Goal: Task Accomplishment & Management: Manage account settings

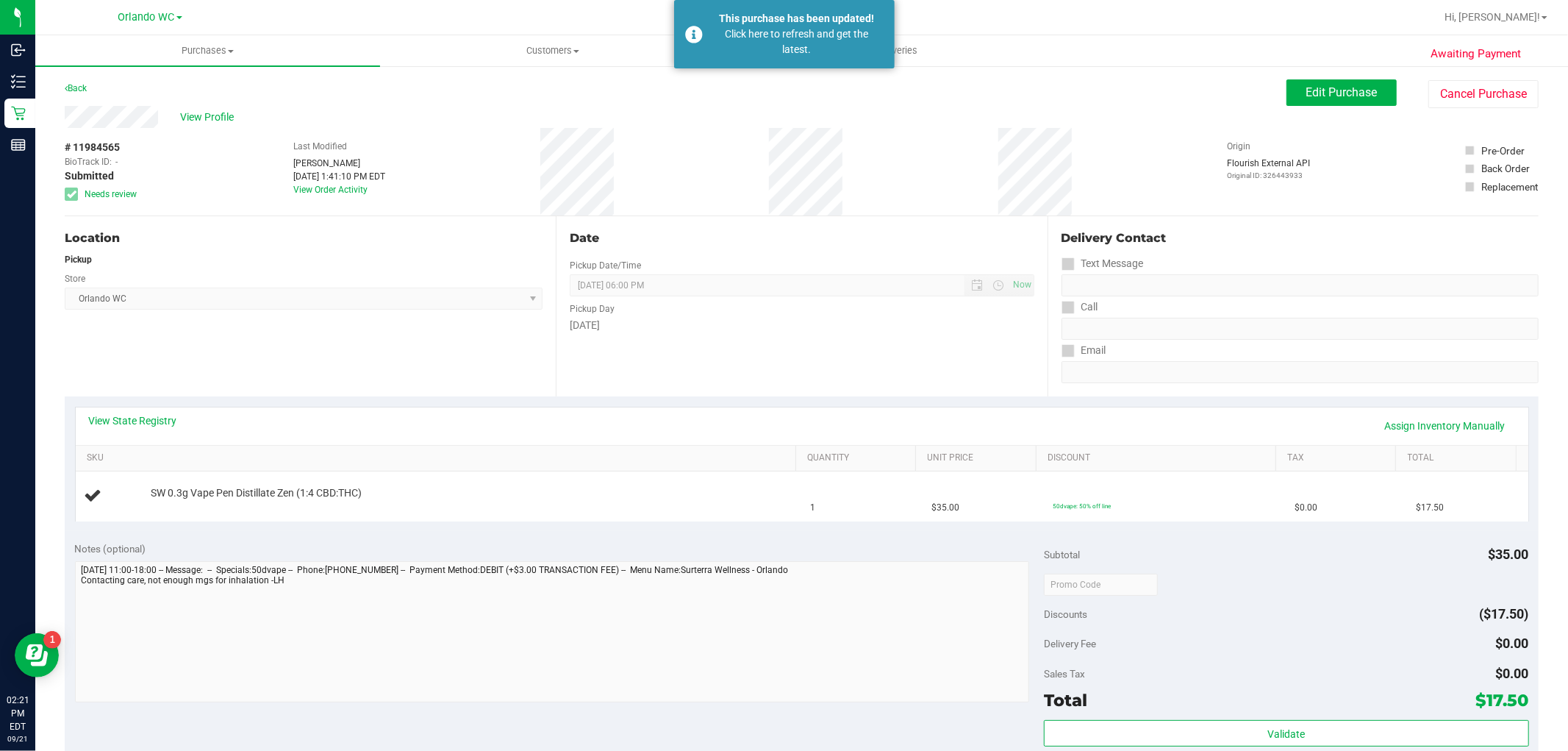
click at [518, 525] on div "View State Registry Assign Inventory Manually SKU Quantity Unit Price Discount …" at bounding box center [801, 463] width 1474 height 135
click at [692, 736] on div "Notes (optional) Subtotal $35.00 Discounts ($17.50) Delivery Fee $0.00 Sales Ta…" at bounding box center [801, 663] width 1474 height 265
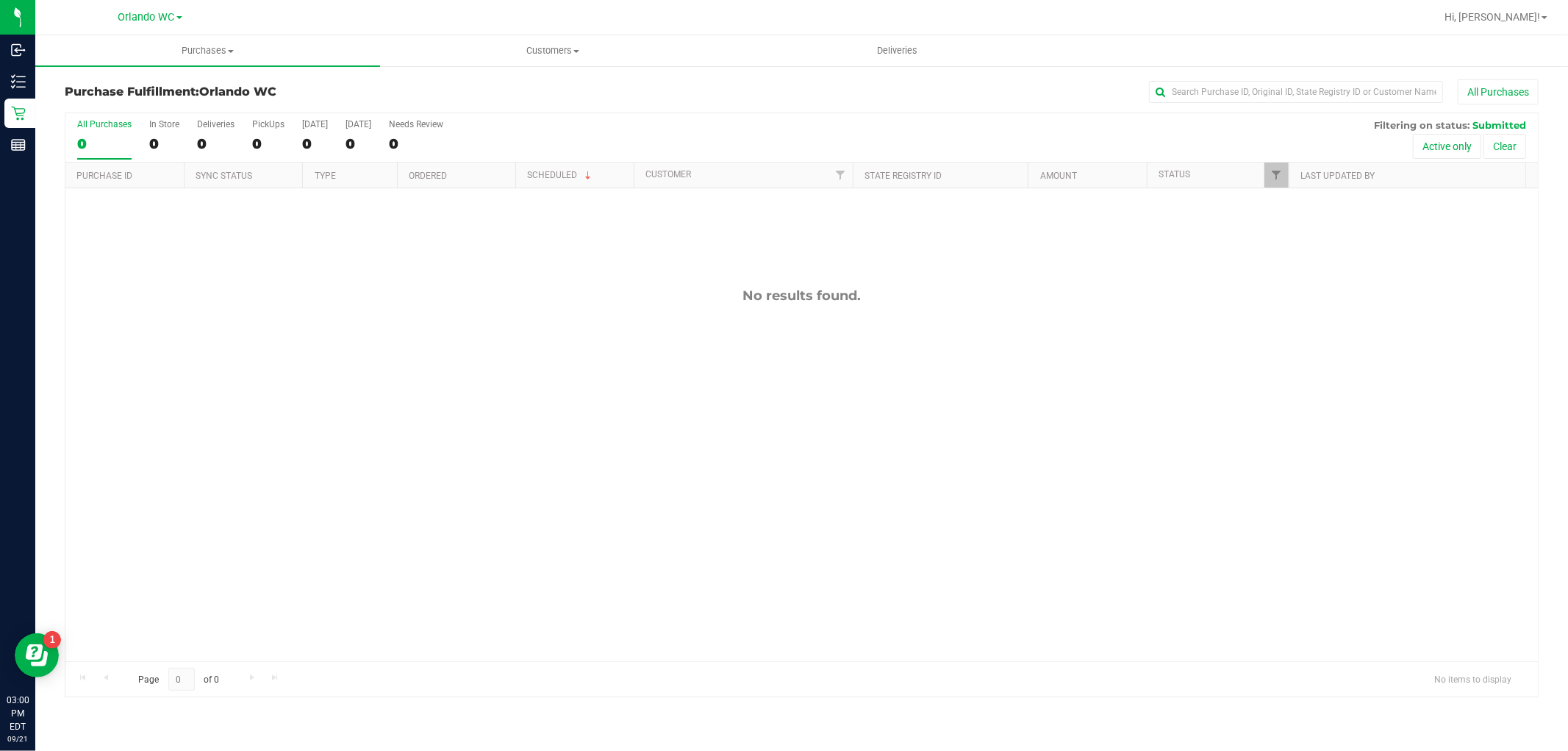
drag, startPoint x: 653, startPoint y: 600, endPoint x: 569, endPoint y: 470, distance: 154.8
click at [621, 560] on div "No results found." at bounding box center [802, 474] width 1473 height 572
drag, startPoint x: 692, startPoint y: 230, endPoint x: 919, endPoint y: 402, distance: 284.8
click at [919, 402] on div "No results found." at bounding box center [802, 474] width 1473 height 572
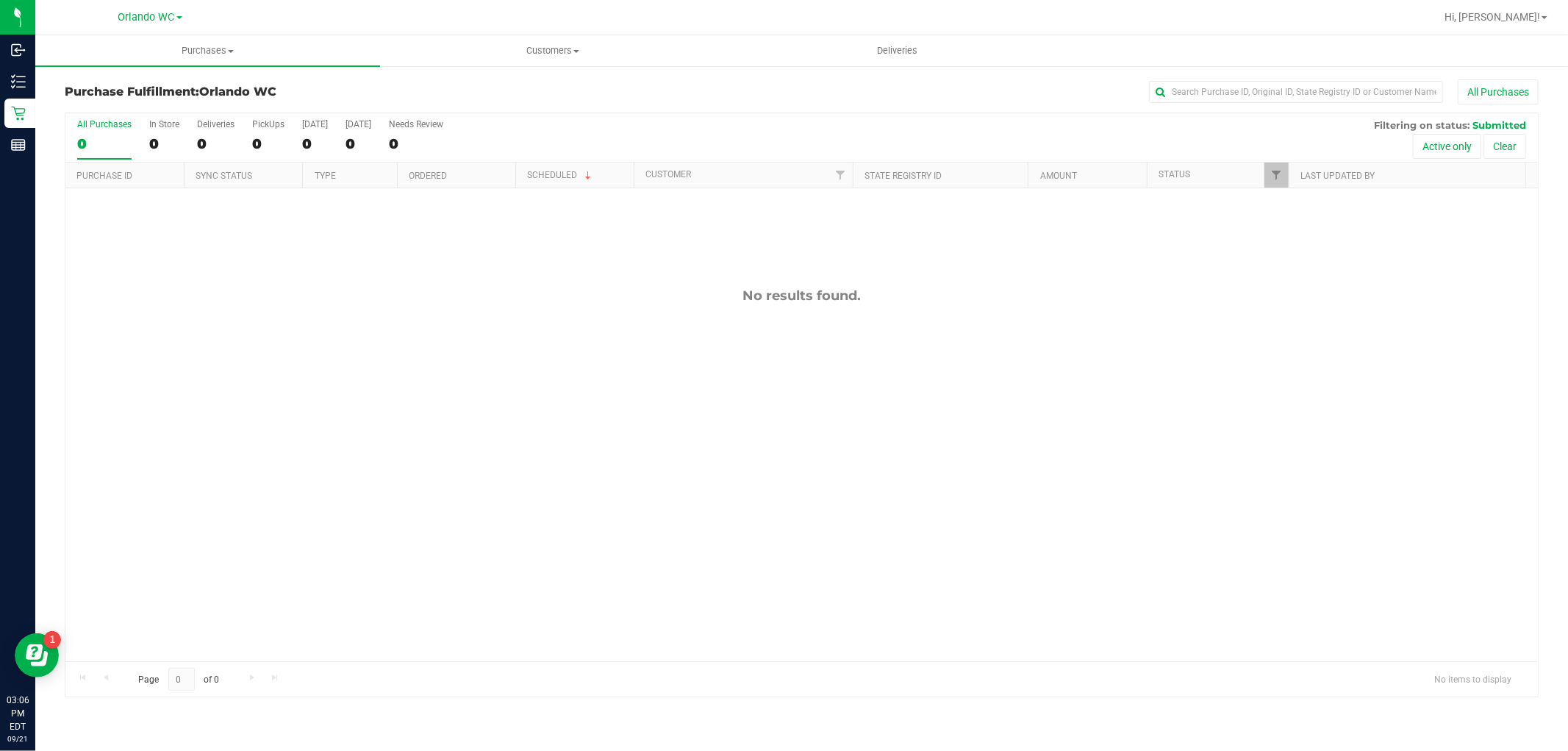
click at [563, 680] on div "Page 0 of 0 No items to display" at bounding box center [802, 679] width 1473 height 35
drag, startPoint x: 908, startPoint y: 425, endPoint x: 671, endPoint y: 335, distance: 253.5
click at [671, 335] on div "No results found." at bounding box center [802, 474] width 1473 height 572
drag, startPoint x: 981, startPoint y: 314, endPoint x: 420, endPoint y: 218, distance: 569.2
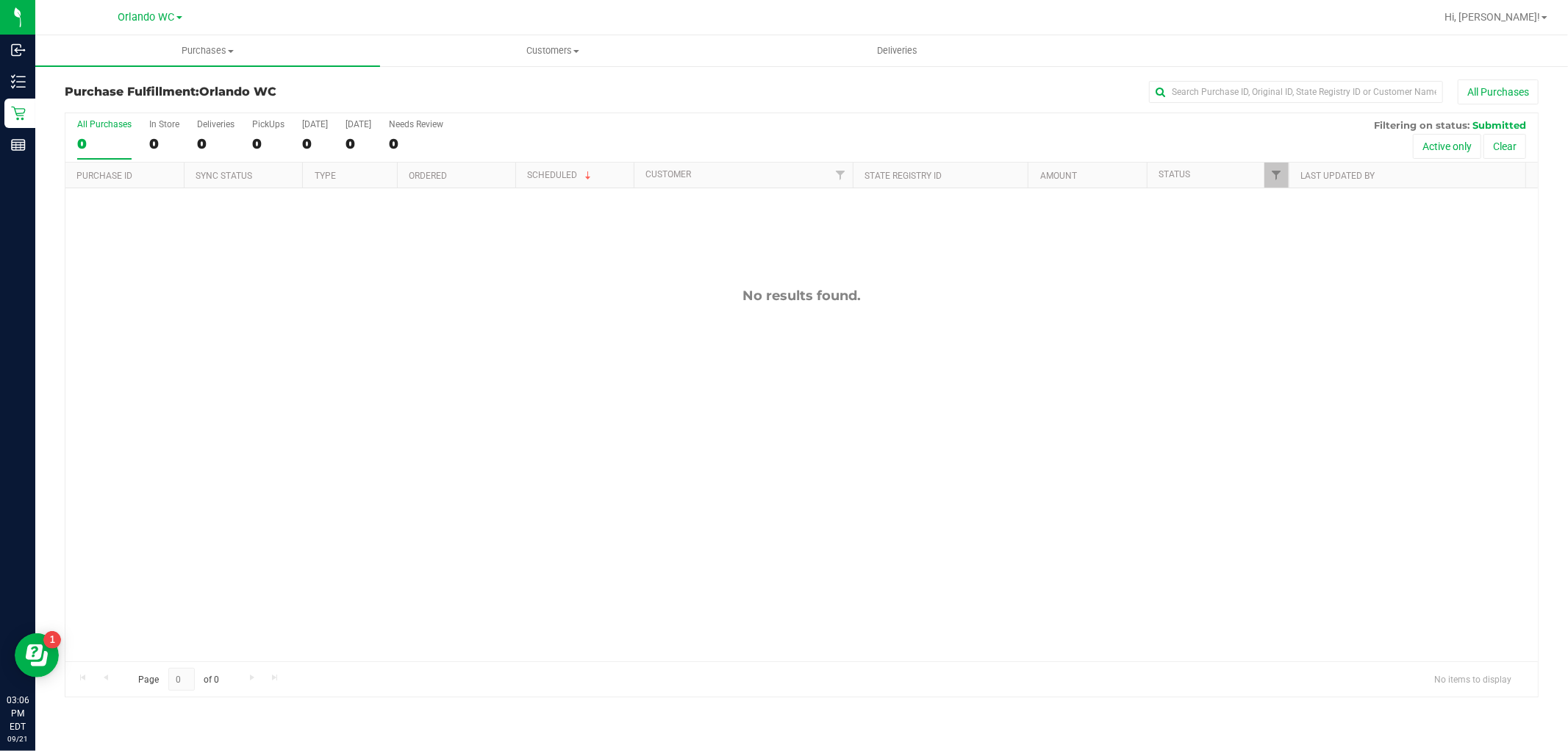
click at [420, 218] on div "No results found." at bounding box center [802, 474] width 1473 height 572
click at [842, 555] on div "No results found." at bounding box center [802, 474] width 1473 height 572
click at [762, 648] on div "No results found." at bounding box center [802, 474] width 1473 height 572
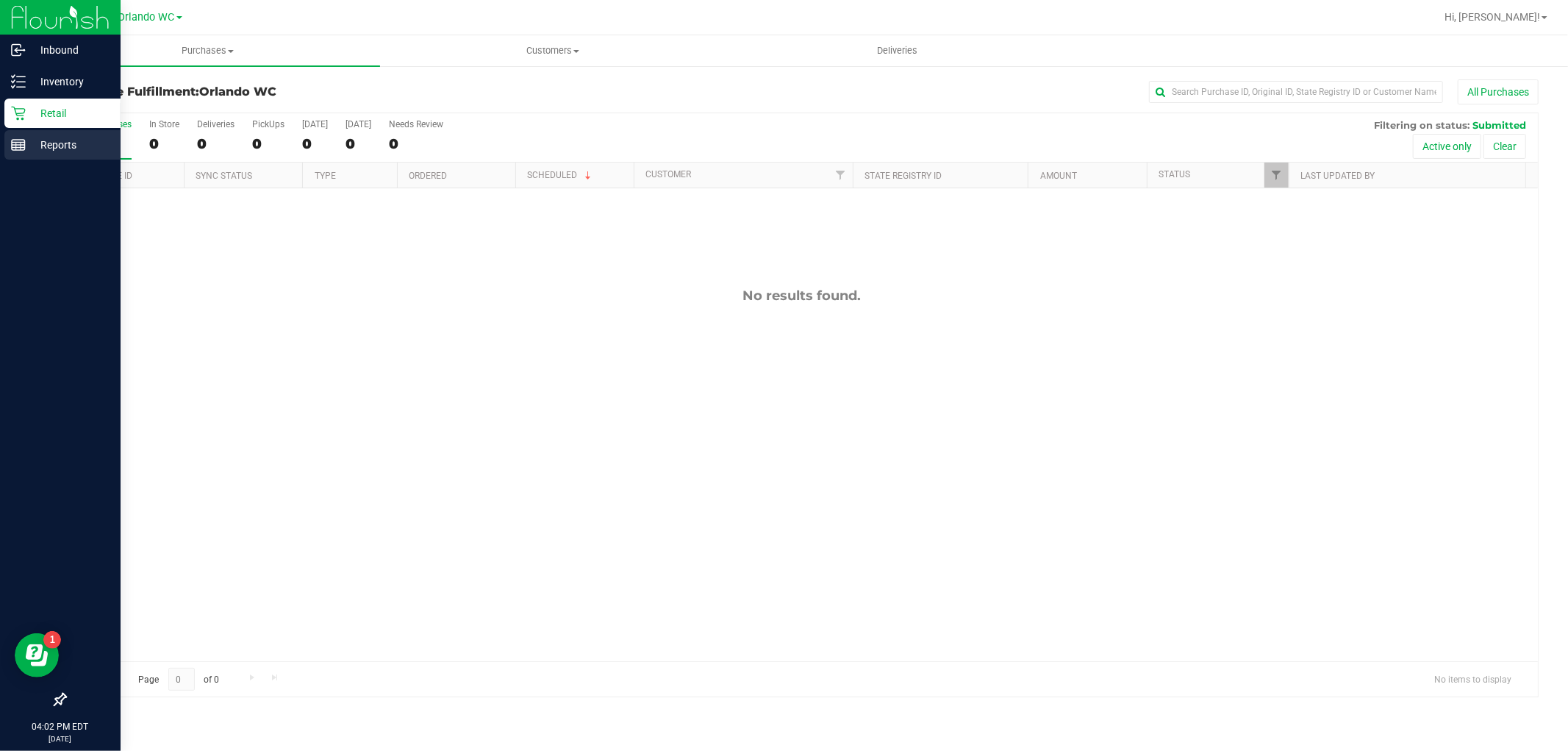
click at [35, 142] on p "Reports" at bounding box center [69, 144] width 88 height 17
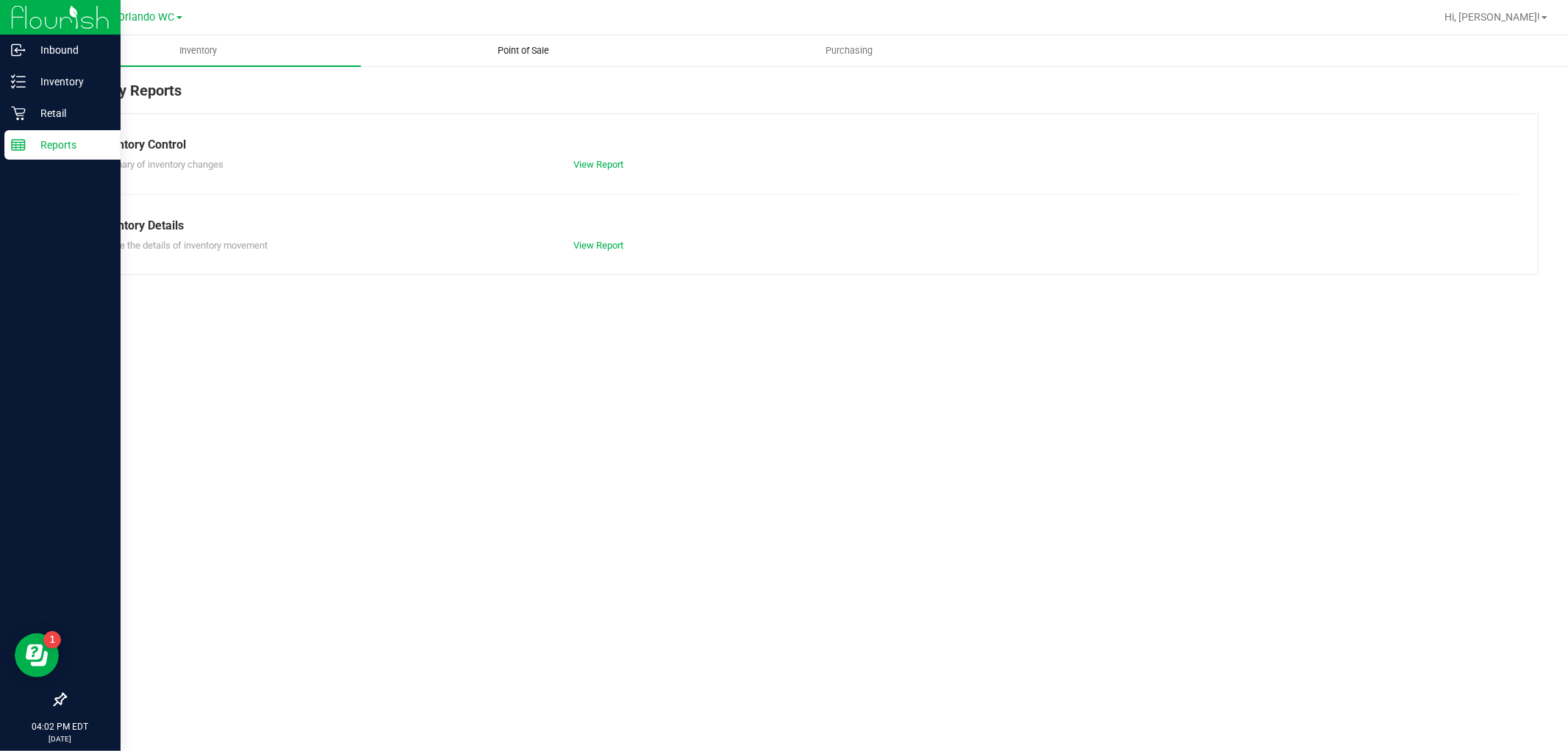
click at [489, 39] on uib-tab-heading "Point of Sale" at bounding box center [524, 51] width 324 height 29
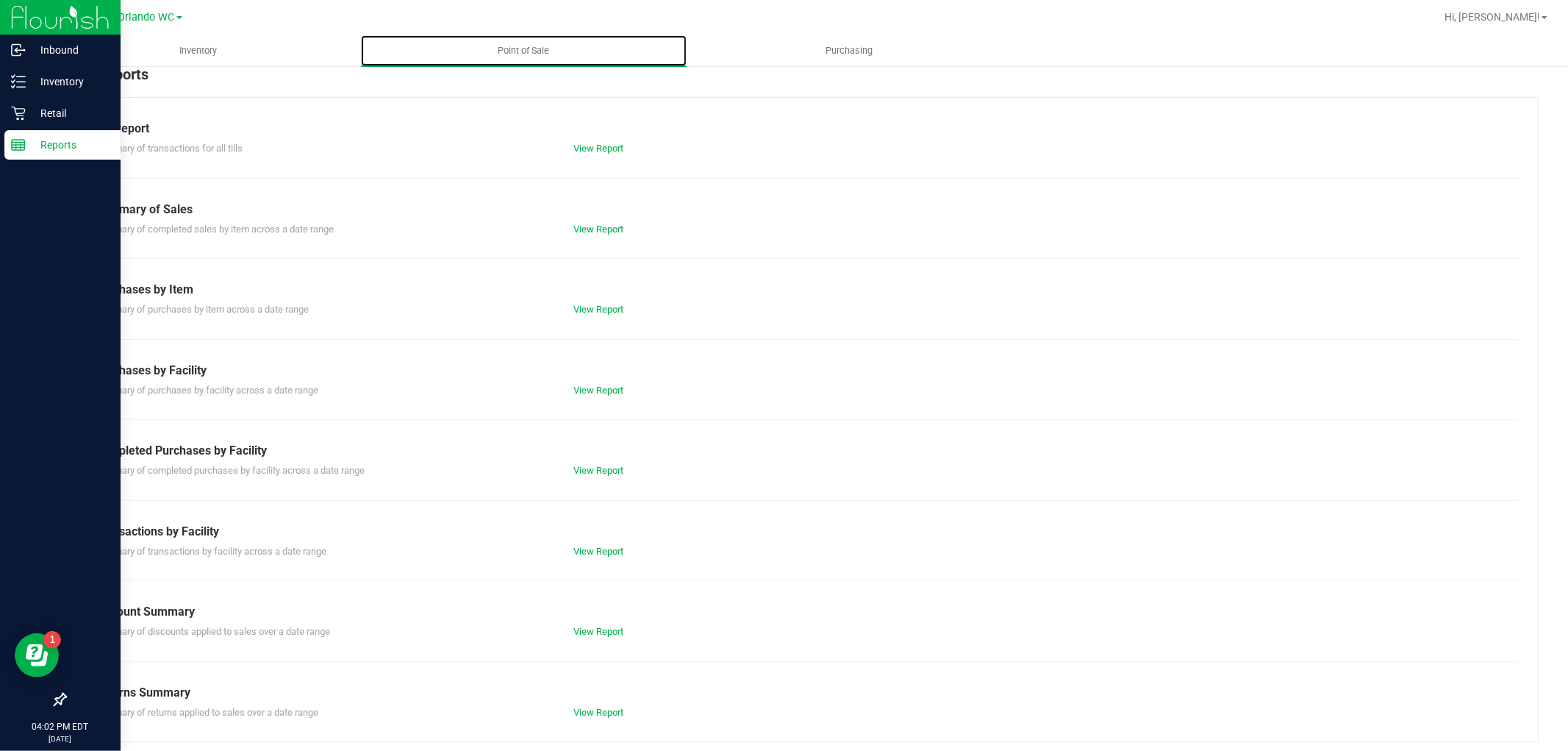
scroll to position [23, 0]
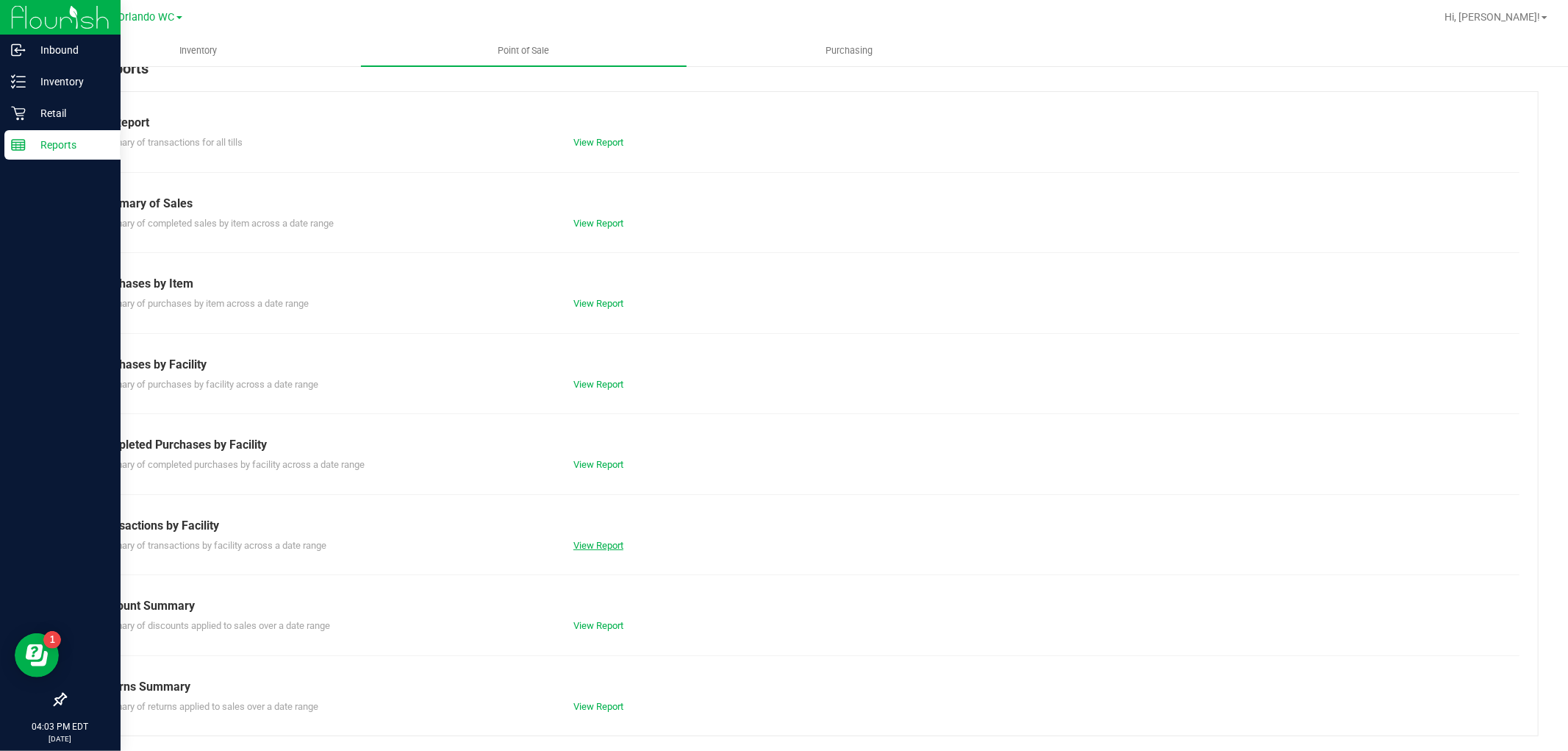
click at [582, 541] on link "View Report" at bounding box center [598, 545] width 50 height 11
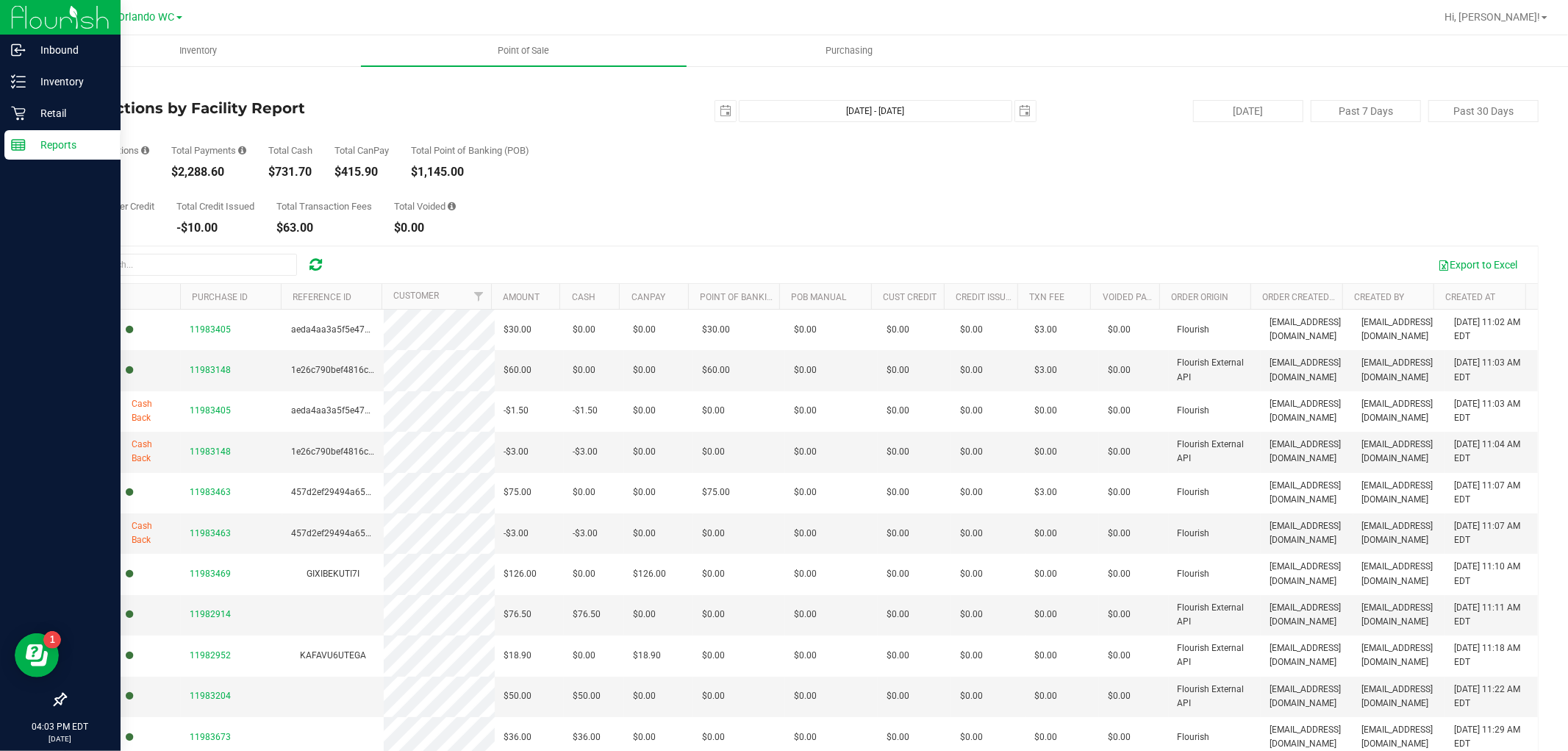
drag, startPoint x: 326, startPoint y: 170, endPoint x: 275, endPoint y: 157, distance: 52.6
click at [275, 157] on div "# of Transactions 65 Total Payments $2,288.60 Total Cash $731.70 Total CanPay $…" at bounding box center [801, 150] width 1474 height 56
click at [53, 85] on p "Inventory" at bounding box center [69, 81] width 88 height 17
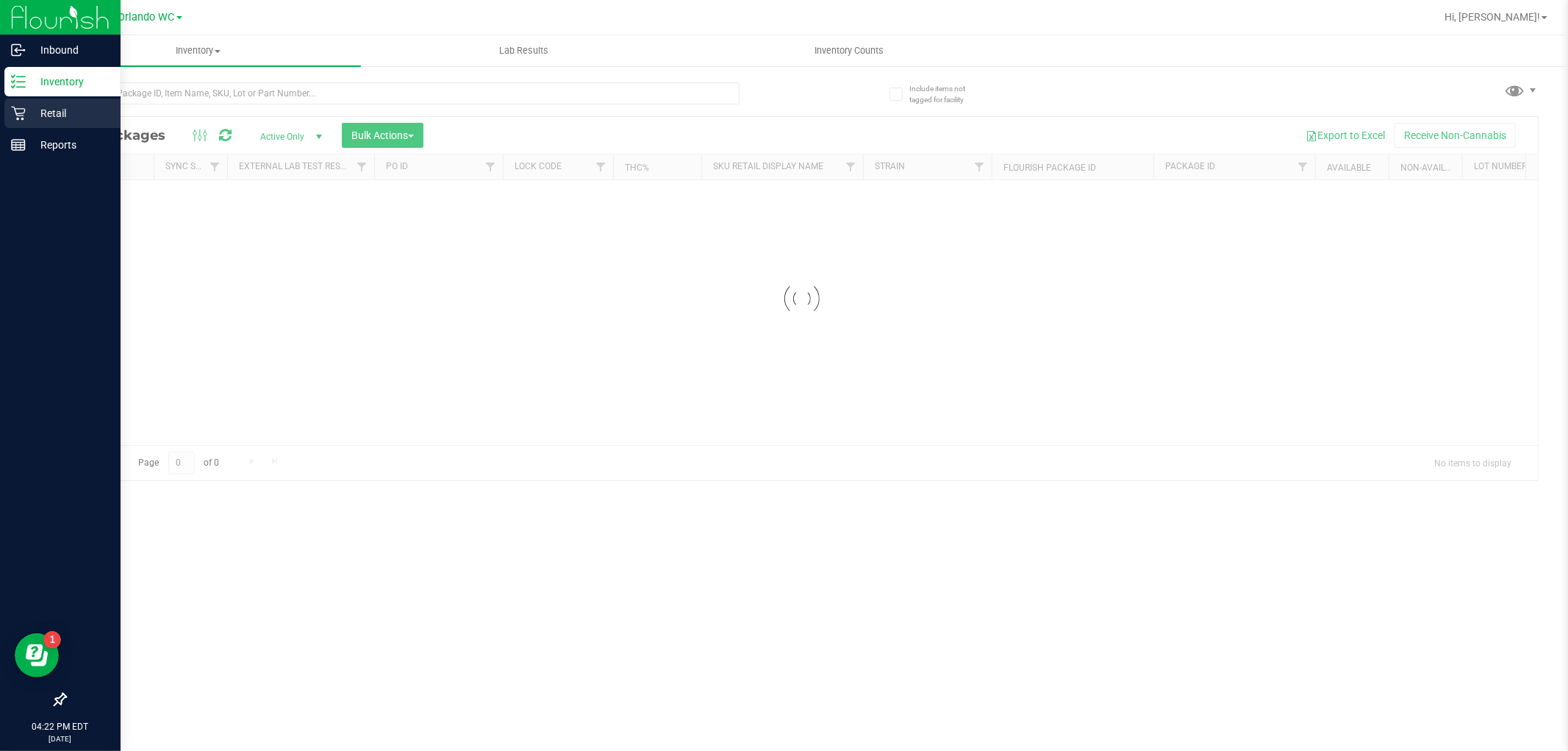
click at [15, 123] on div "Retail" at bounding box center [63, 113] width 116 height 29
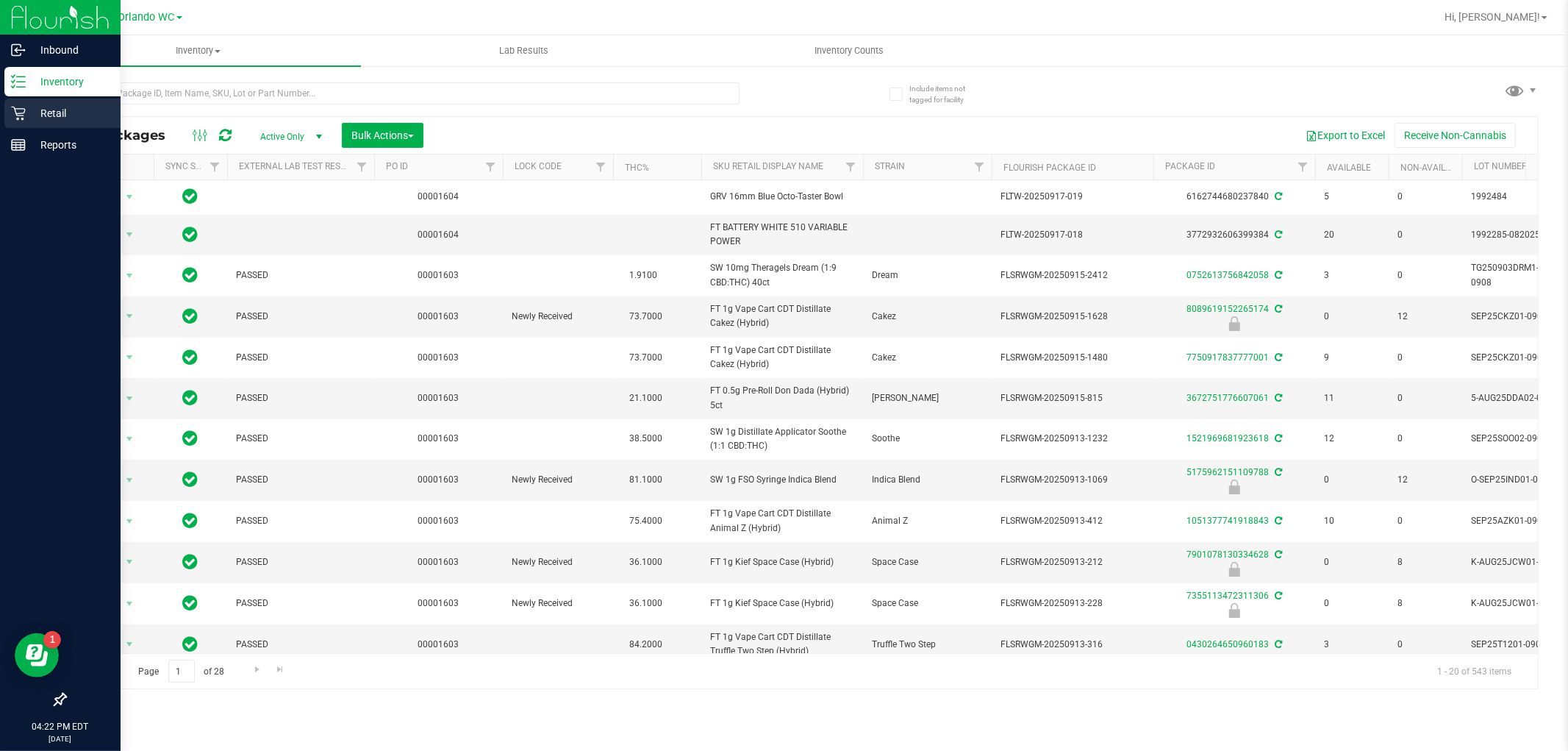
click at [21, 111] on icon at bounding box center [18, 113] width 14 height 14
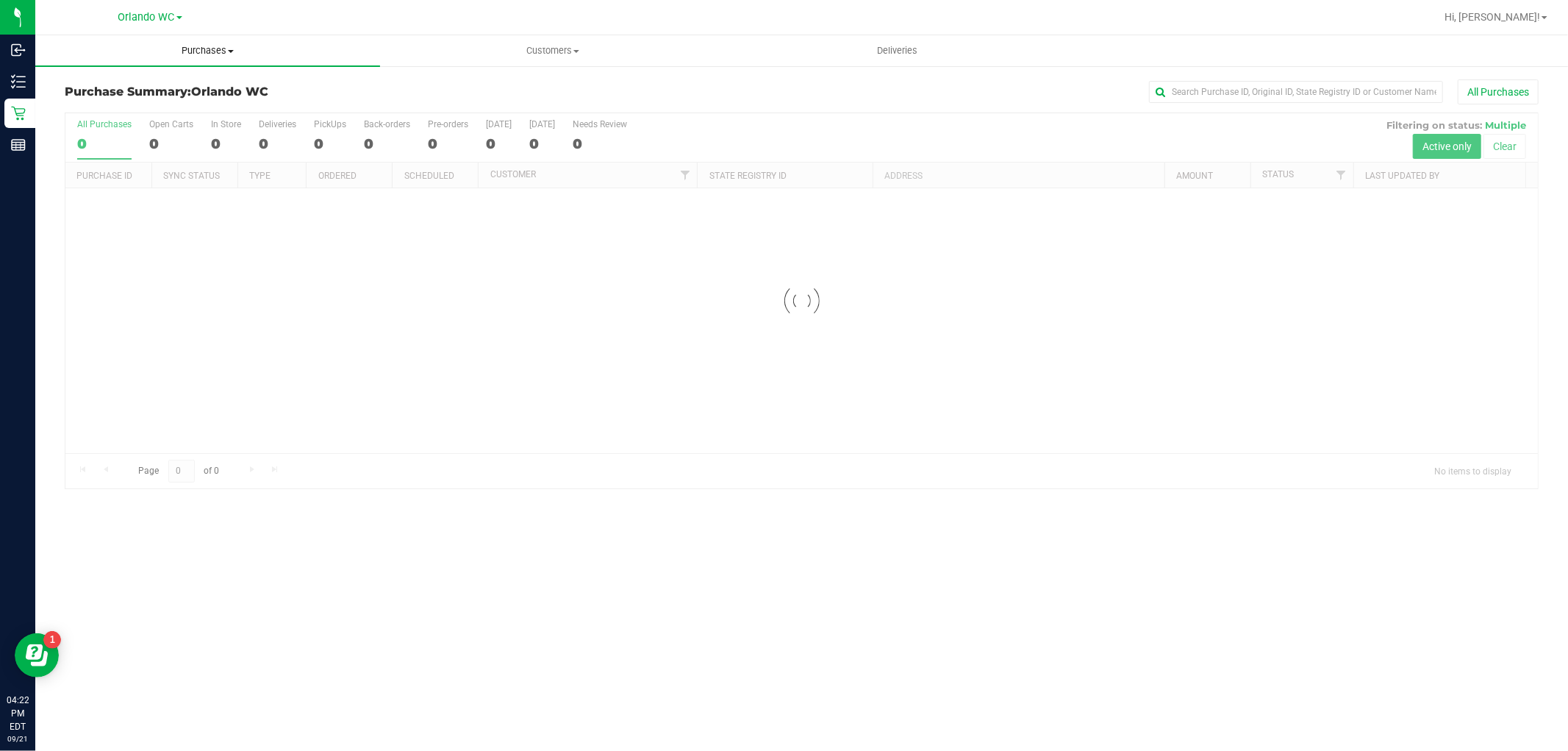
click at [218, 45] on span "Purchases" at bounding box center [207, 51] width 345 height 14
click at [185, 111] on li "Fulfillment" at bounding box center [207, 106] width 345 height 17
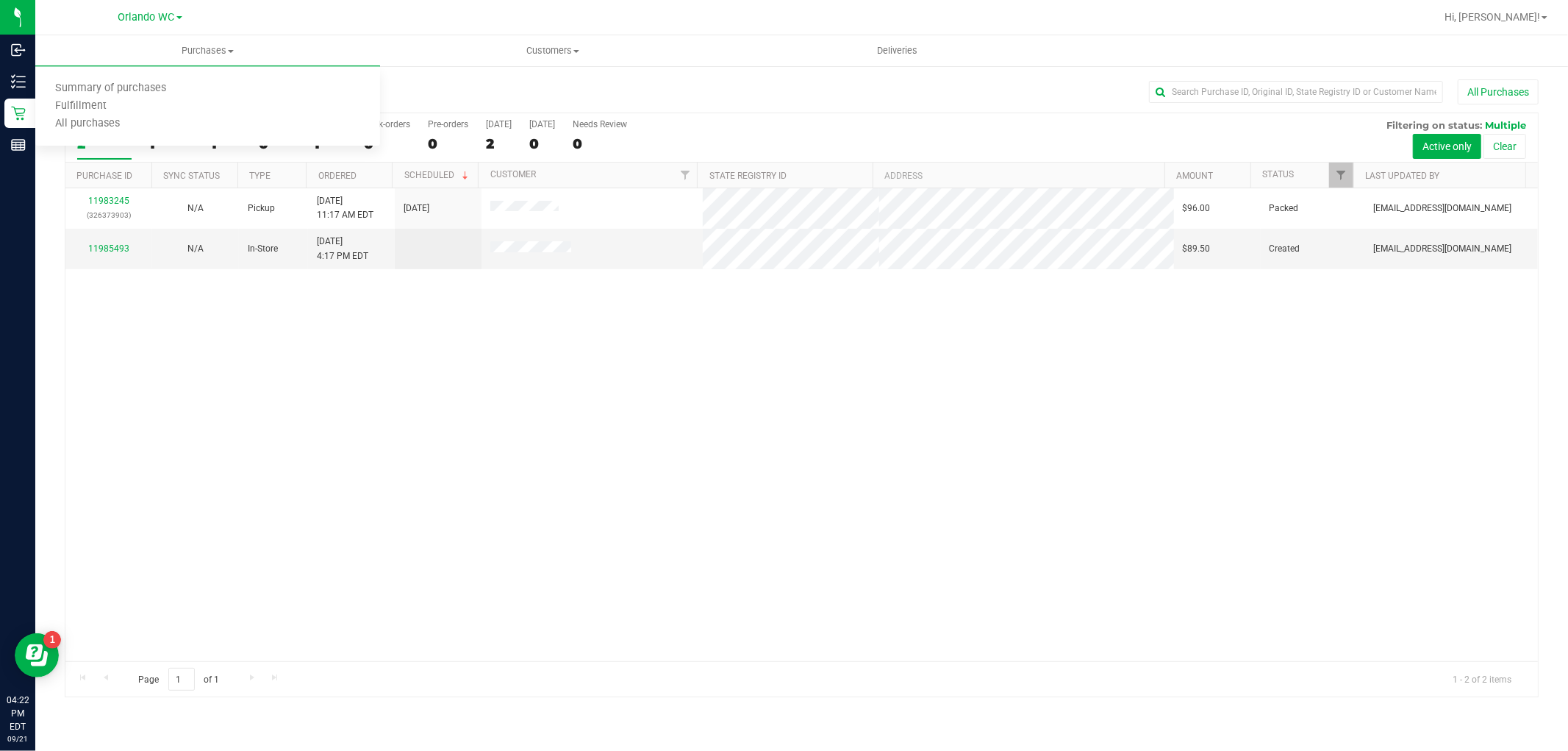
click at [323, 390] on div "11983245 (326373903) N/A Pickup 9/21/2025 11:17 AM EDT 9/21/2025 $96.00 Packed …" at bounding box center [802, 425] width 1473 height 473
click at [179, 57] on uib-tab-heading "Purchases Summary of purchases Fulfillment All purchases" at bounding box center [207, 51] width 345 height 31
click at [135, 108] on li "Fulfillment" at bounding box center [207, 106] width 345 height 17
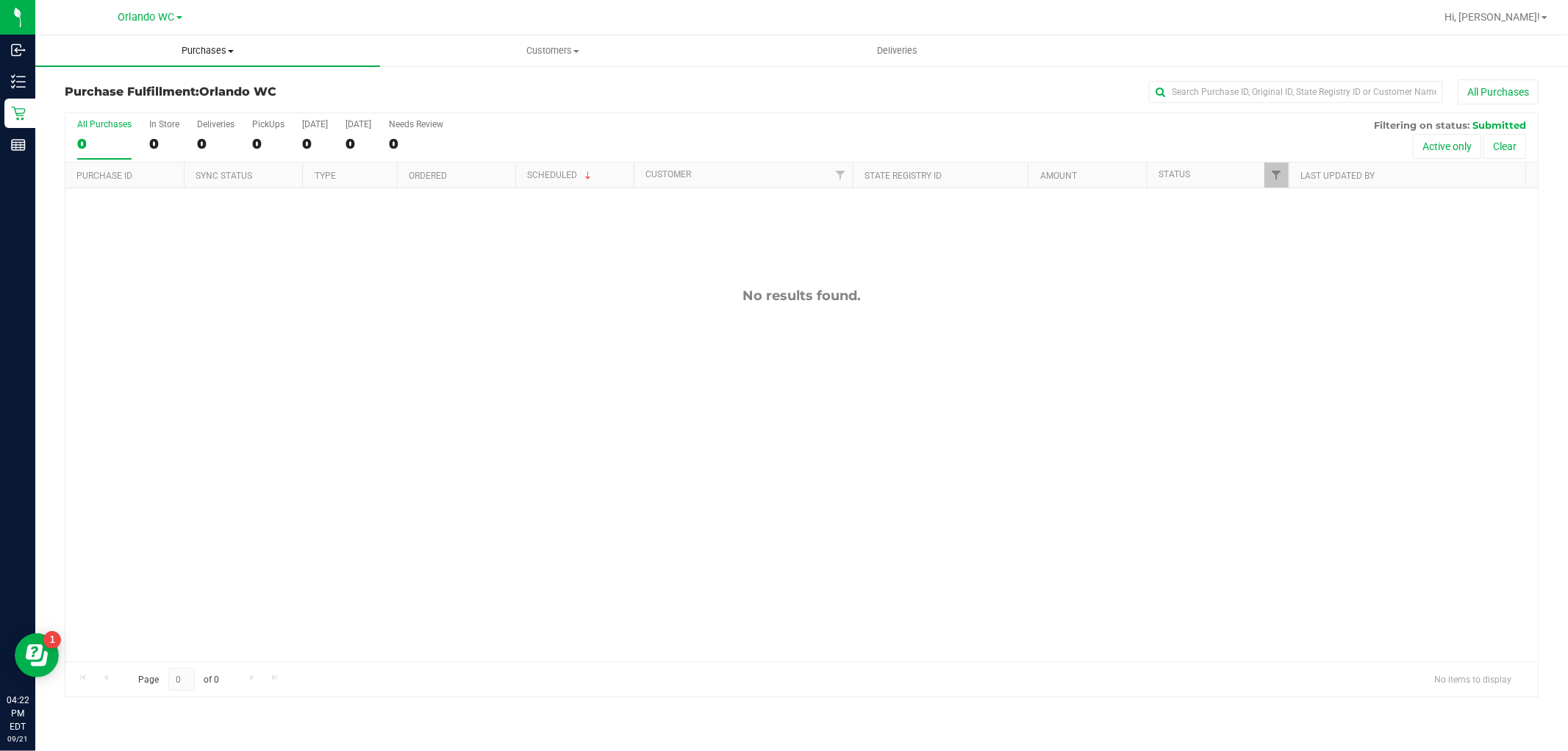
click at [205, 47] on span "Purchases" at bounding box center [207, 51] width 345 height 14
click at [101, 130] on li "All purchases" at bounding box center [207, 123] width 345 height 17
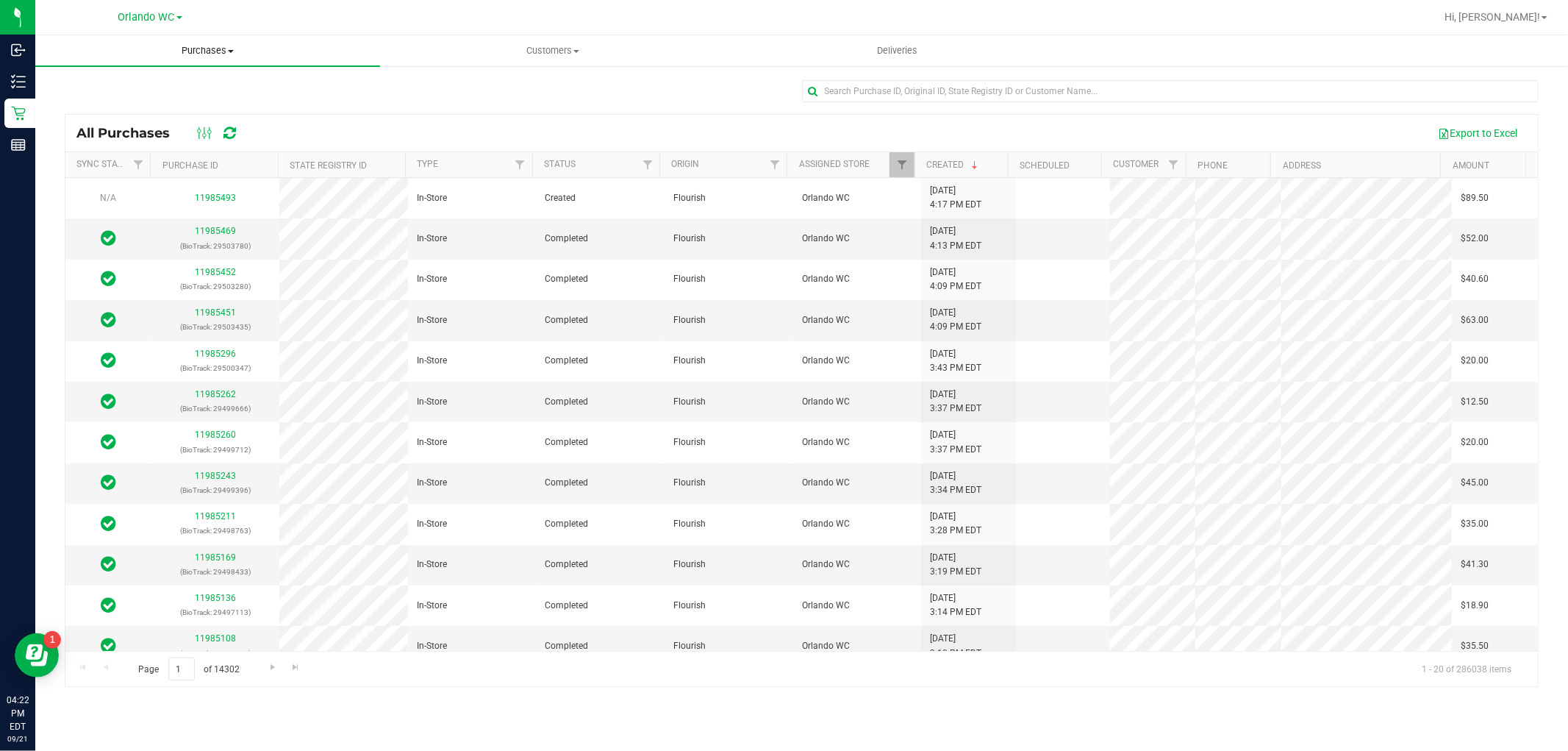
click at [201, 48] on span "Purchases" at bounding box center [207, 51] width 345 height 14
click at [100, 84] on span "Summary of purchases" at bounding box center [111, 89] width 150 height 13
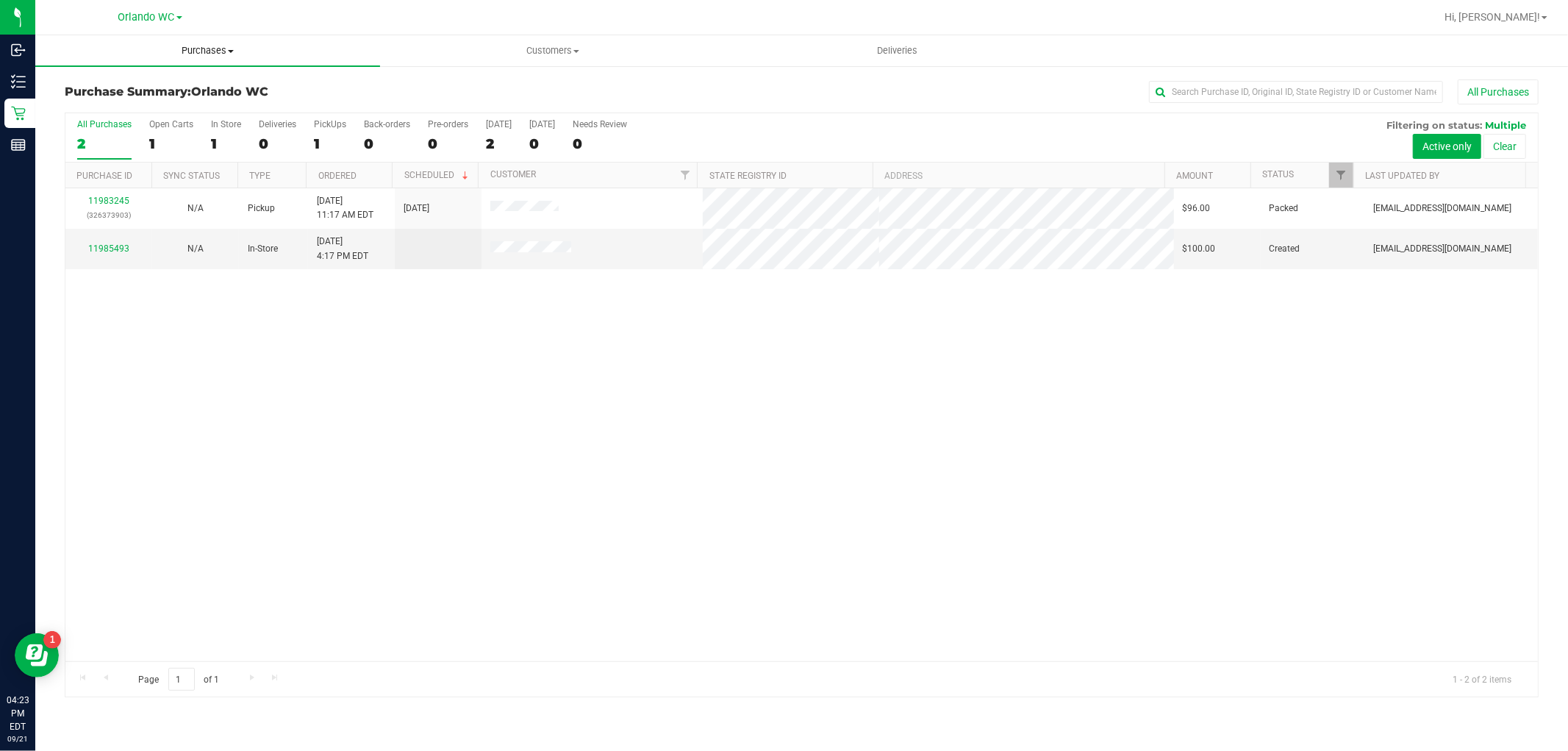
click at [214, 38] on uib-tab-heading "Purchases Summary of purchases Fulfillment All purchases" at bounding box center [207, 51] width 345 height 31
click at [126, 103] on li "Fulfillment" at bounding box center [207, 106] width 345 height 17
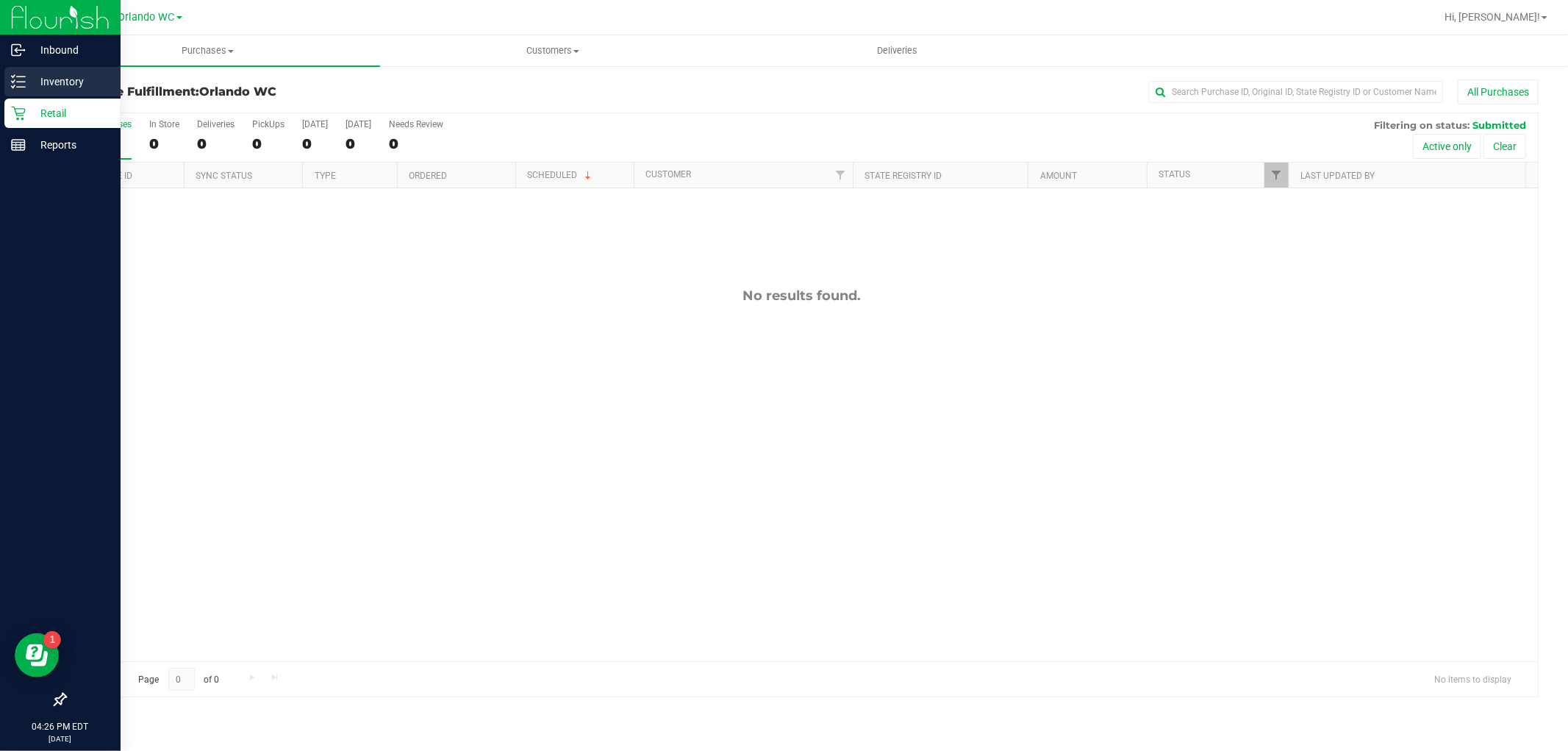
click at [18, 90] on div "Inventory" at bounding box center [63, 82] width 116 height 29
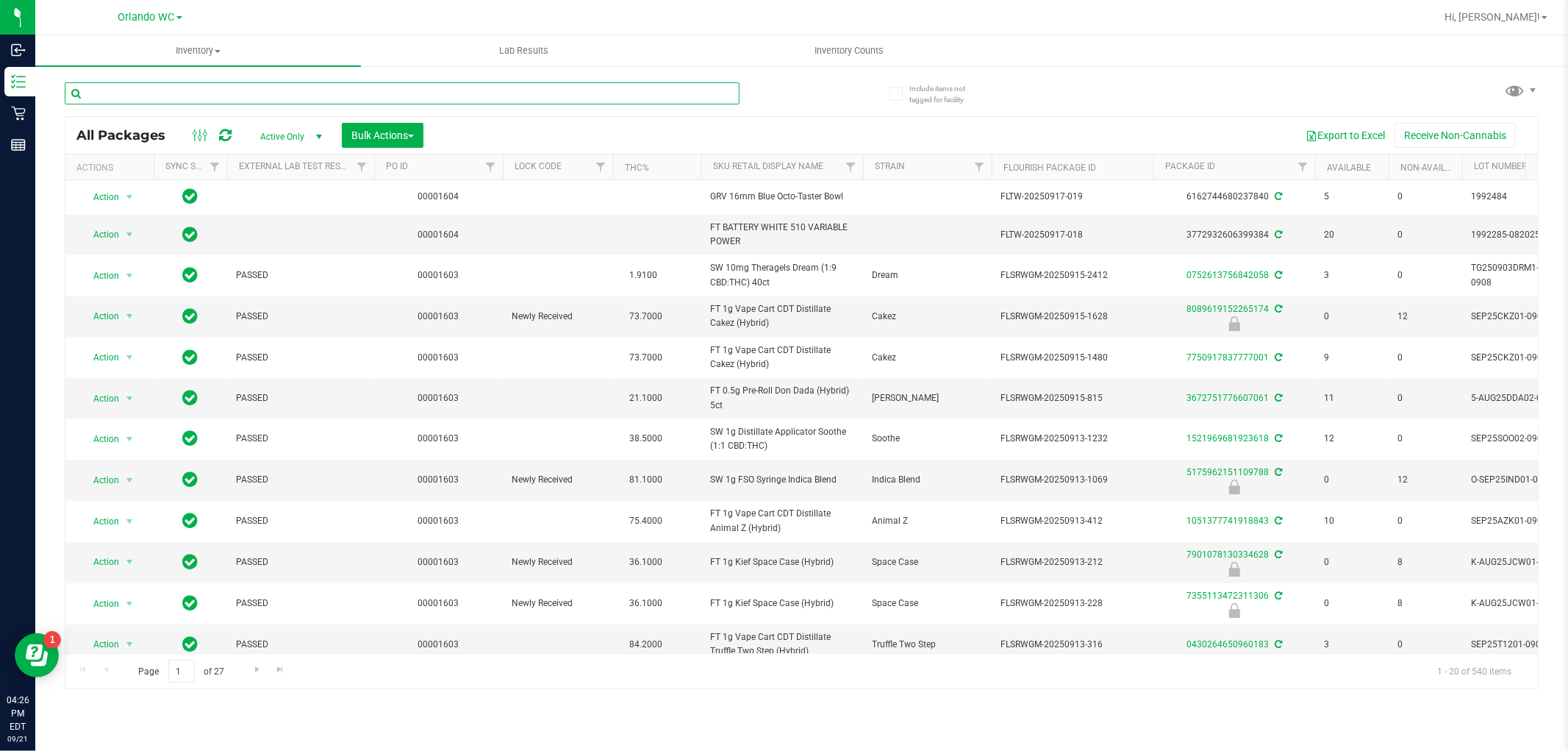
click at [206, 97] on input "text" at bounding box center [401, 93] width 675 height 22
paste input "FT 1g Vape Cart CDT Distillate Rainbow Pebblez F2 (Hybrid)"
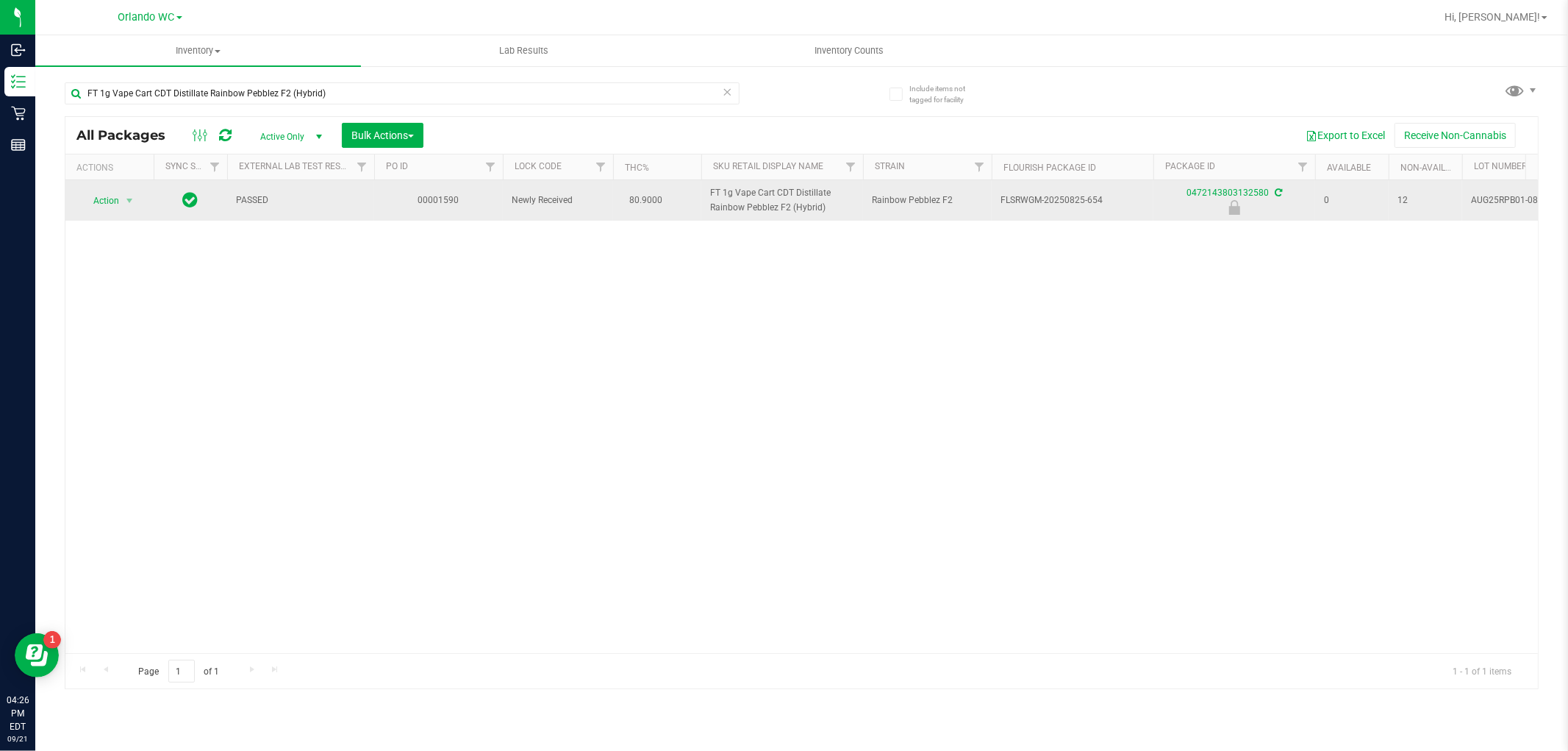
drag, startPoint x: 829, startPoint y: 207, endPoint x: 697, endPoint y: 201, distance: 132.1
click at [697, 201] on tr "Action Action Edit attributes Global inventory Locate package Package audit log…" at bounding box center [1142, 200] width 2154 height 41
copy tr "FT 1g Vape Cart CDT Distillate Rainbow Pebblez F2 (Hybrid)"
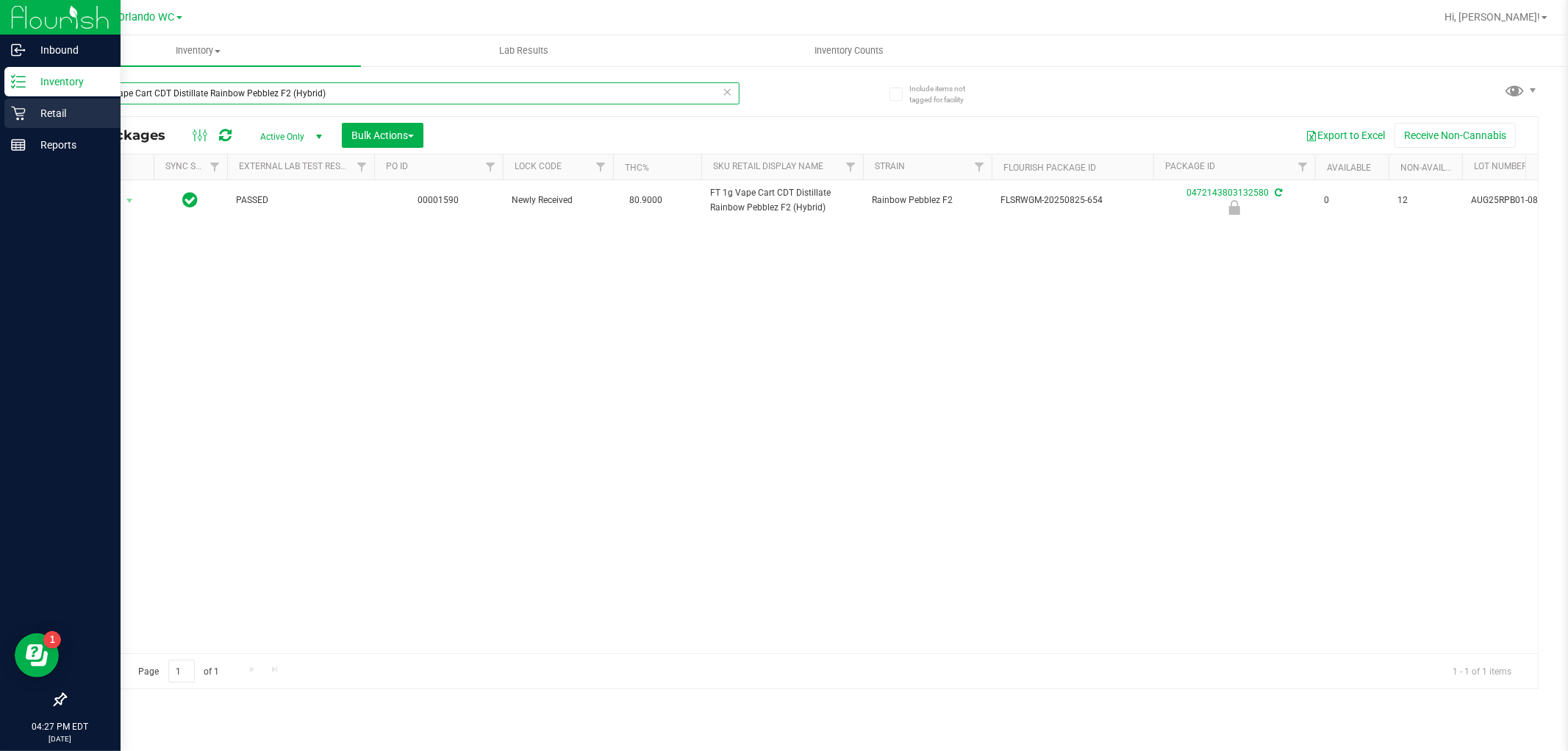
drag, startPoint x: 391, startPoint y: 103, endPoint x: 0, endPoint y: 100, distance: 391.0
click at [0, 100] on div "Inbound Inventory Retail Reports 04:27 PM EDT 09/21/2025 09/21 Orlando WC Hi, L…" at bounding box center [784, 375] width 1568 height 751
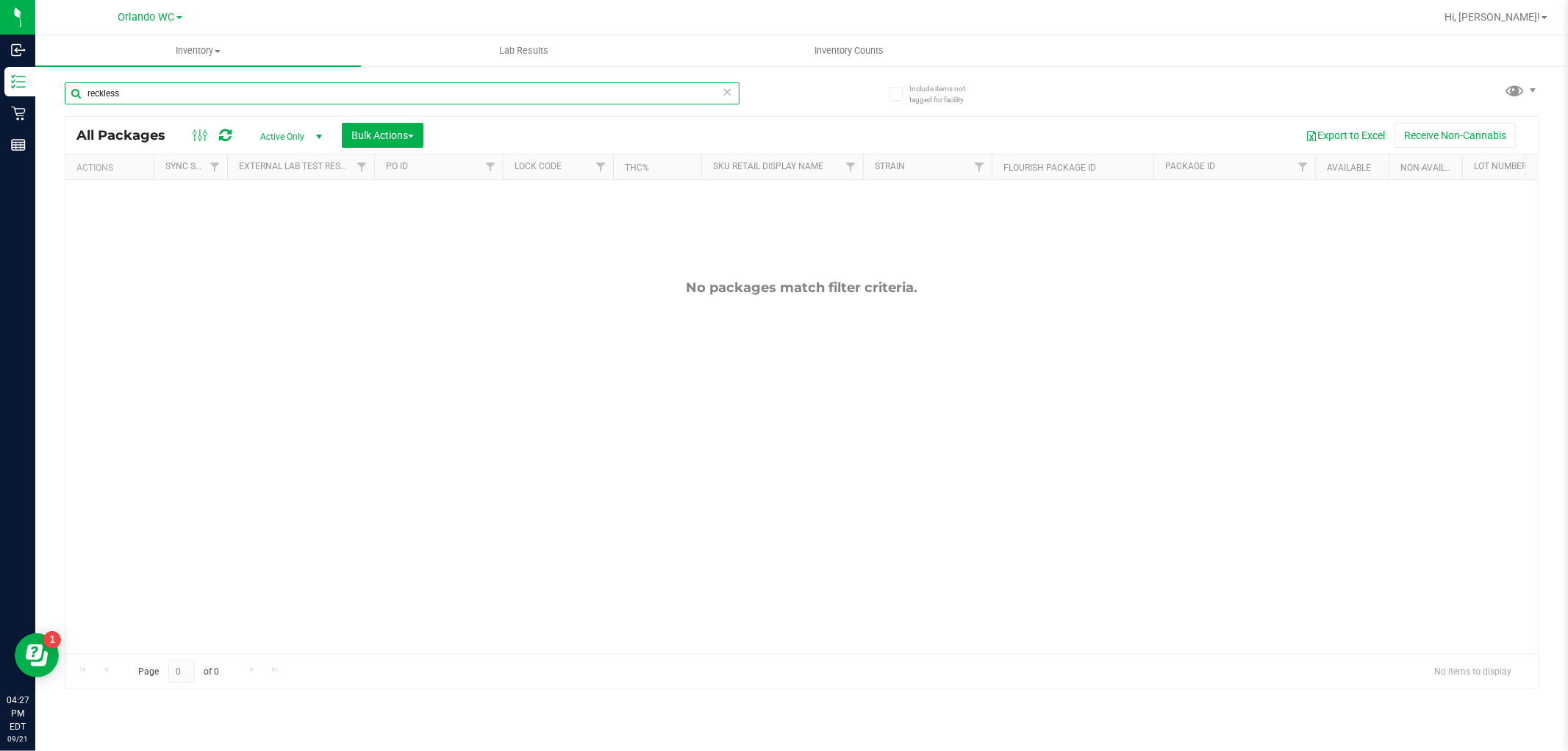
drag, startPoint x: 0, startPoint y: 53, endPoint x: 0, endPoint y: -12, distance: 65.0
click at [0, 0] on html "Inbound Inventory Retail Reports 04:27 PM EDT 09/21/2025 09/21 Orlando WC Hi, L…" at bounding box center [784, 375] width 1568 height 751
paste input "Kief Reckless Driver (Sativa)"
type input "Kief Reckless Driver (Sativa)"
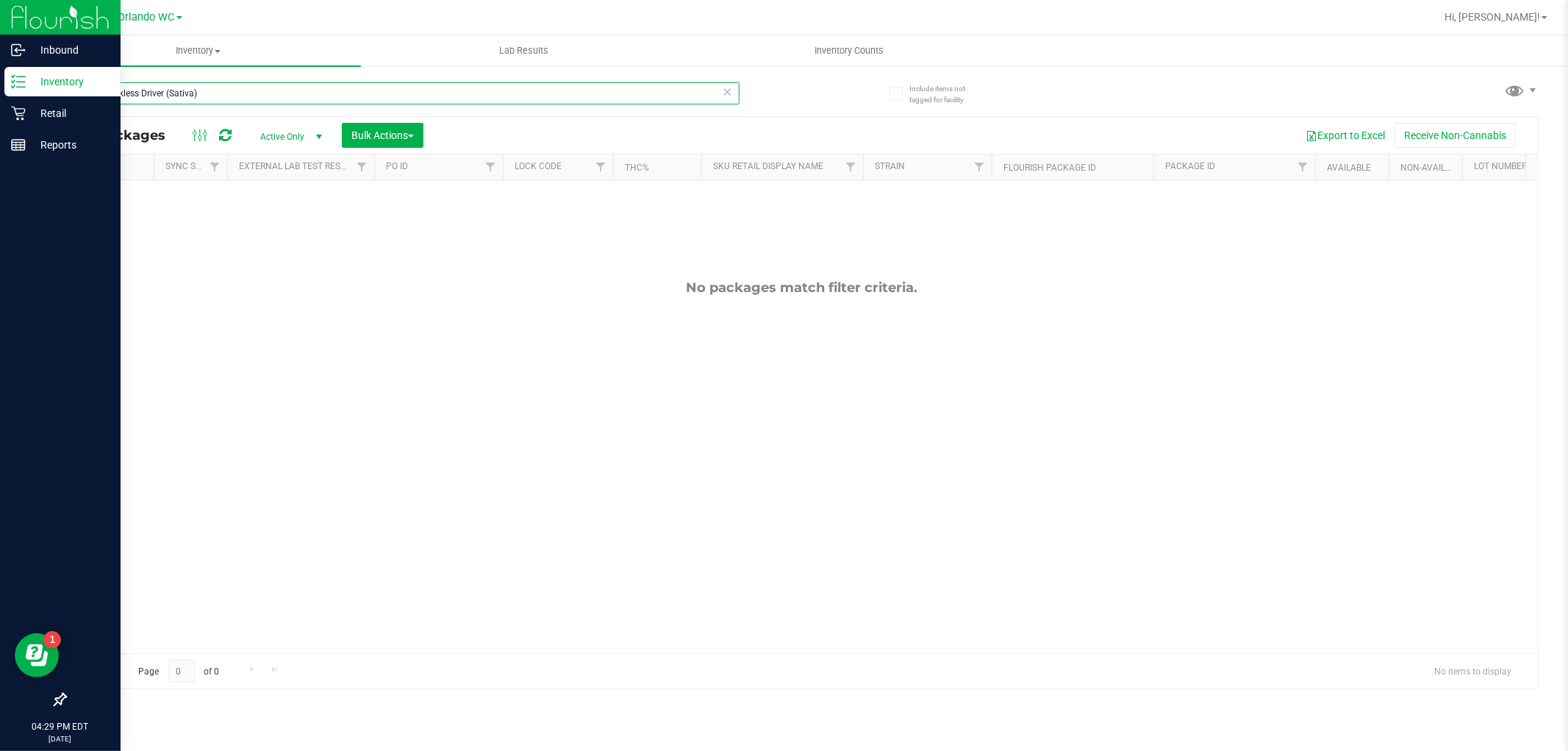
drag, startPoint x: 226, startPoint y: 86, endPoint x: 0, endPoint y: 80, distance: 226.1
click at [0, 80] on div "Inbound Inventory Retail Reports 04:29 PM EDT 09/21/2025 09/21 Orlando WC Hi, L…" at bounding box center [784, 375] width 1568 height 751
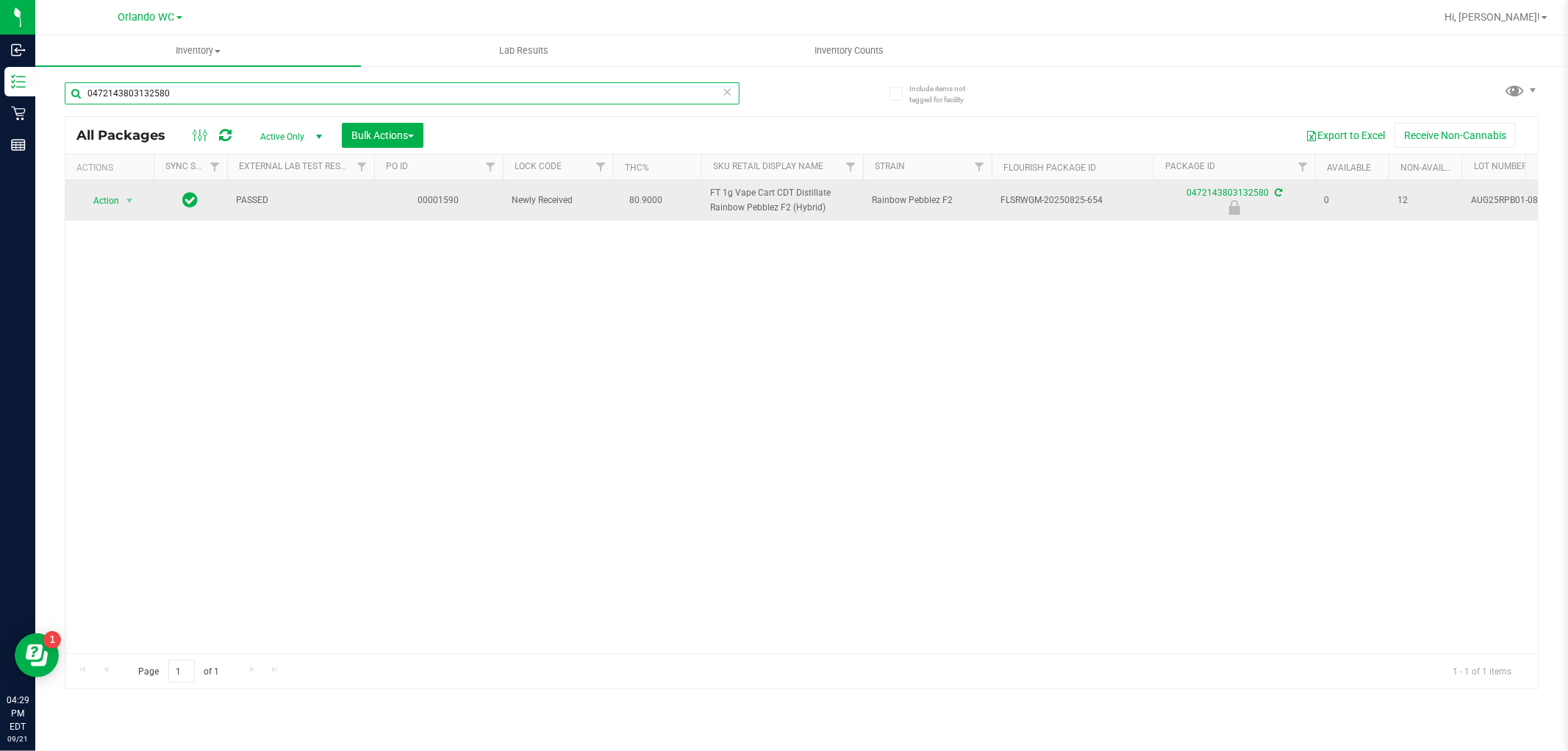
type input "0472143803132580"
click at [114, 207] on span "Action" at bounding box center [100, 200] width 40 height 21
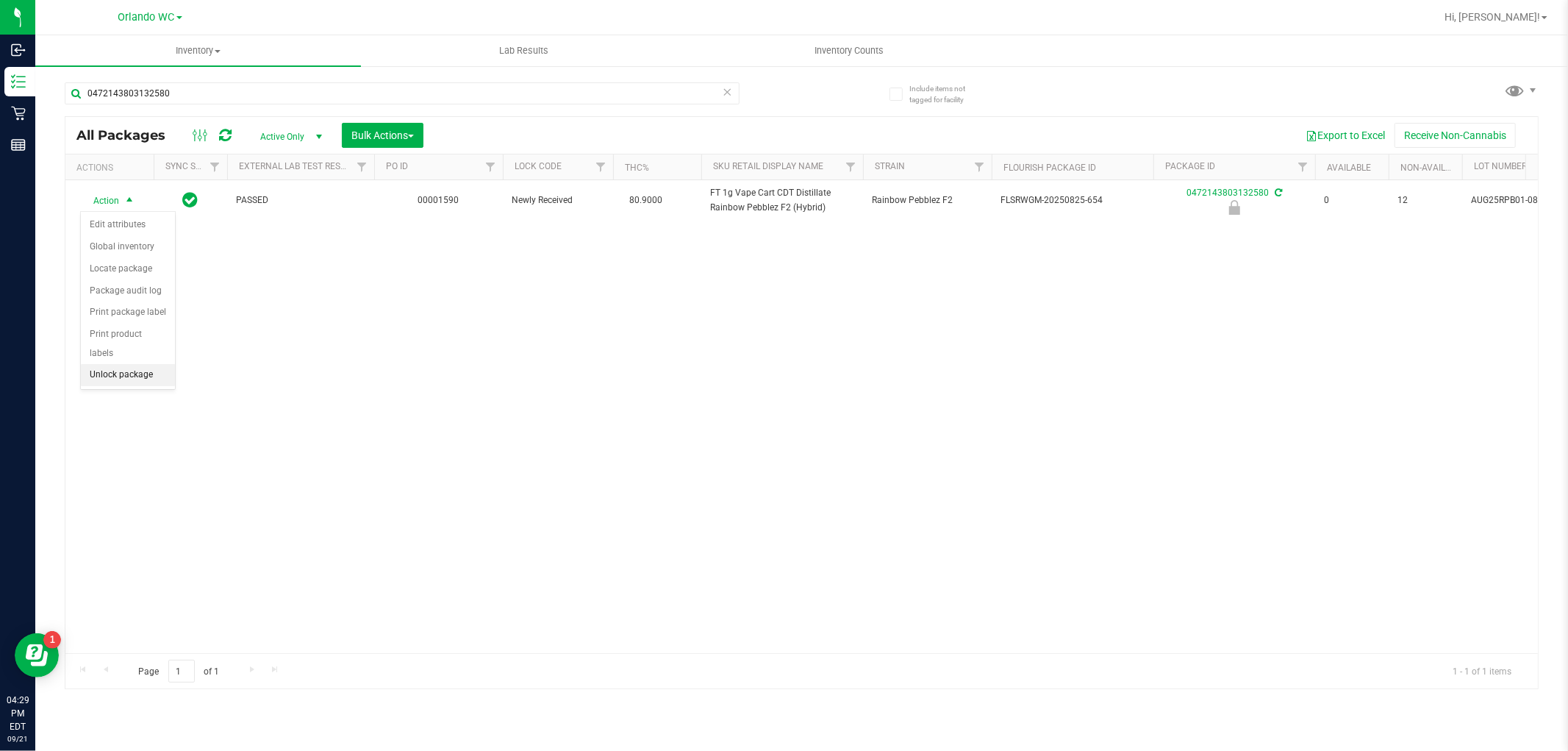
click at [142, 372] on li "Unlock package" at bounding box center [128, 375] width 94 height 22
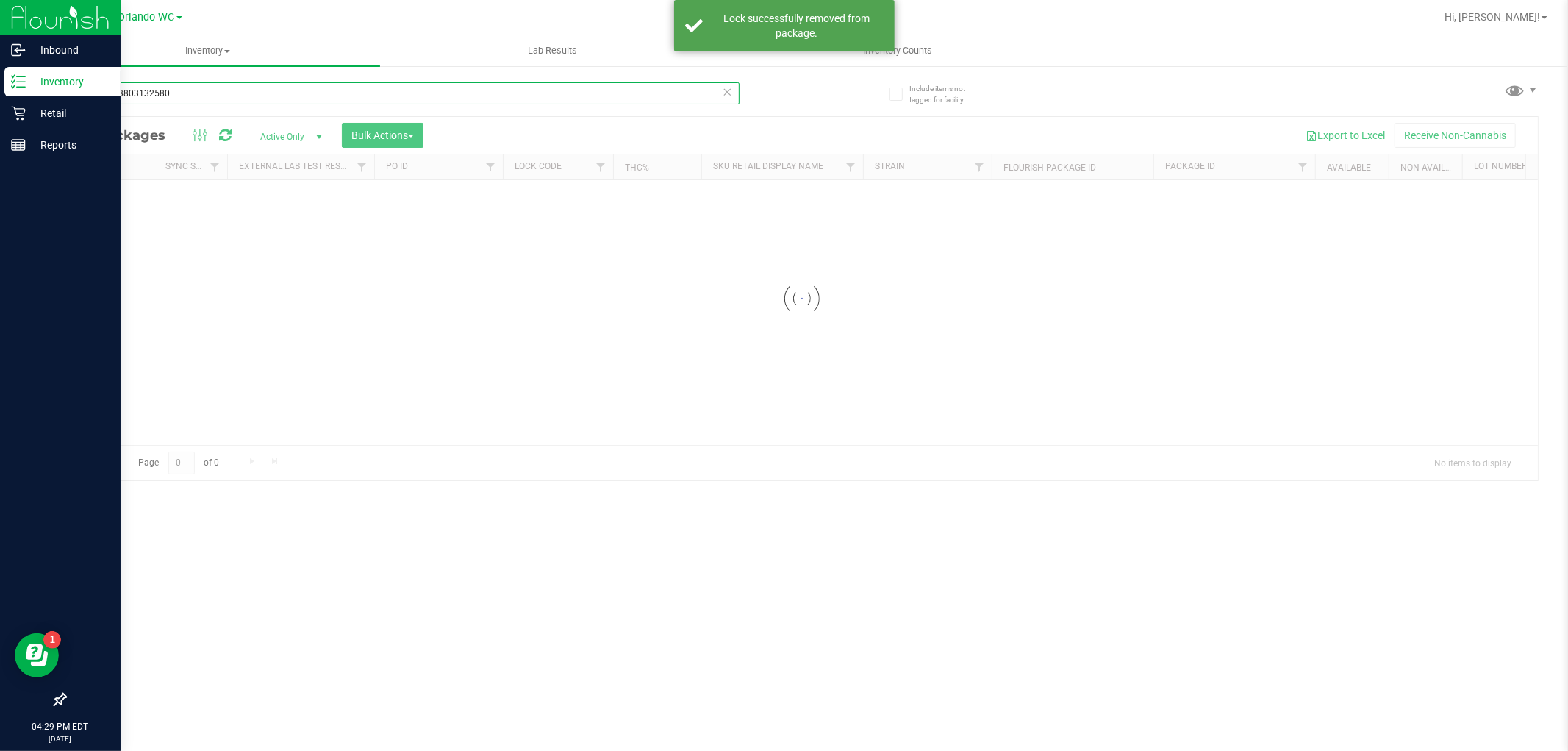
drag, startPoint x: 332, startPoint y: 91, endPoint x: 0, endPoint y: 87, distance: 332.0
click at [0, 87] on div "Inbound Inventory Retail Reports 04:29 PM EDT 09/21/2025 09/21 Orlando WC Hi, L…" at bounding box center [784, 375] width 1568 height 751
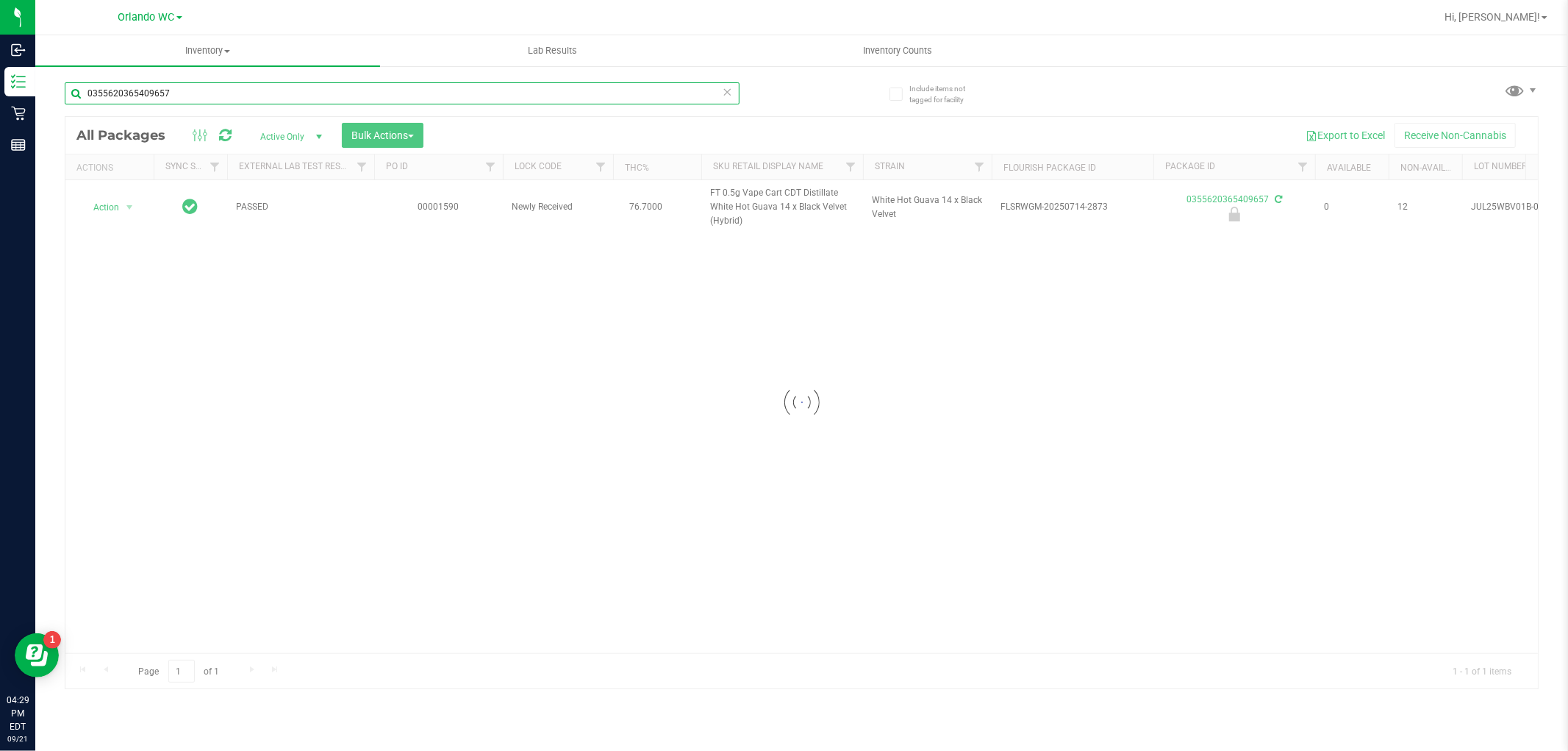
type input "0355620365409657"
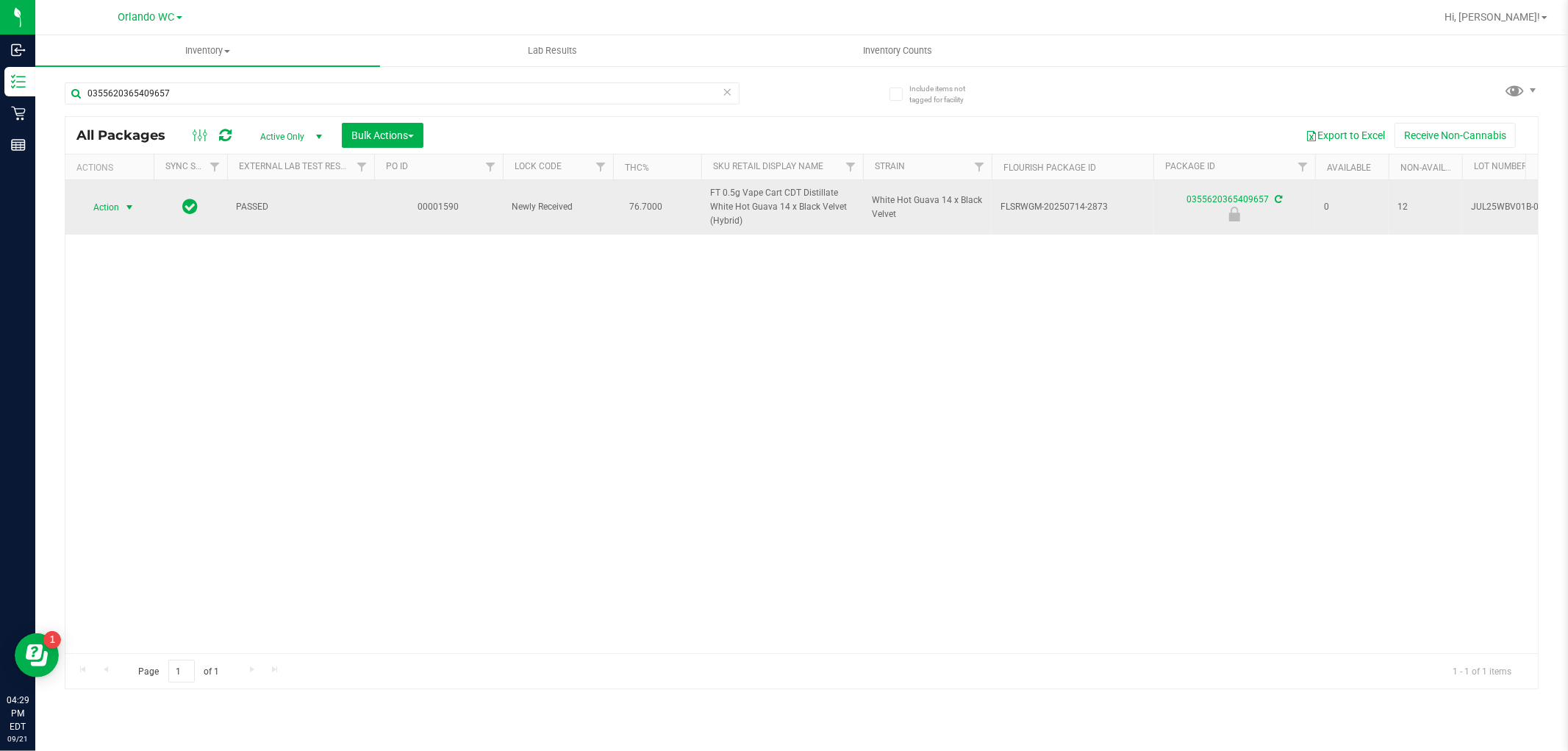
click at [115, 215] on span "Action" at bounding box center [100, 207] width 40 height 21
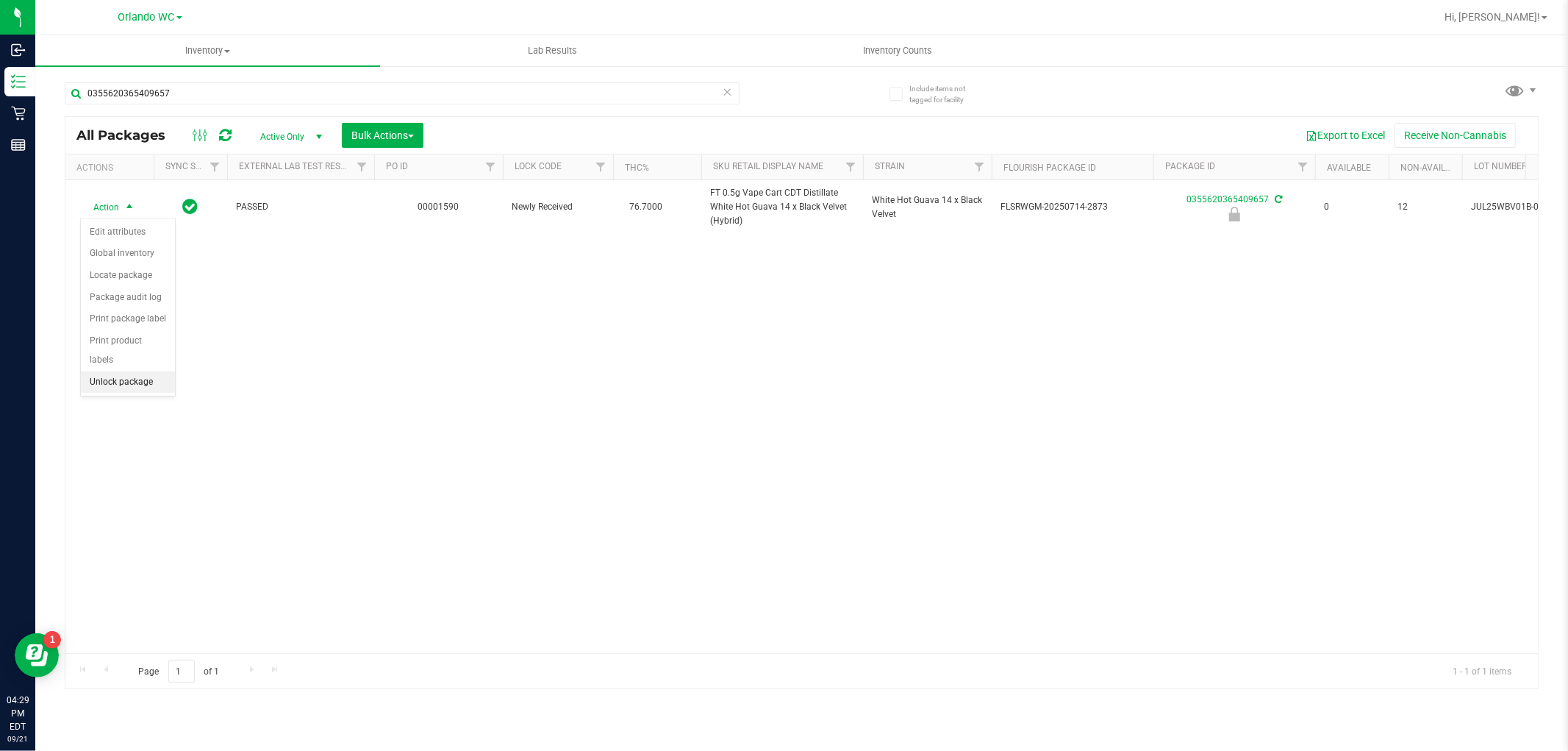
click at [111, 379] on li "Unlock package" at bounding box center [128, 382] width 94 height 22
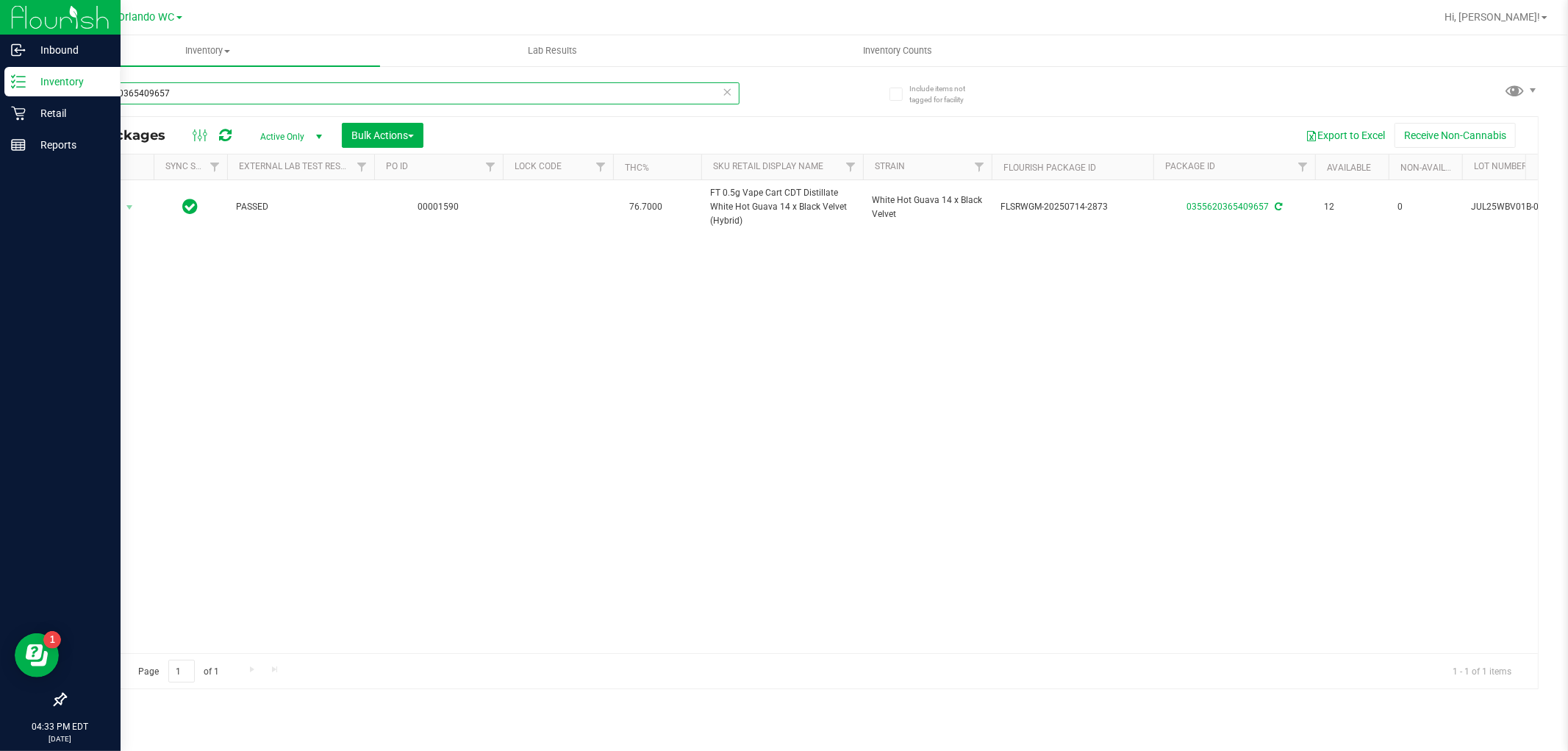
drag, startPoint x: 186, startPoint y: 91, endPoint x: 0, endPoint y: 75, distance: 186.7
click at [0, 75] on div "Inbound Inventory Retail Reports 04:33 PM EDT 09/21/2025 09/21 Orlando WC Hi, L…" at bounding box center [784, 375] width 1568 height 751
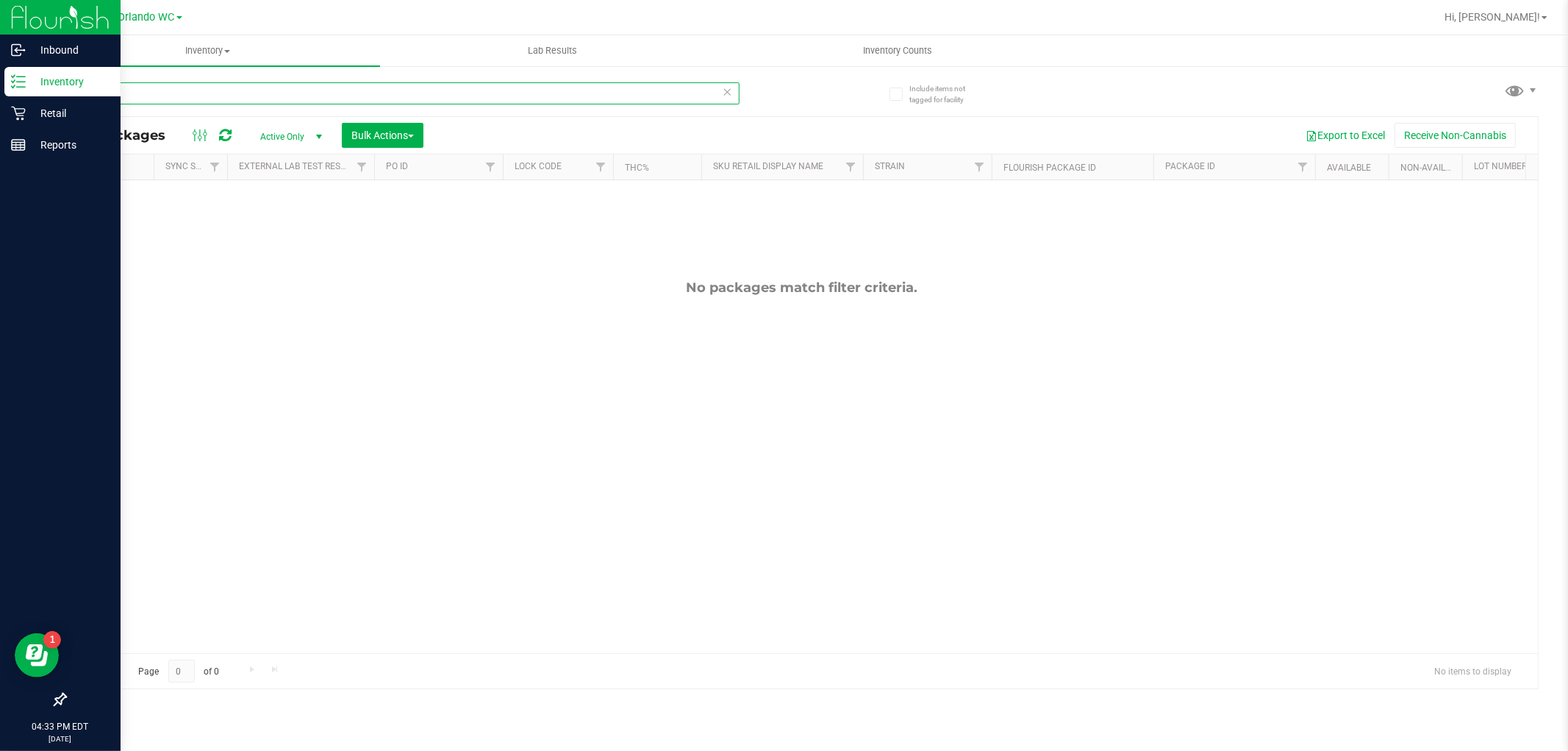
drag, startPoint x: 119, startPoint y: 98, endPoint x: 27, endPoint y: 91, distance: 92.3
click at [27, 91] on div "Inbound Inventory Retail Reports 04:33 PM EDT 09/21/2025 09/21 Orlando WC Hi, L…" at bounding box center [784, 375] width 1568 height 751
type input "rpb"
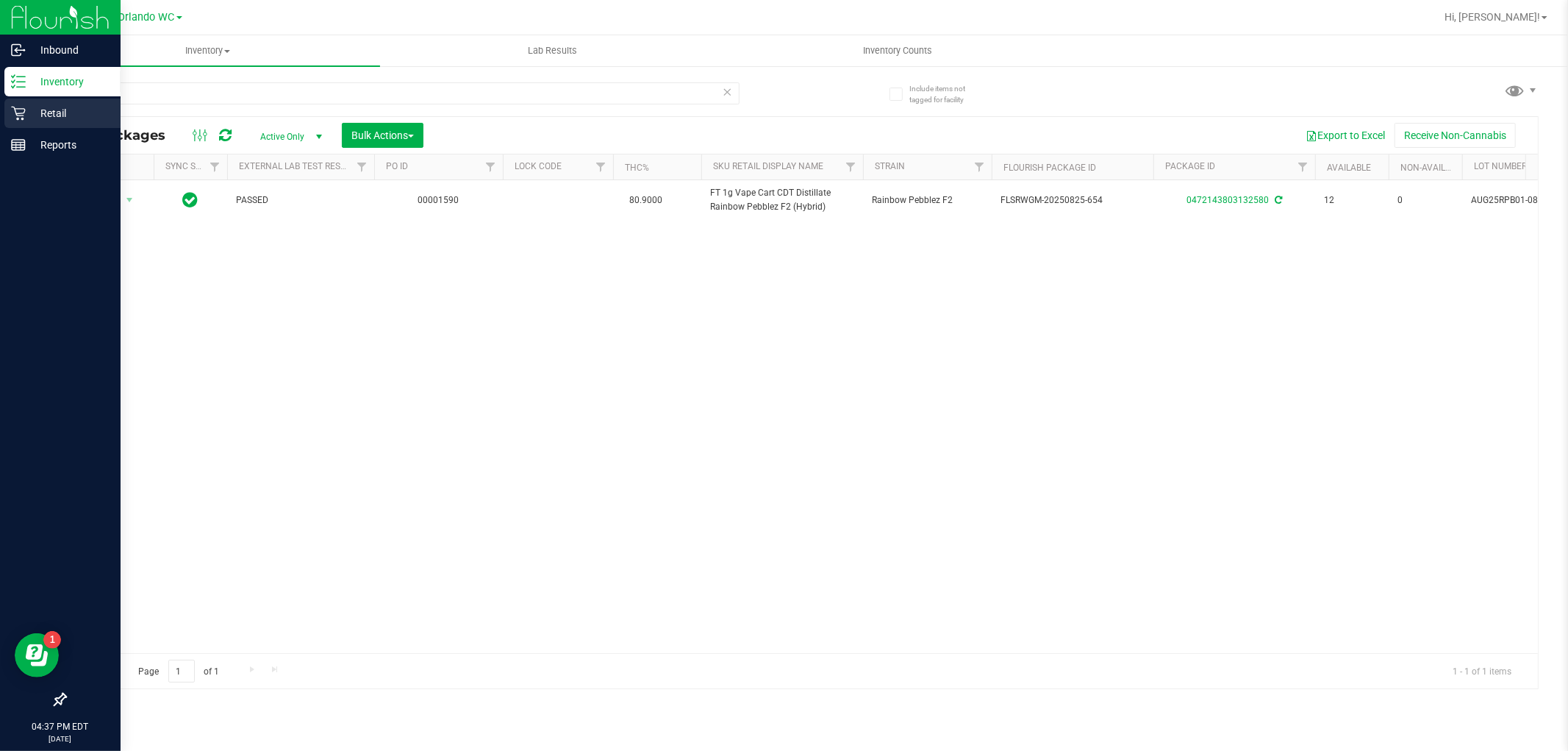
click at [50, 121] on p "Retail" at bounding box center [69, 112] width 88 height 17
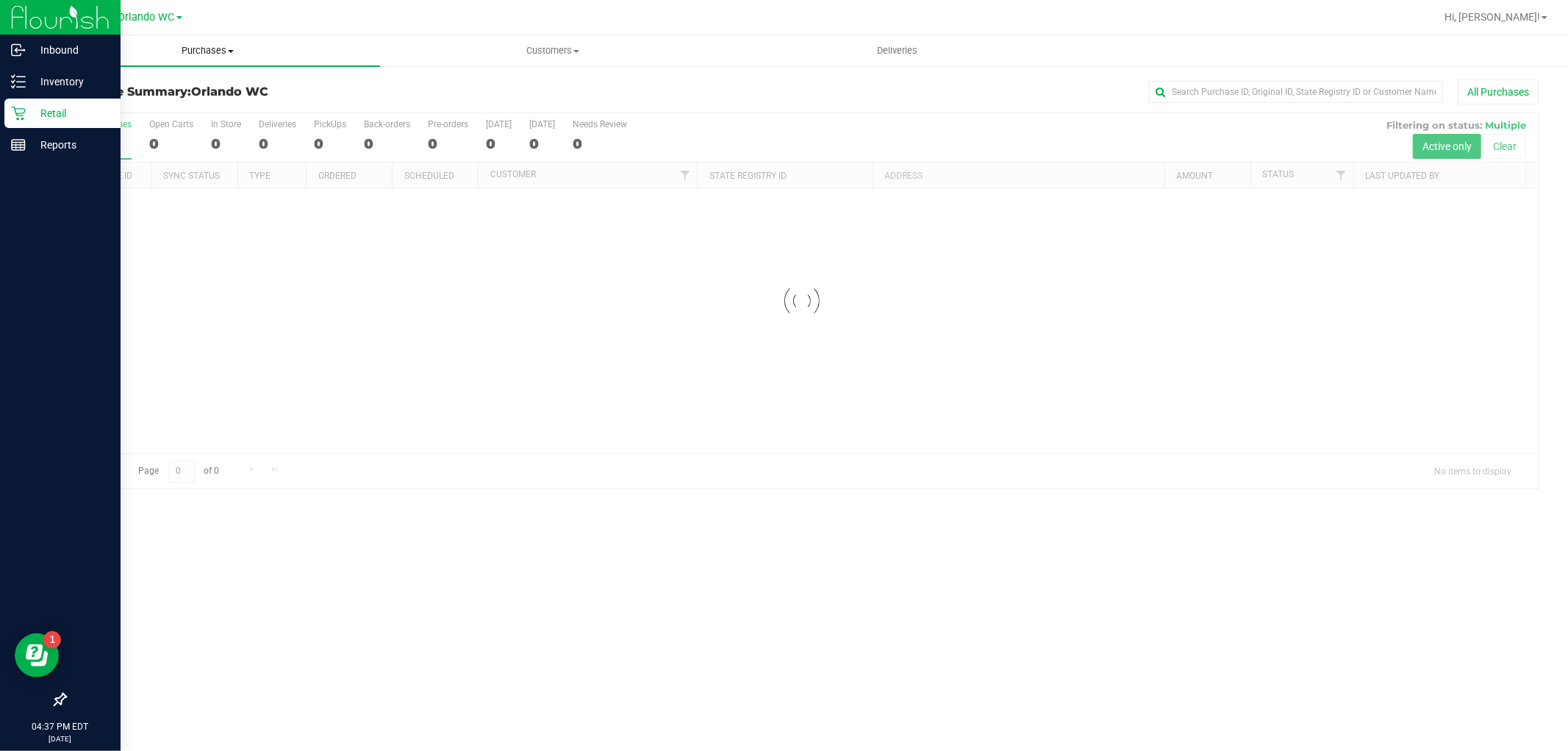
click at [165, 56] on span "Purchases" at bounding box center [207, 51] width 345 height 14
click at [107, 115] on li "All purchases" at bounding box center [207, 123] width 345 height 17
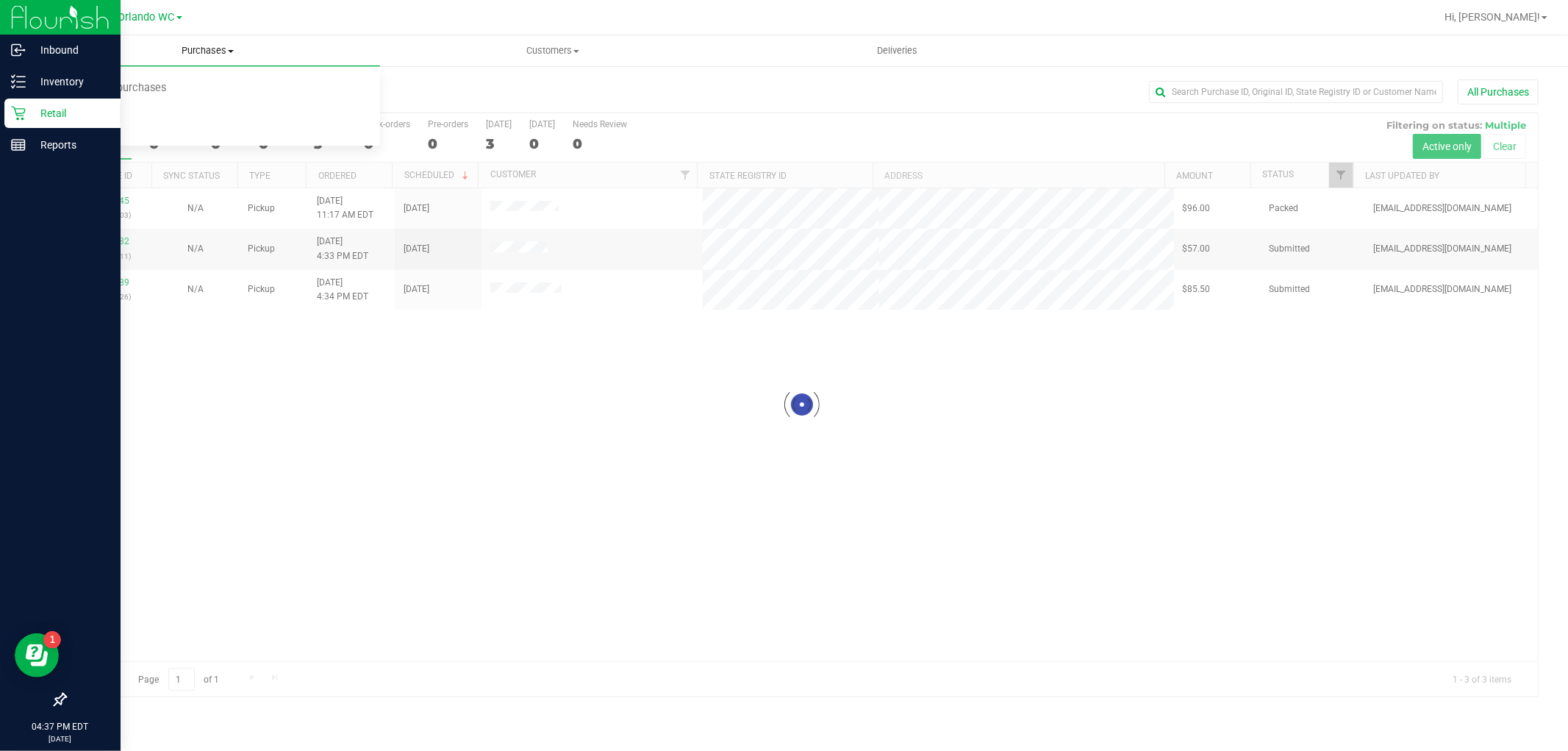
click at [170, 53] on span "Purchases" at bounding box center [207, 51] width 345 height 14
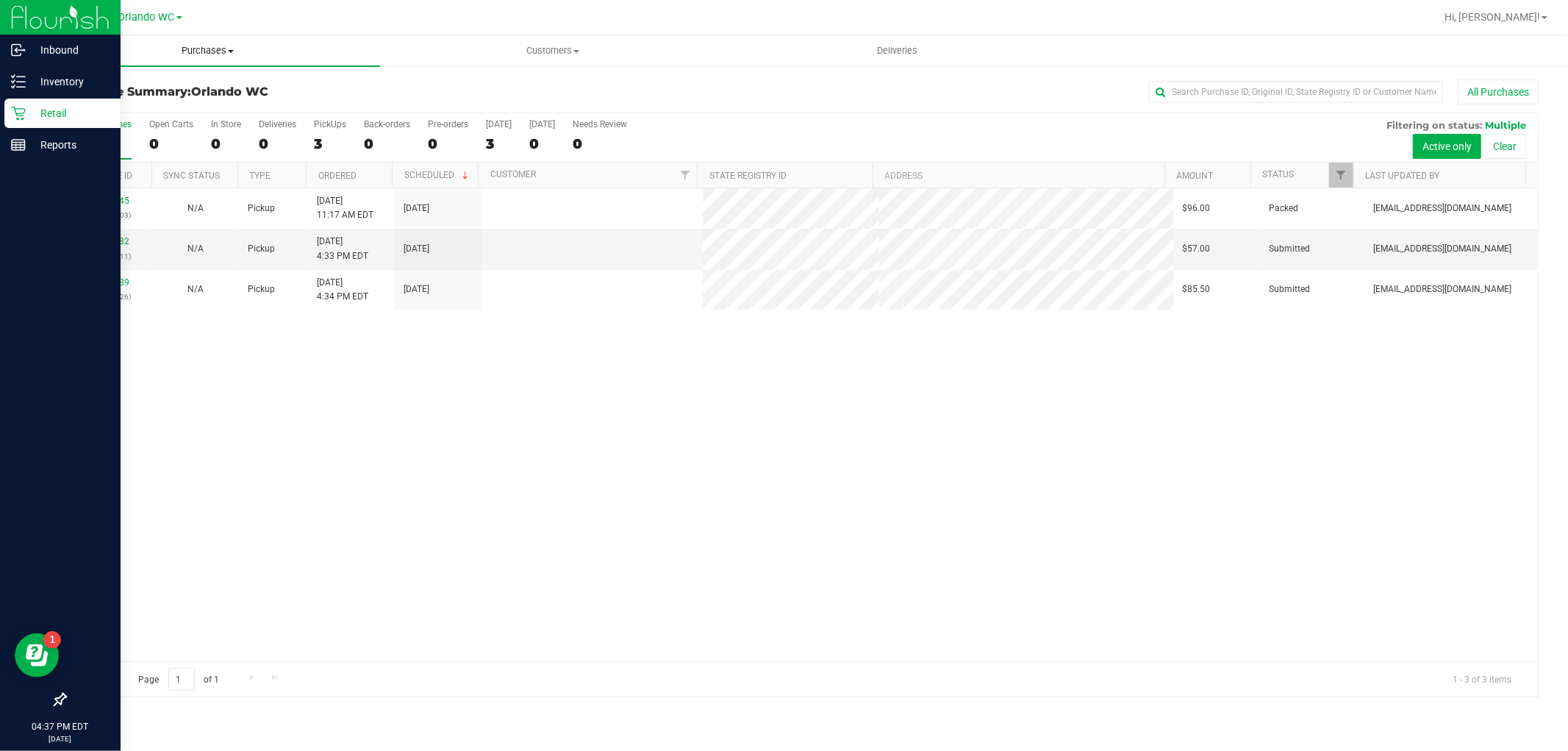
click at [212, 63] on uib-tab-heading "Purchases Summary of purchases Fulfillment All purchases" at bounding box center [207, 51] width 345 height 31
click at [212, 53] on span "Purchases" at bounding box center [207, 51] width 345 height 14
click at [180, 47] on span "Purchases" at bounding box center [207, 51] width 345 height 14
click at [99, 103] on span "Fulfillment" at bounding box center [81, 106] width 91 height 13
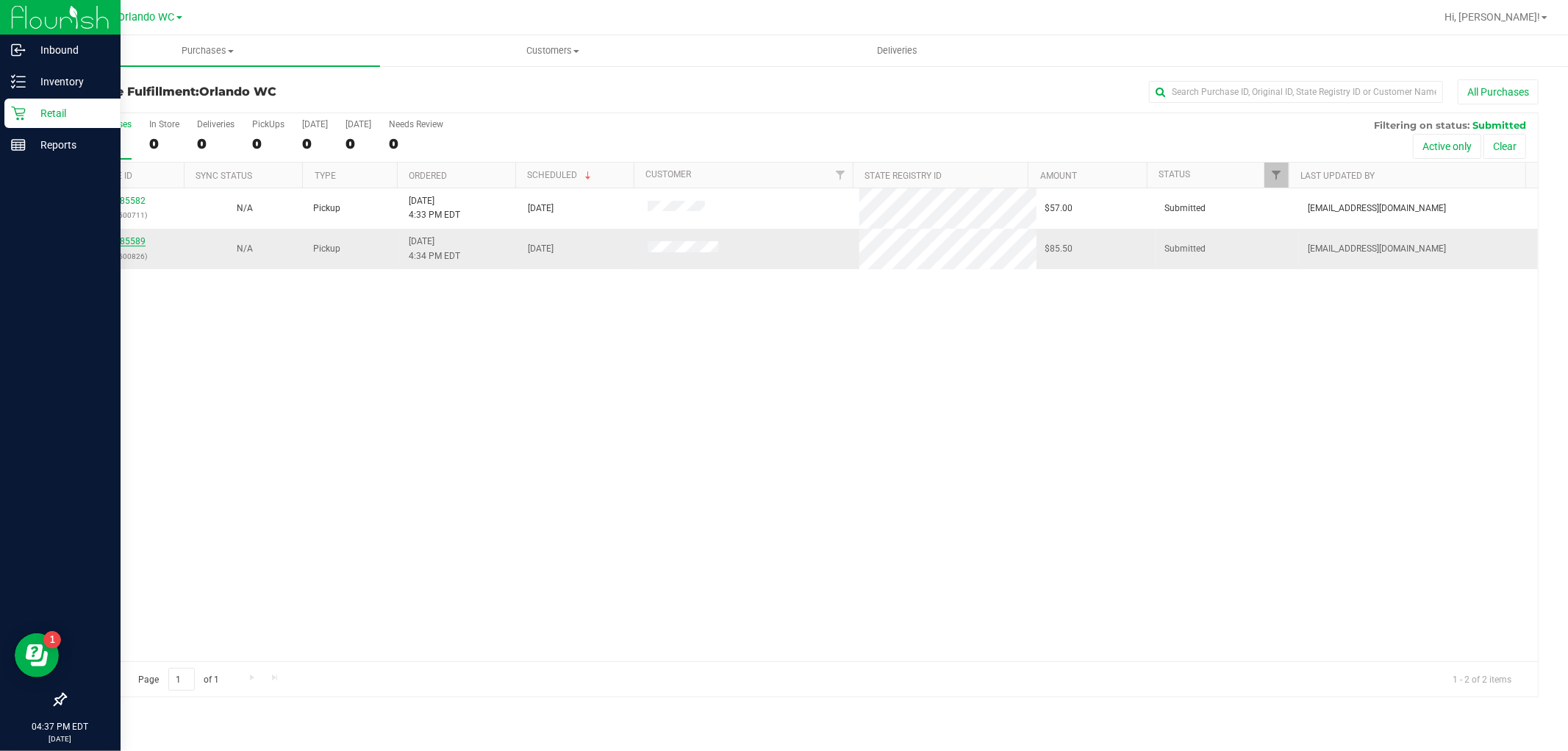
click at [127, 241] on link "11985589" at bounding box center [124, 241] width 41 height 10
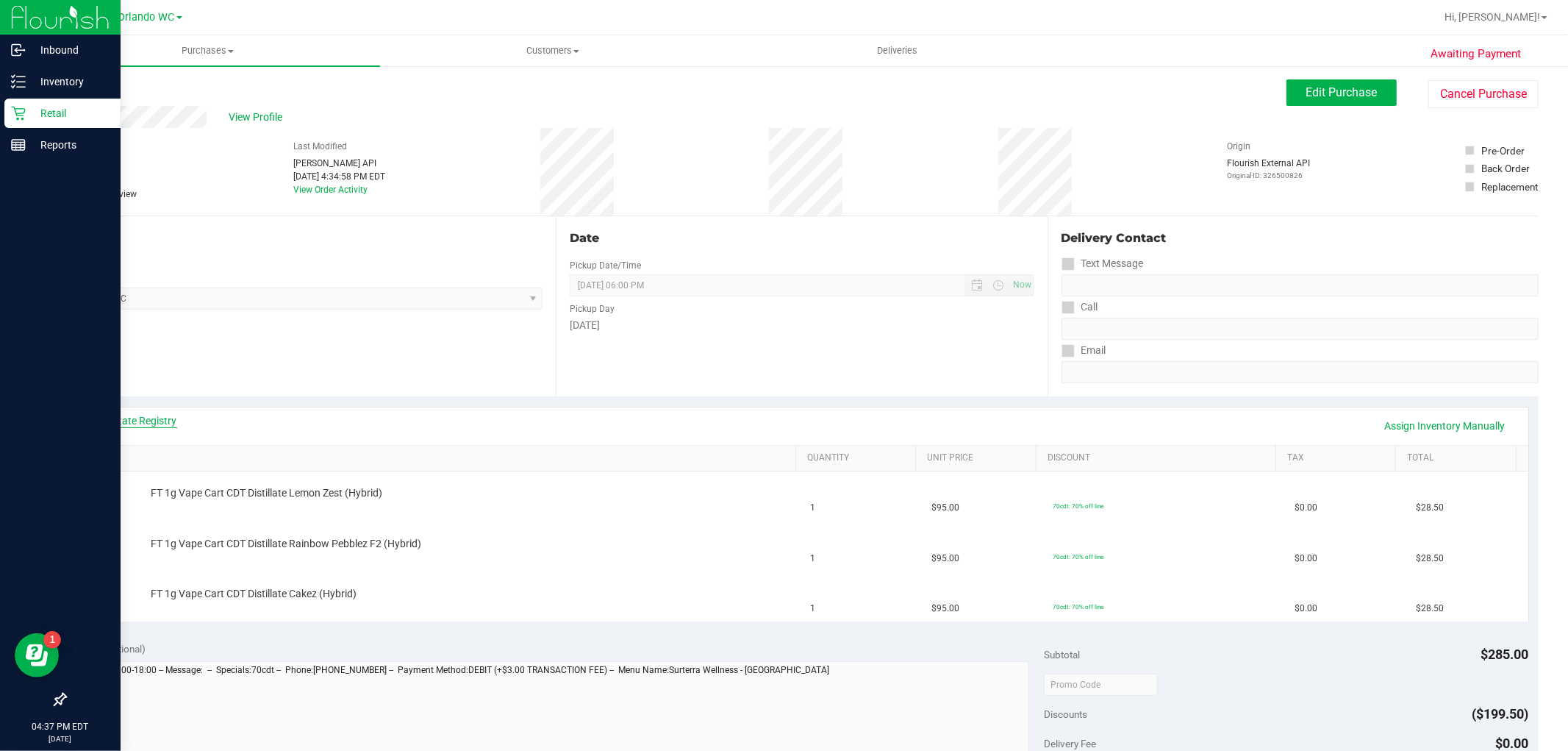
click at [158, 418] on link "View State Registry" at bounding box center [132, 420] width 88 height 14
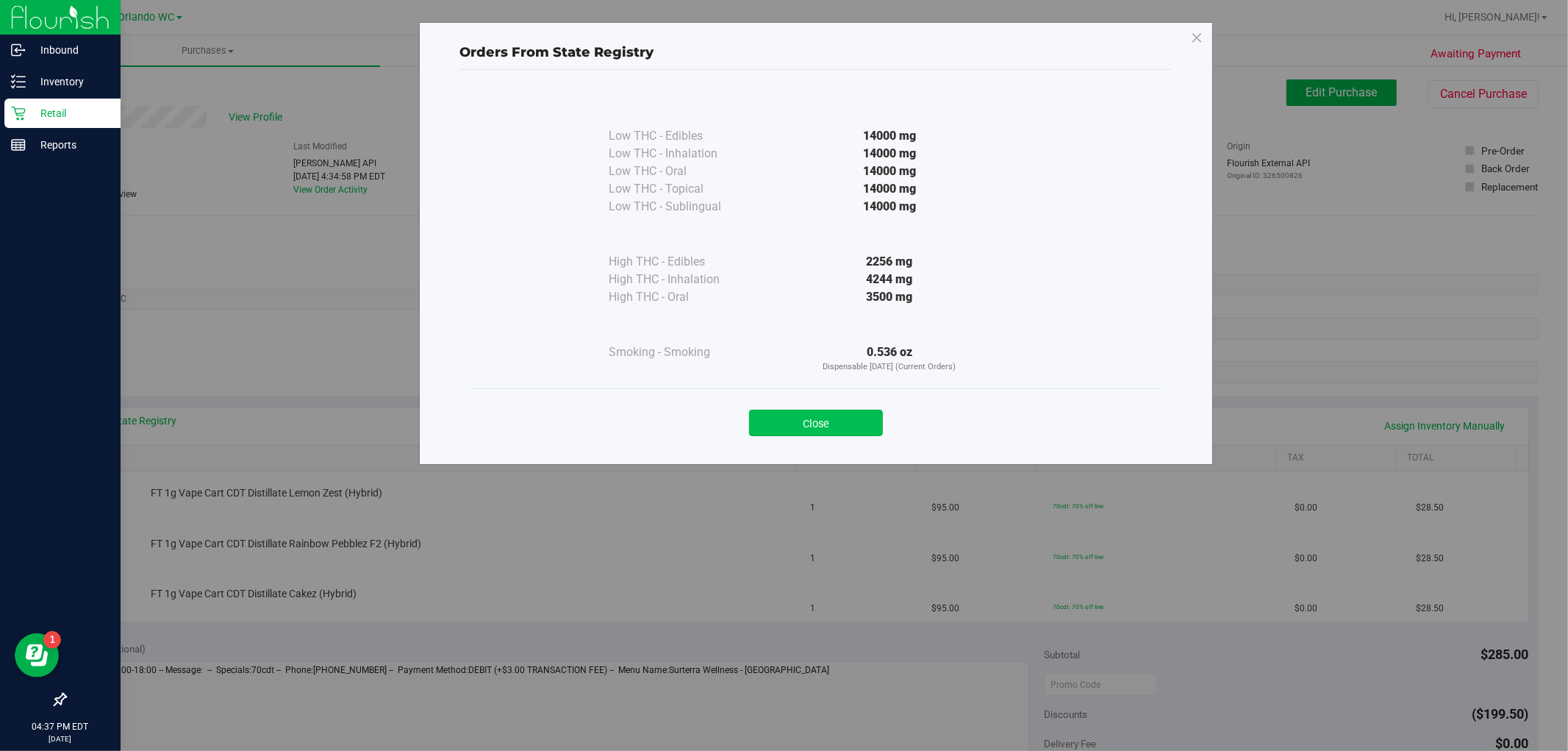
click at [813, 413] on button "Close" at bounding box center [816, 422] width 134 height 26
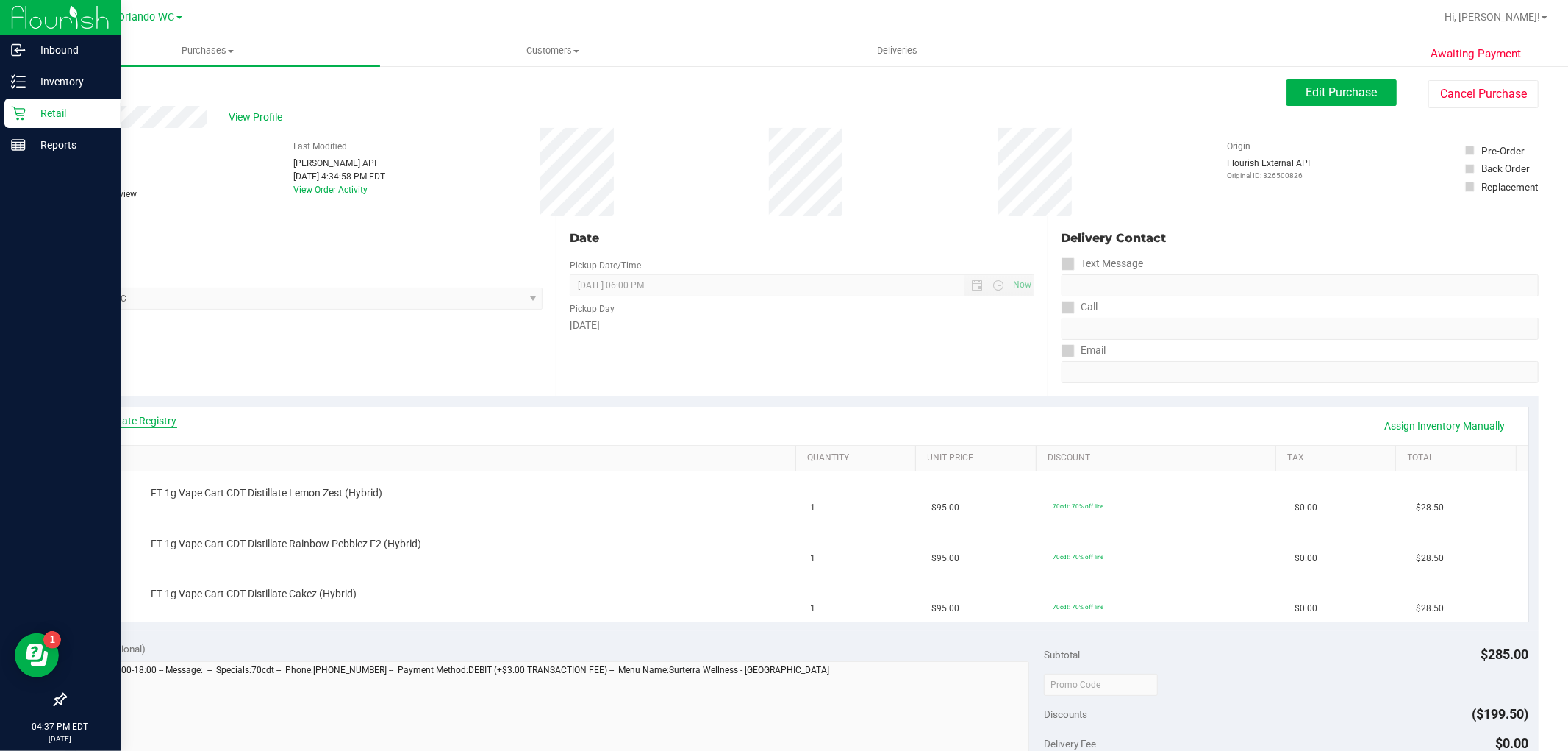
click at [111, 428] on link "View State Registry" at bounding box center [132, 420] width 88 height 14
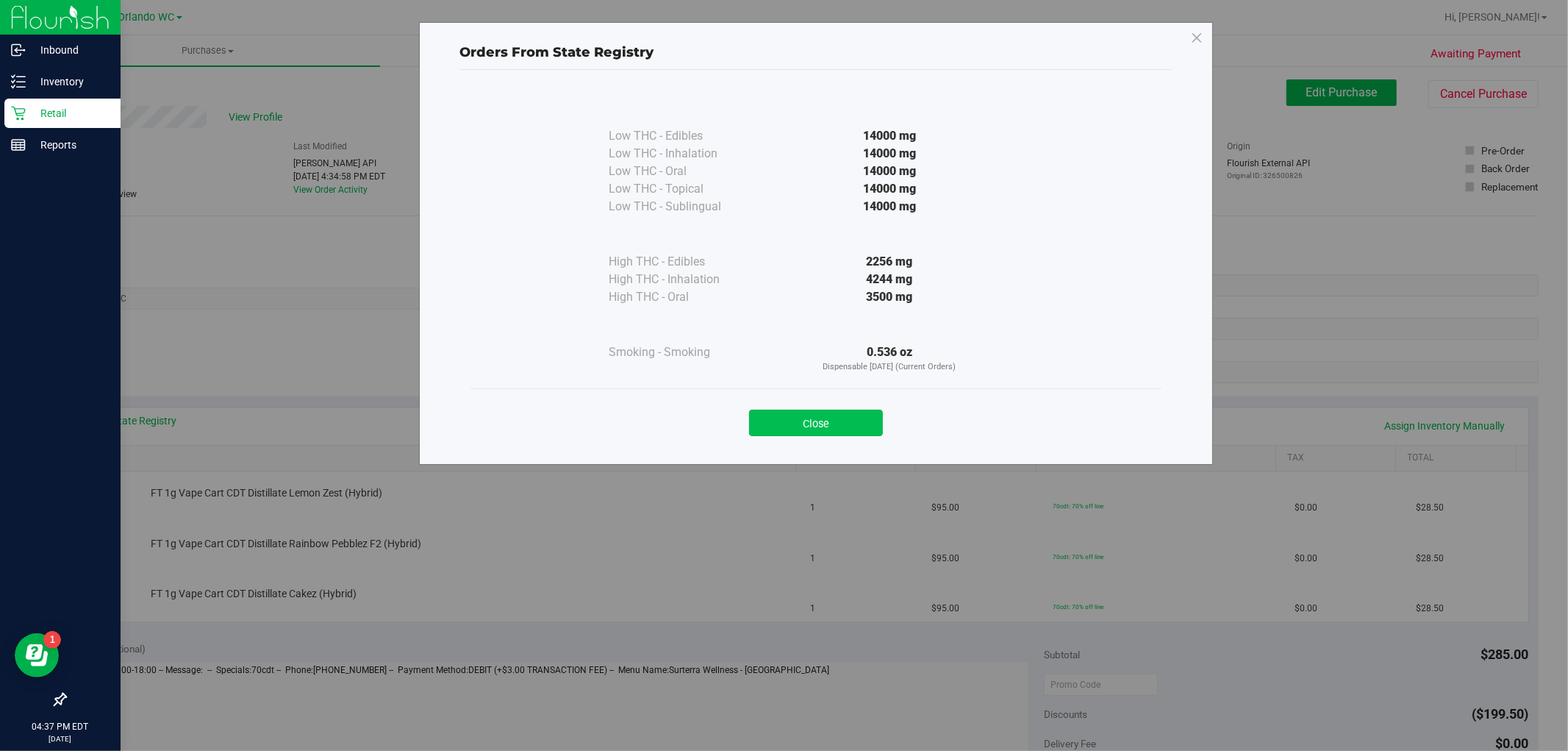
click at [790, 419] on button "Close" at bounding box center [816, 422] width 134 height 26
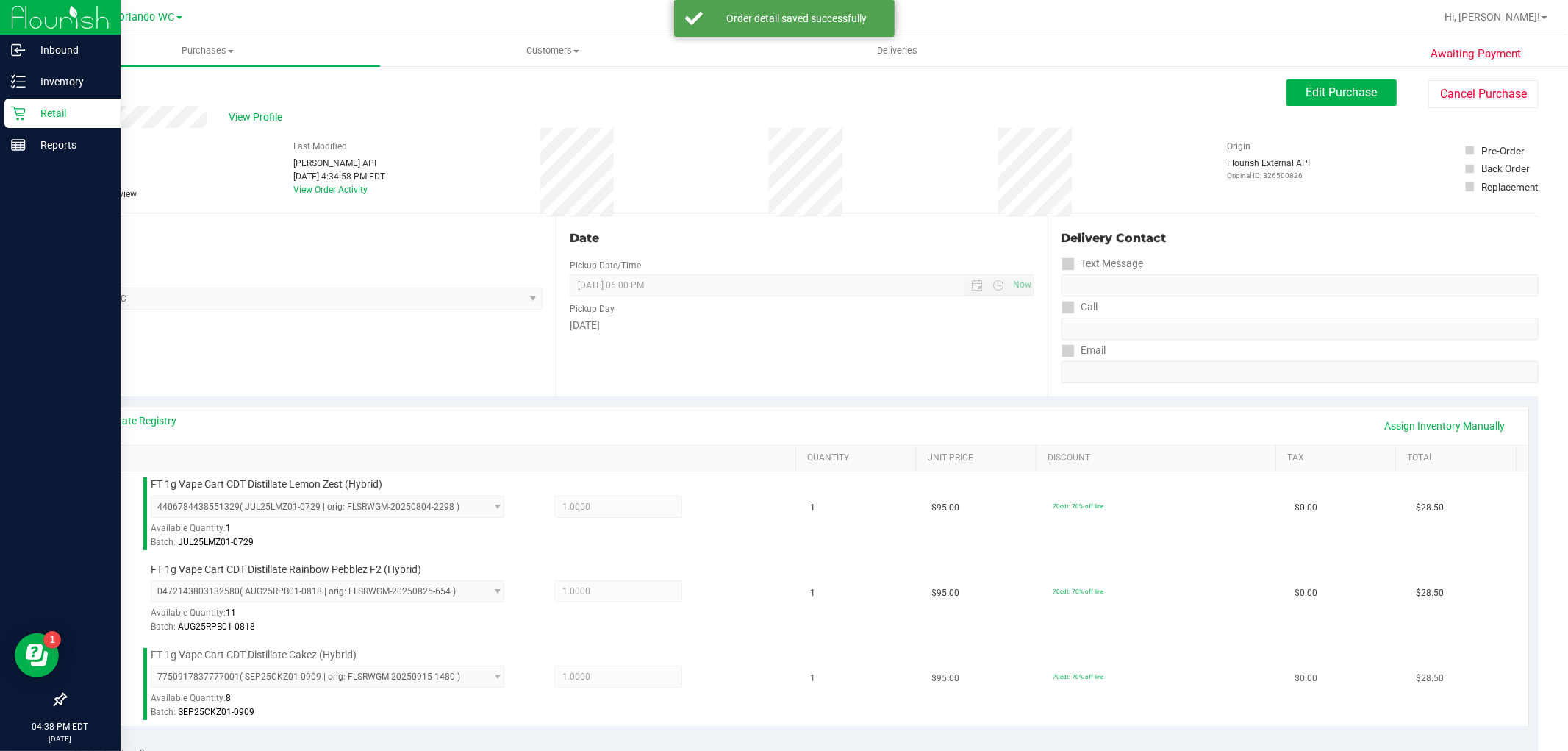
scroll to position [326, 0]
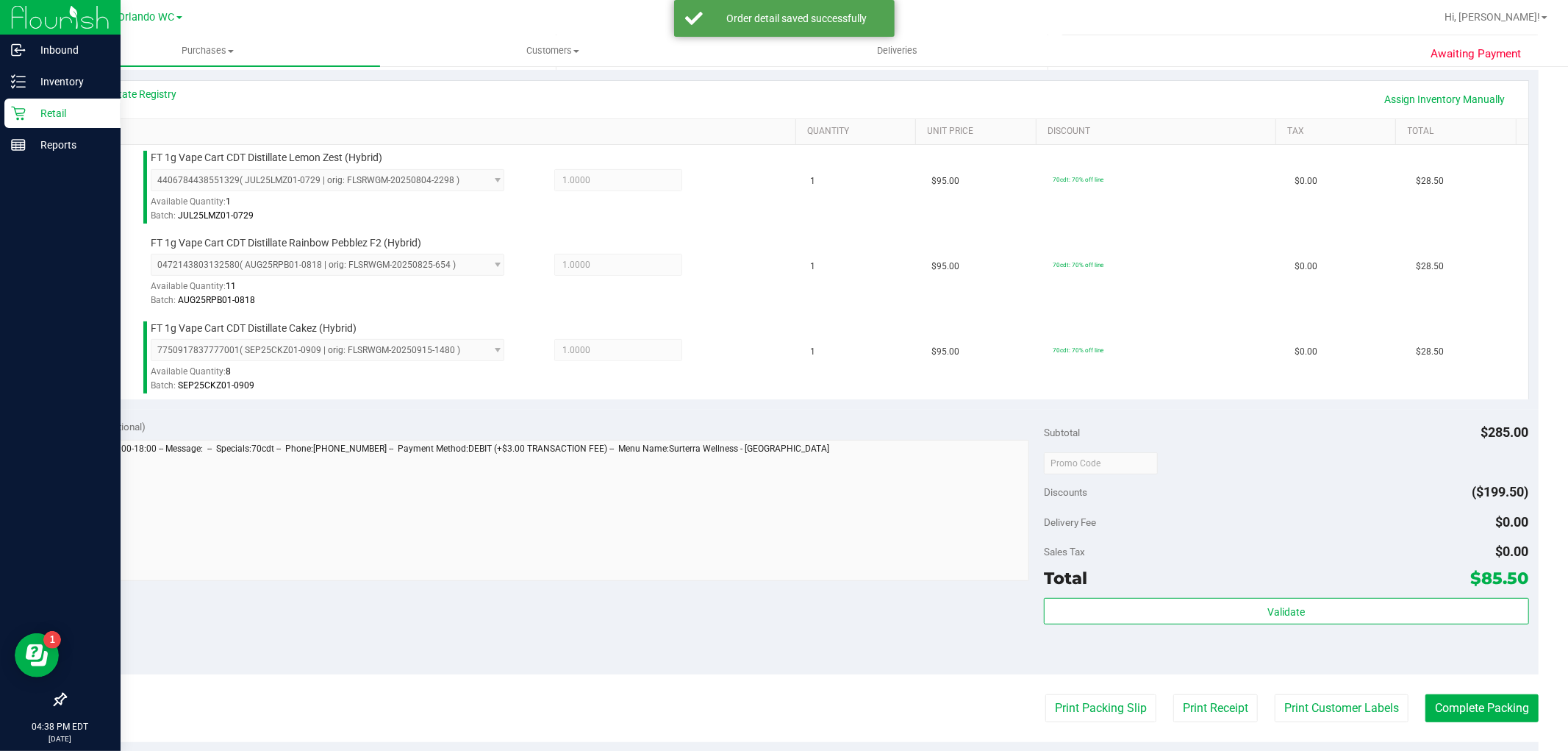
click at [1222, 595] on div "Subtotal $285.00 Discounts ($199.50) Delivery Fee $0.00 Sales Tax $0.00 Total $…" at bounding box center [1285, 542] width 485 height 245
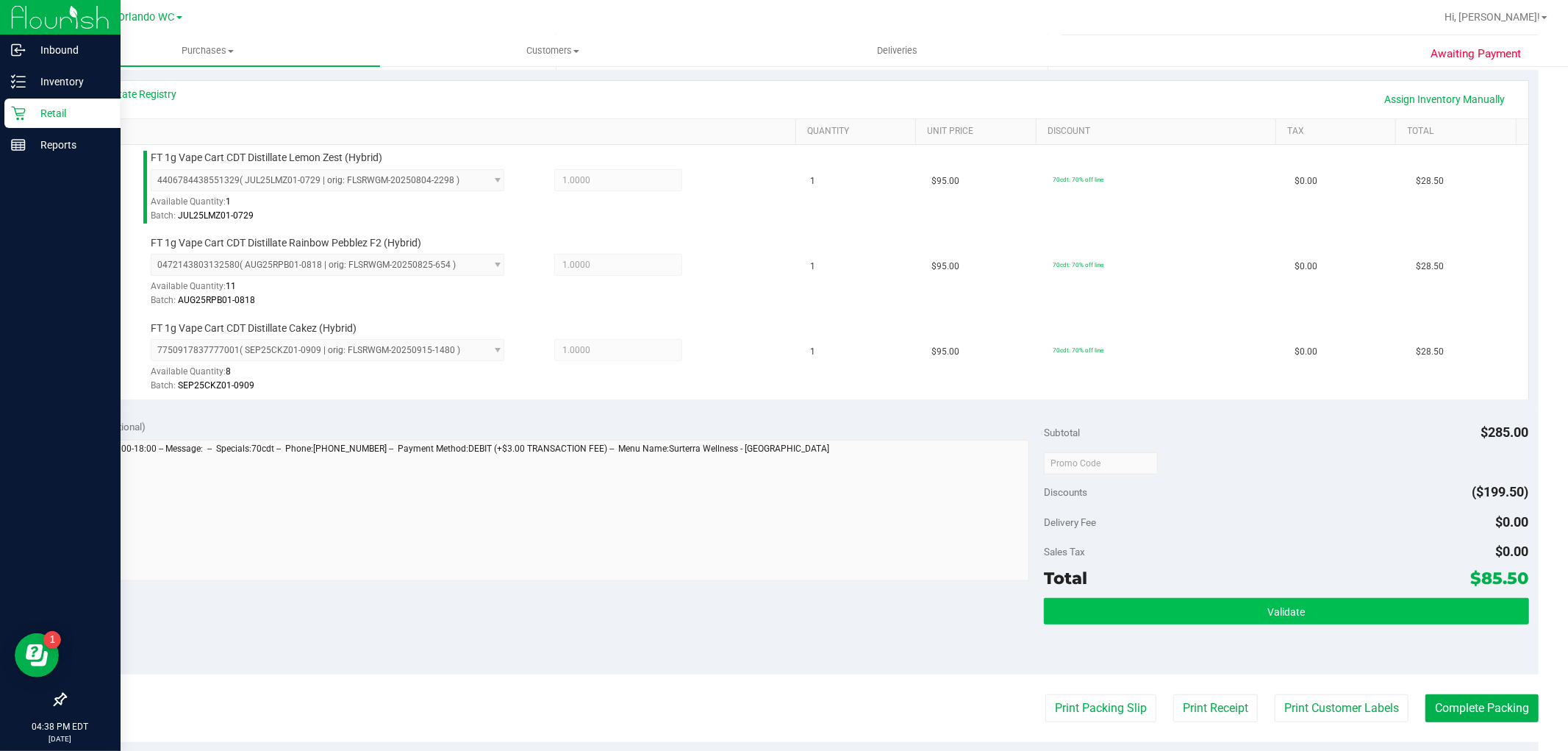
click at [1219, 600] on div "Subtotal $285.00 Discounts ($199.50) Delivery Fee $0.00 Sales Tax $0.00 Total $…" at bounding box center [1285, 542] width 485 height 245
click at [1217, 621] on button "Validate" at bounding box center [1285, 611] width 485 height 26
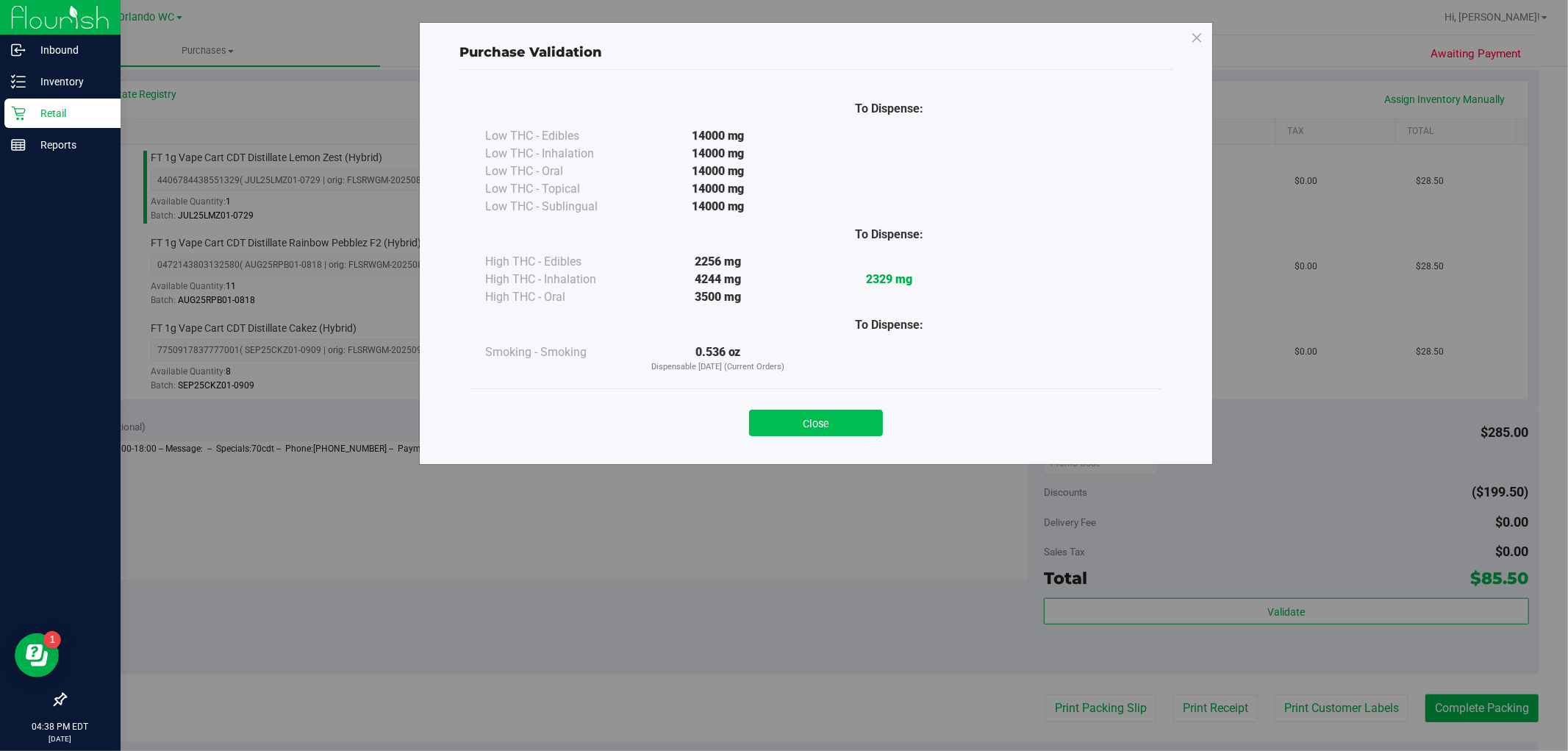
click at [825, 420] on button "Close" at bounding box center [816, 422] width 134 height 26
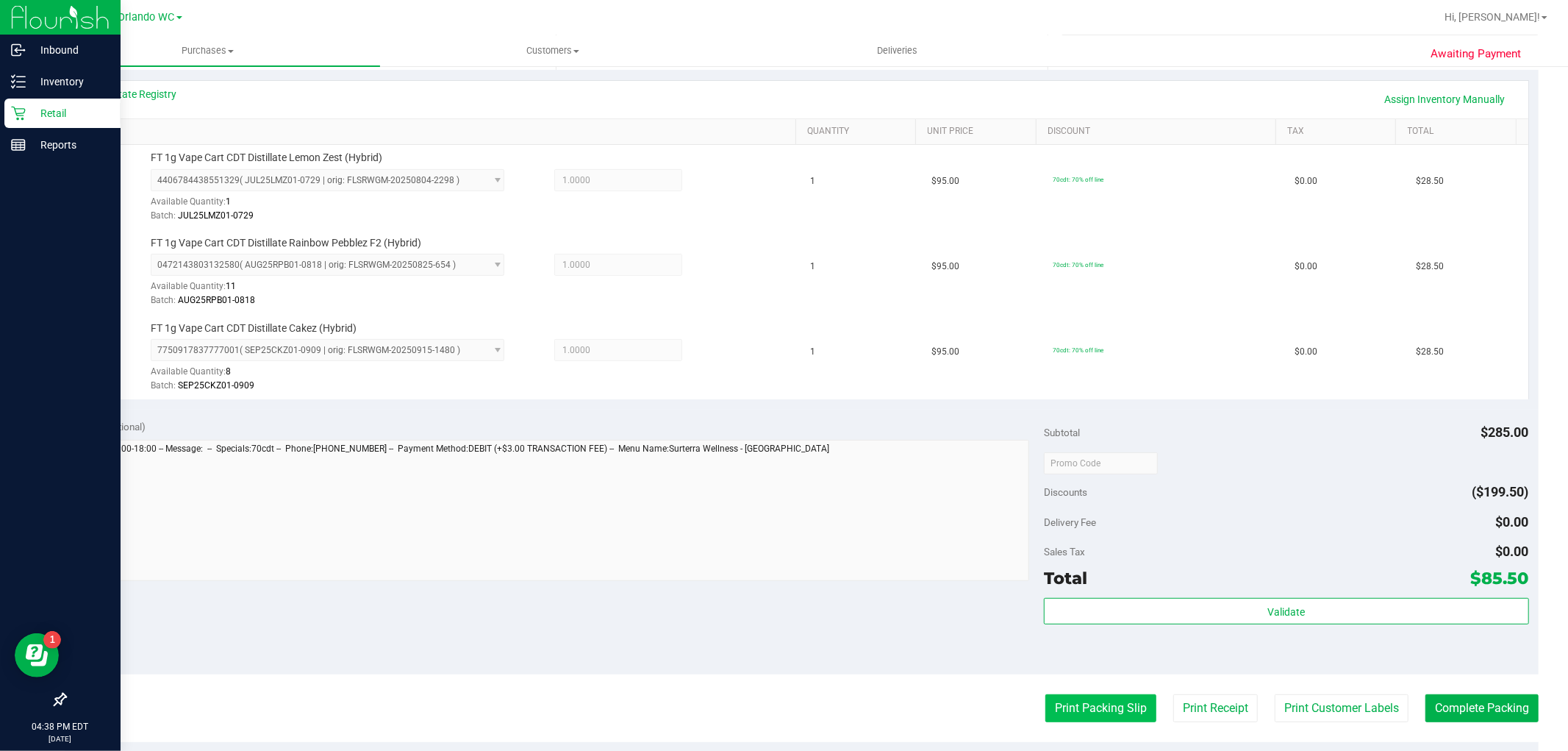
click at [1101, 707] on button "Print Packing Slip" at bounding box center [1101, 708] width 111 height 28
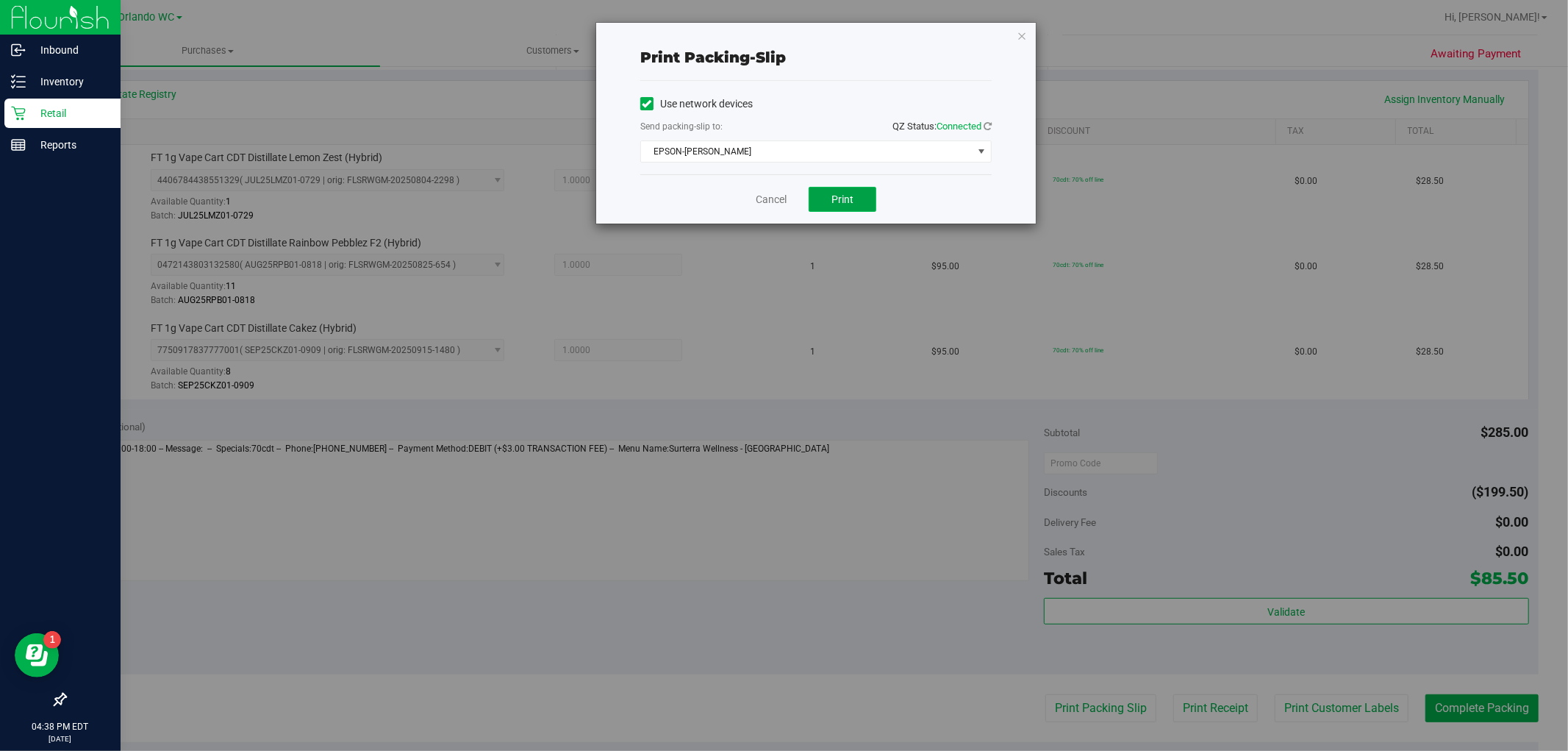
click at [845, 200] on span "Print" at bounding box center [842, 198] width 22 height 12
click at [1023, 34] on icon "button" at bounding box center [1021, 34] width 10 height 17
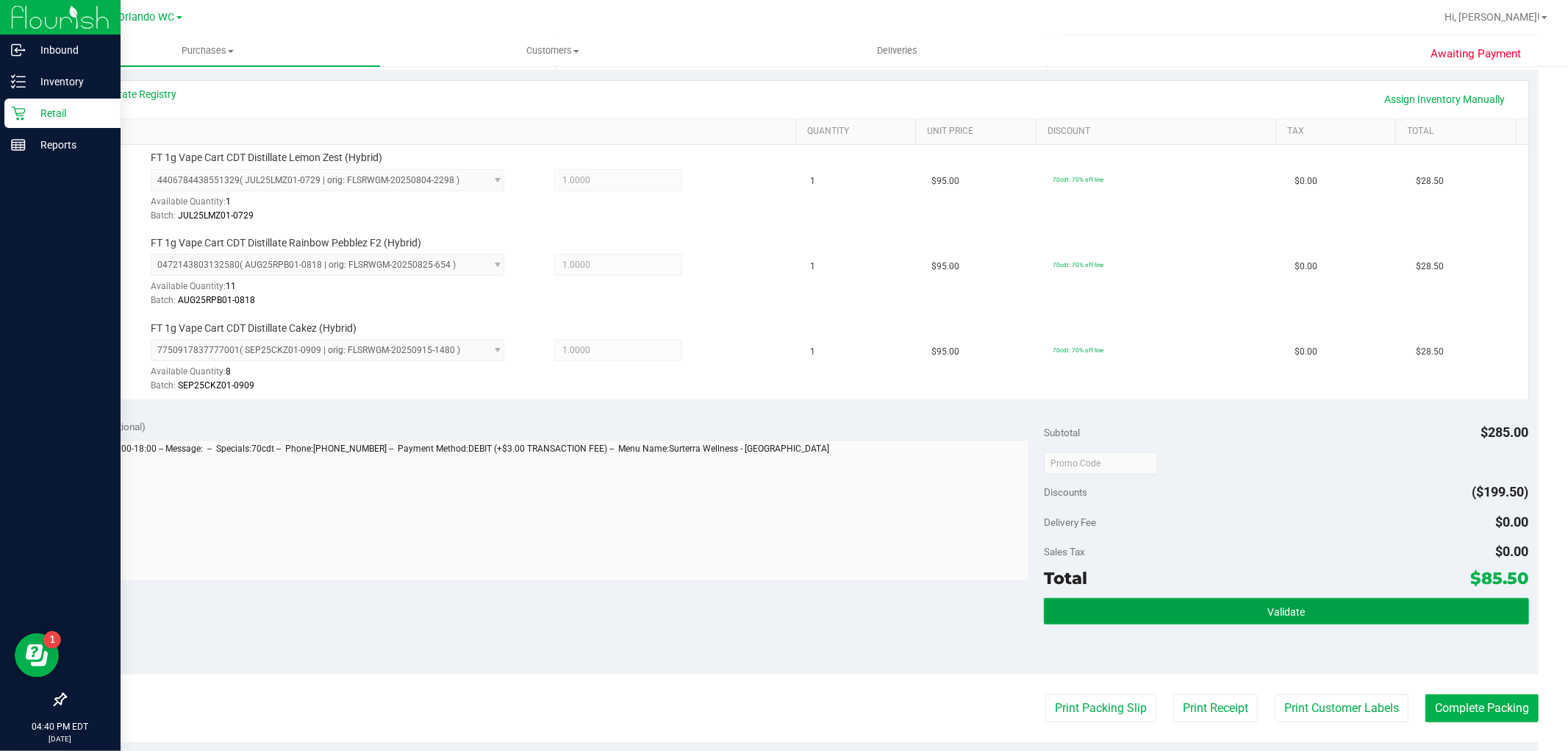
click at [1178, 599] on button "Validate" at bounding box center [1285, 611] width 485 height 26
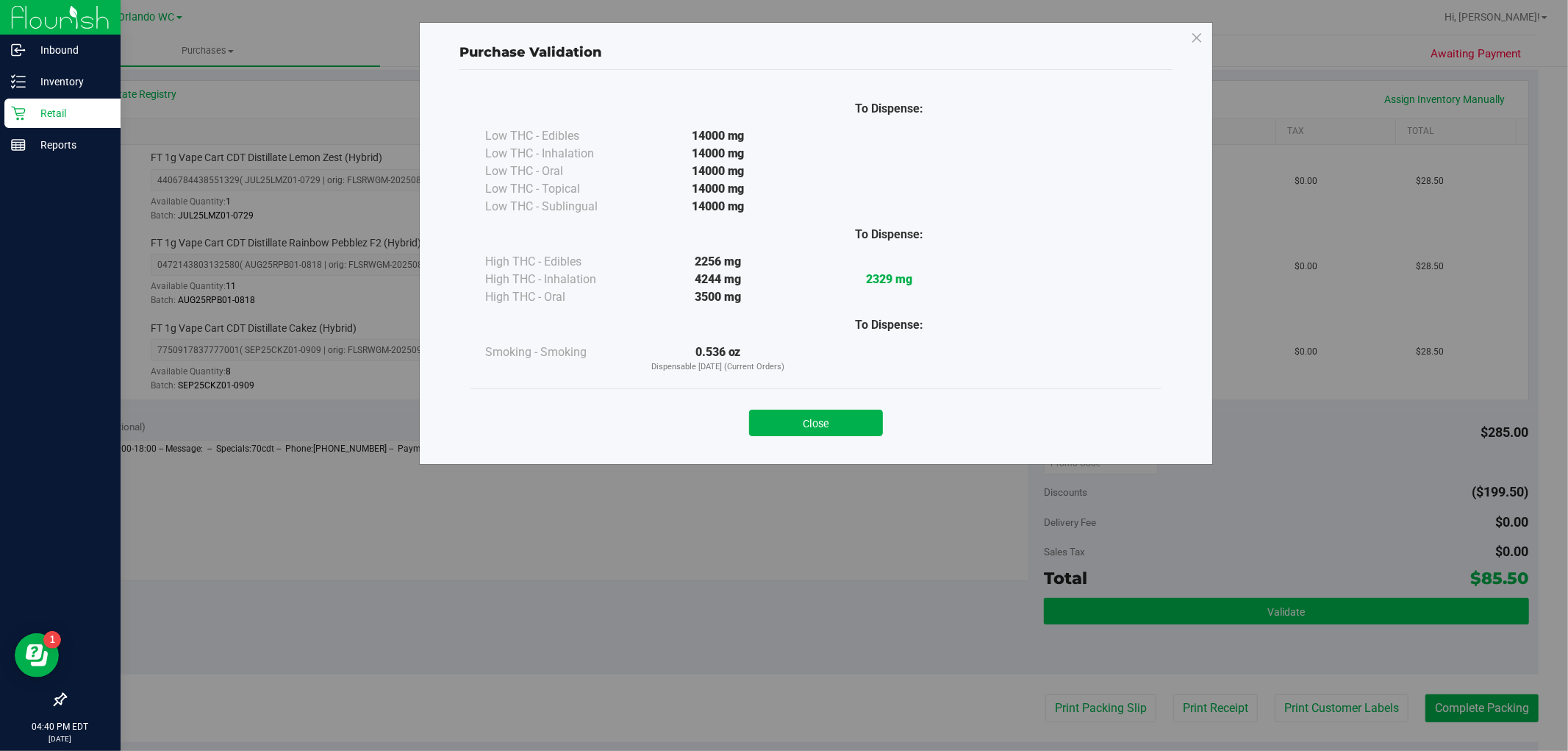
drag, startPoint x: 820, startPoint y: 416, endPoint x: 1247, endPoint y: 608, distance: 468.2
click at [821, 416] on button "Close" at bounding box center [816, 422] width 134 height 26
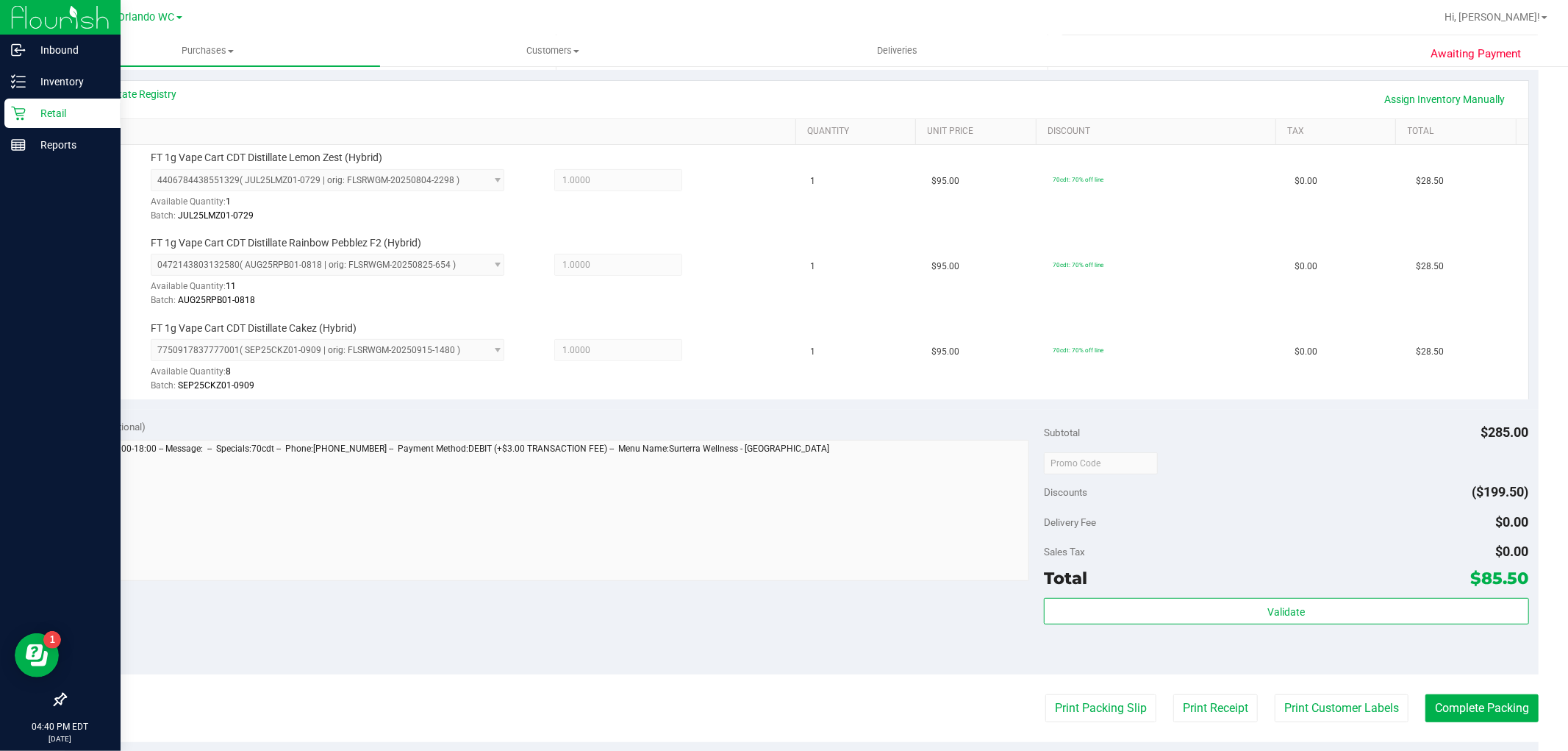
click at [1477, 692] on purchase-details "Back Edit Purchase Cancel Purchase View Profile # 11985589 BioTrack ID: - Submi…" at bounding box center [801, 384] width 1474 height 1264
click at [1476, 702] on button "Complete Packing" at bounding box center [1482, 708] width 113 height 28
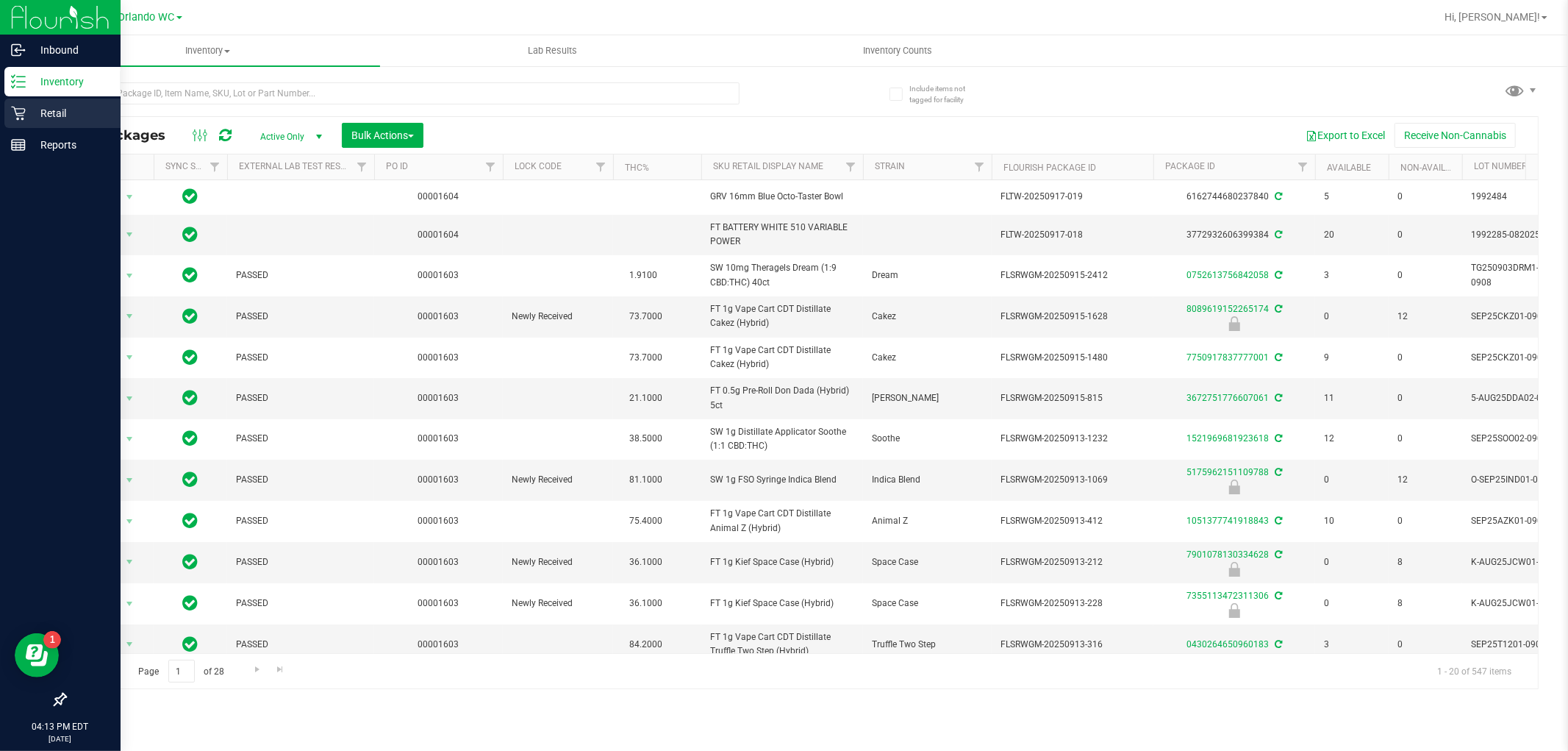
click at [34, 111] on p "Retail" at bounding box center [69, 112] width 88 height 17
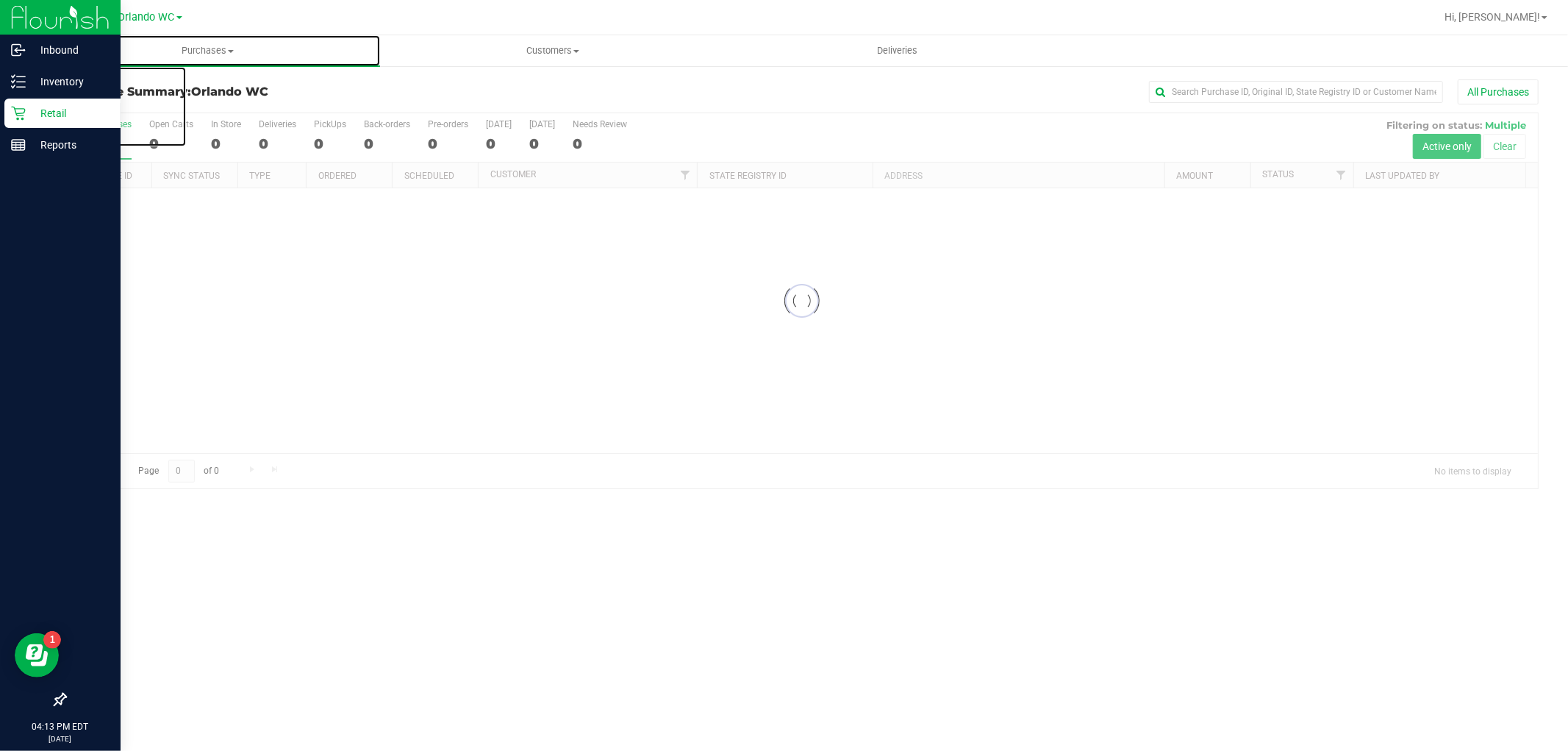
click at [218, 56] on span "Purchases" at bounding box center [207, 51] width 345 height 14
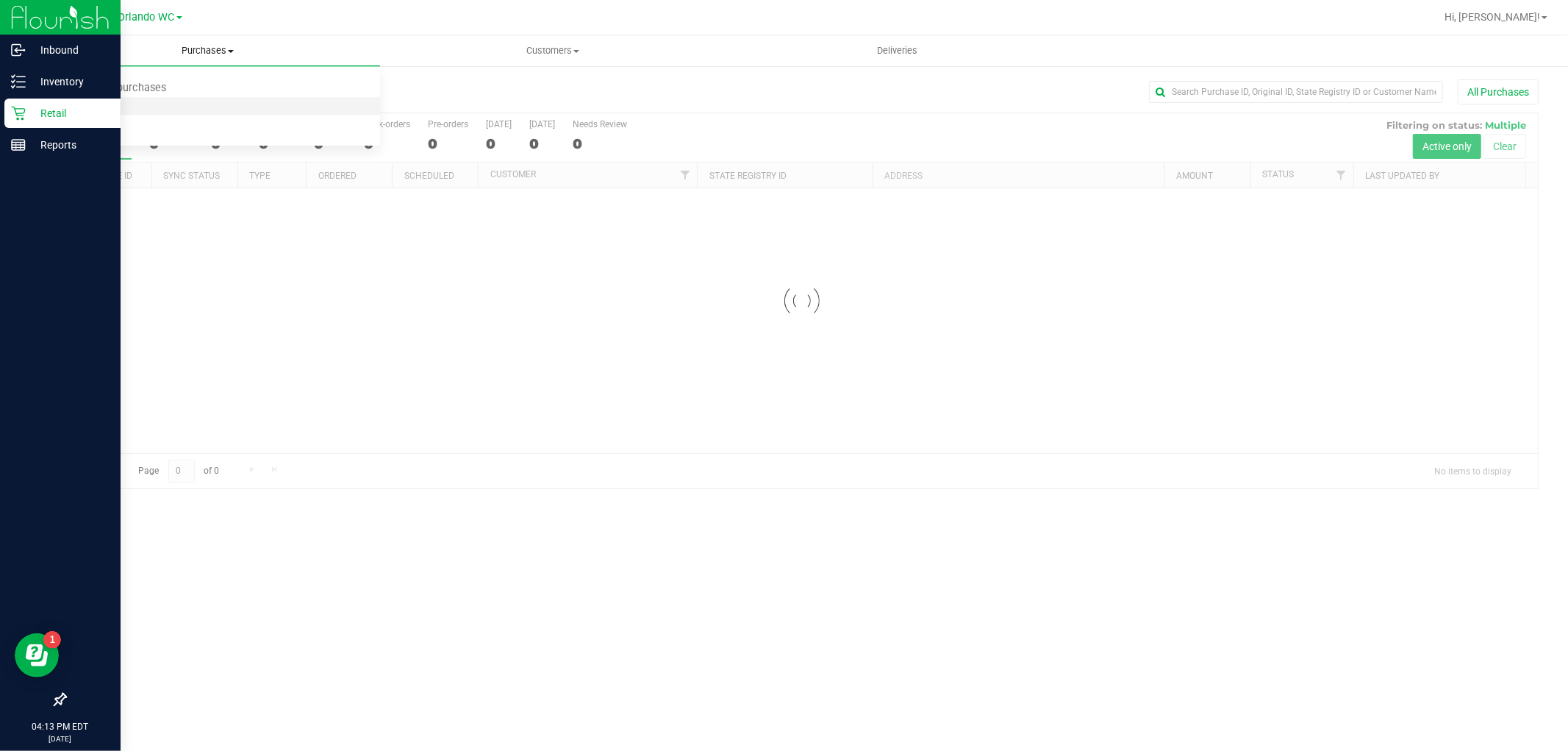
click at [119, 105] on span "Fulfillment" at bounding box center [81, 106] width 91 height 13
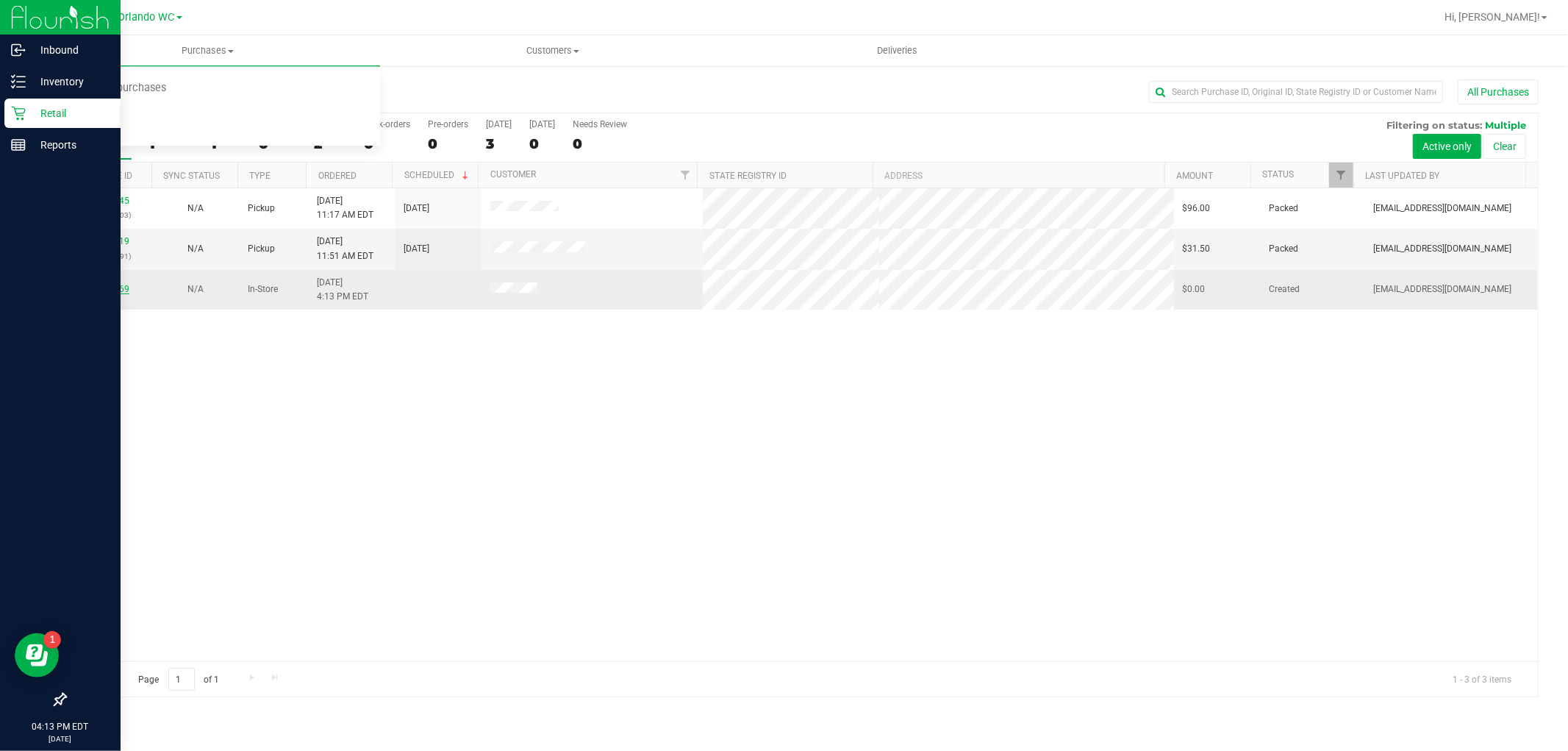
click at [118, 285] on link "11985469" at bounding box center [108, 288] width 41 height 10
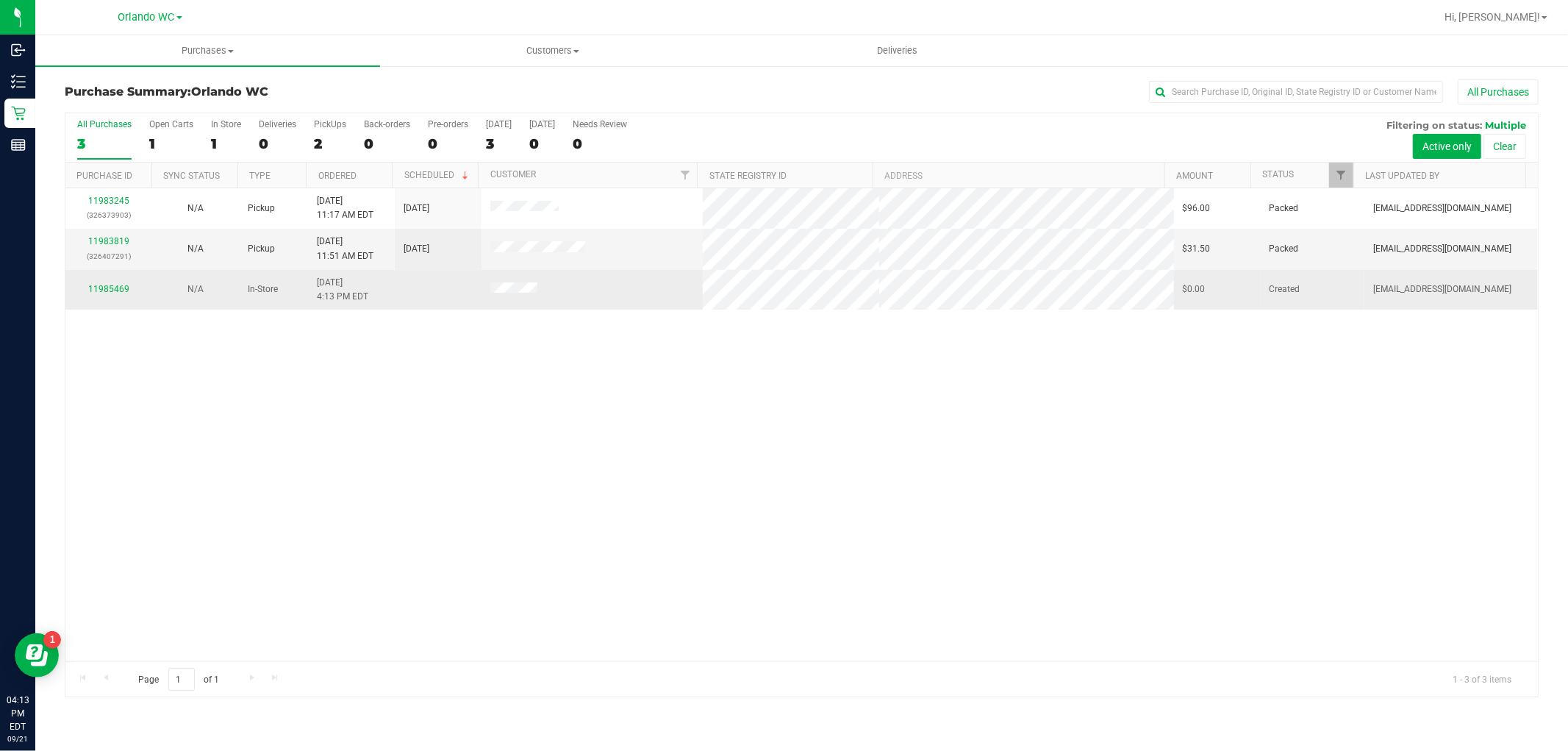
click at [517, 282] on td at bounding box center [592, 290] width 220 height 40
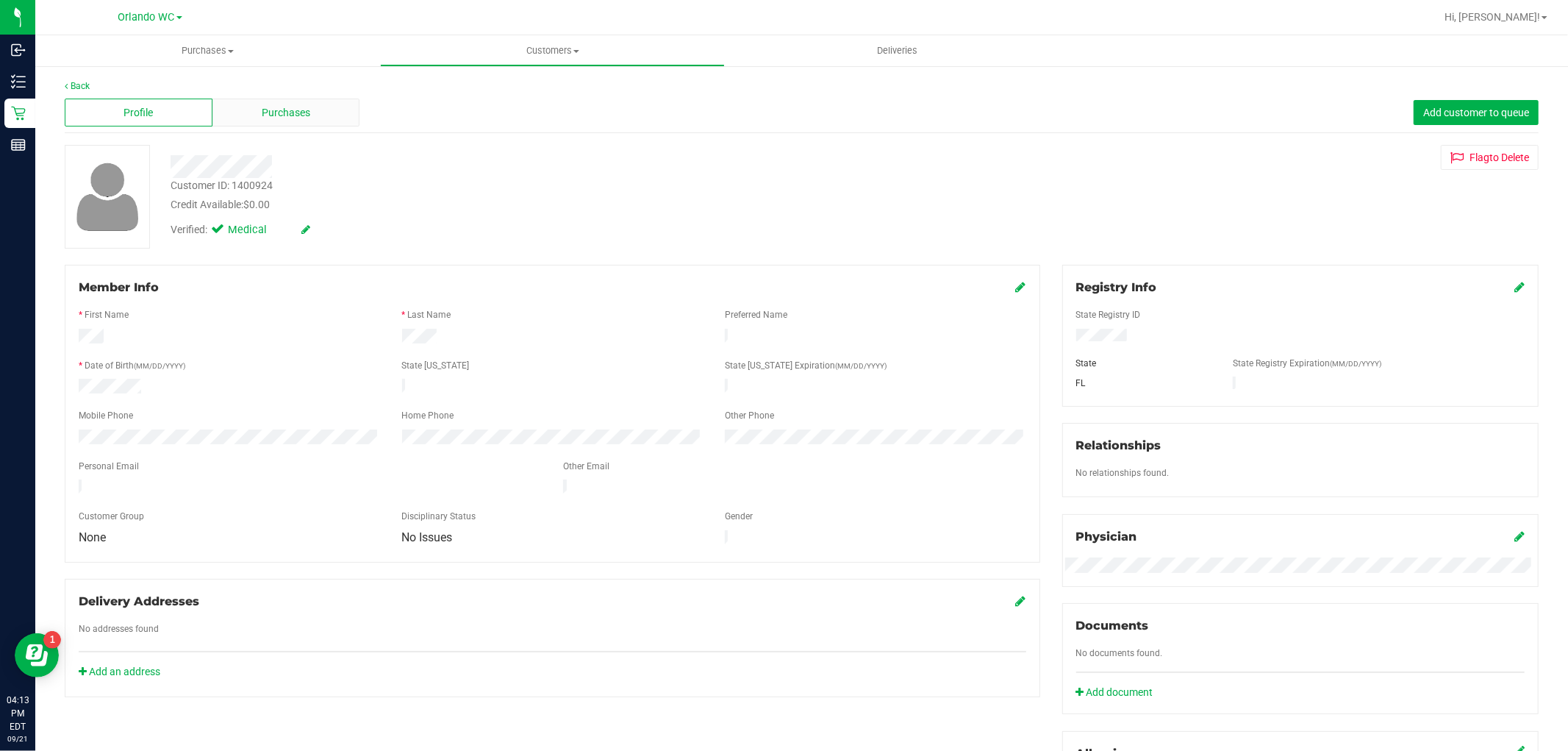
click at [292, 116] on span "Purchases" at bounding box center [286, 112] width 49 height 15
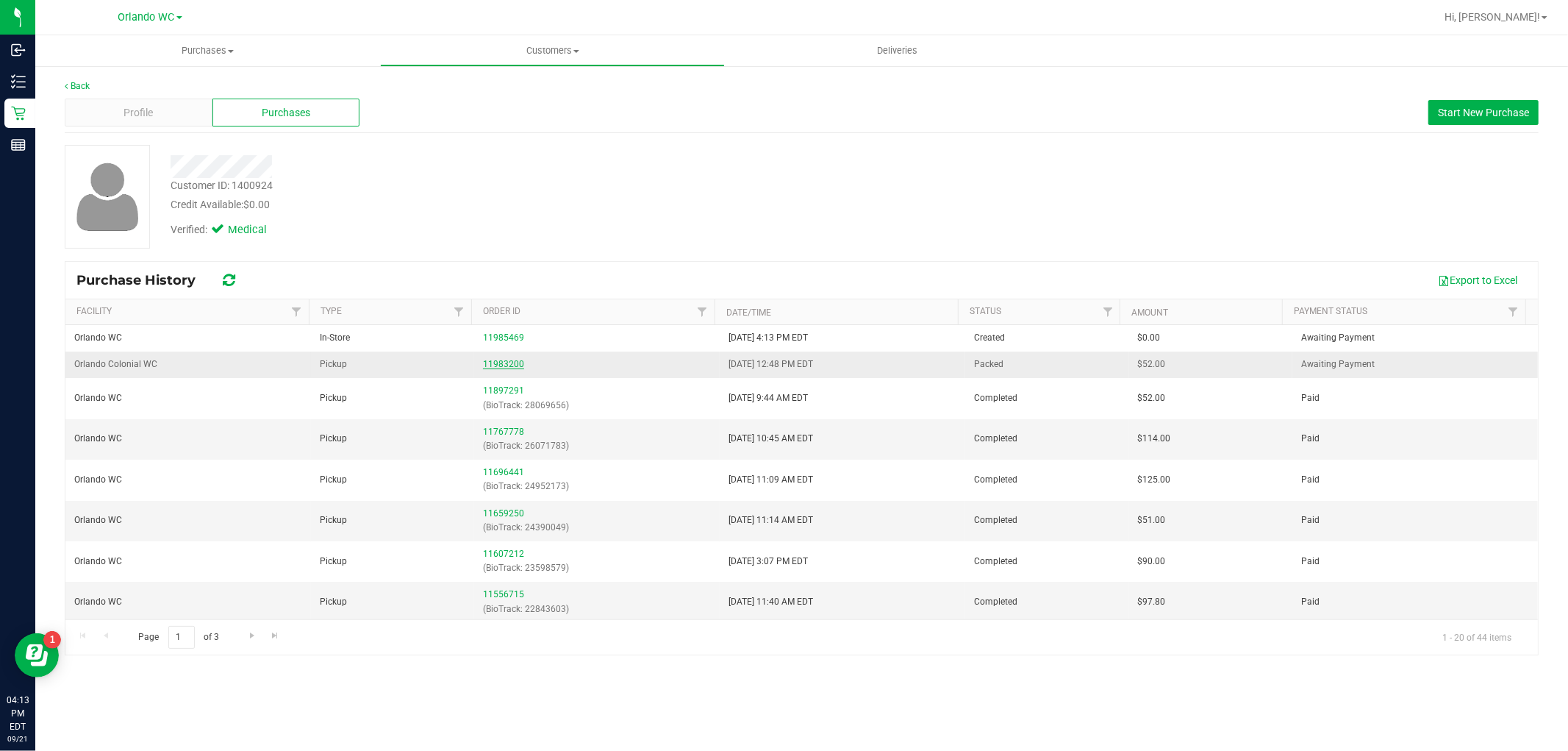
click at [491, 361] on link "11983200" at bounding box center [503, 363] width 41 height 10
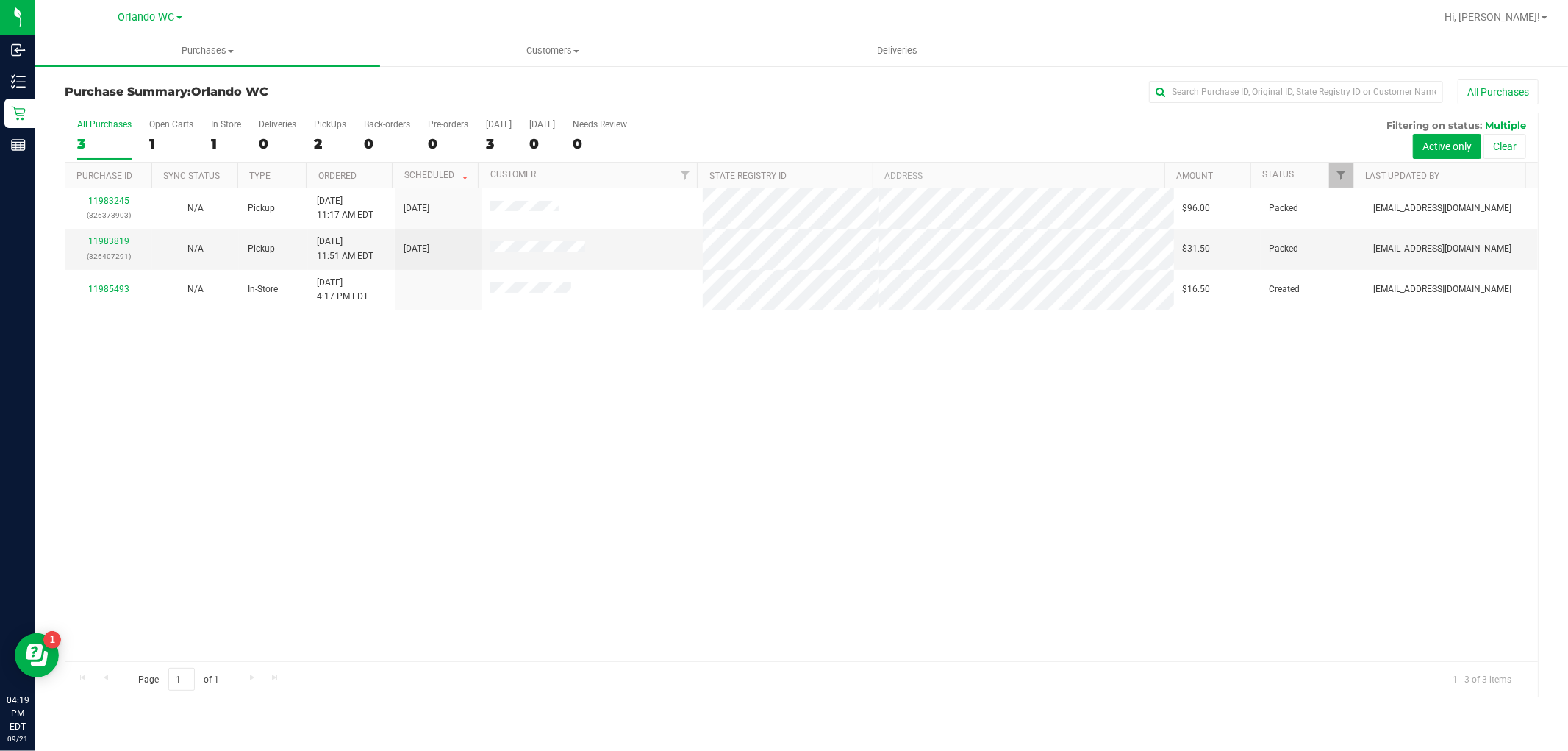
click at [233, 441] on div "11983245 (326373903) N/A Pickup 9/21/2025 11:17 AM EDT 9/21/2025 $96.00 Packed …" at bounding box center [802, 425] width 1473 height 473
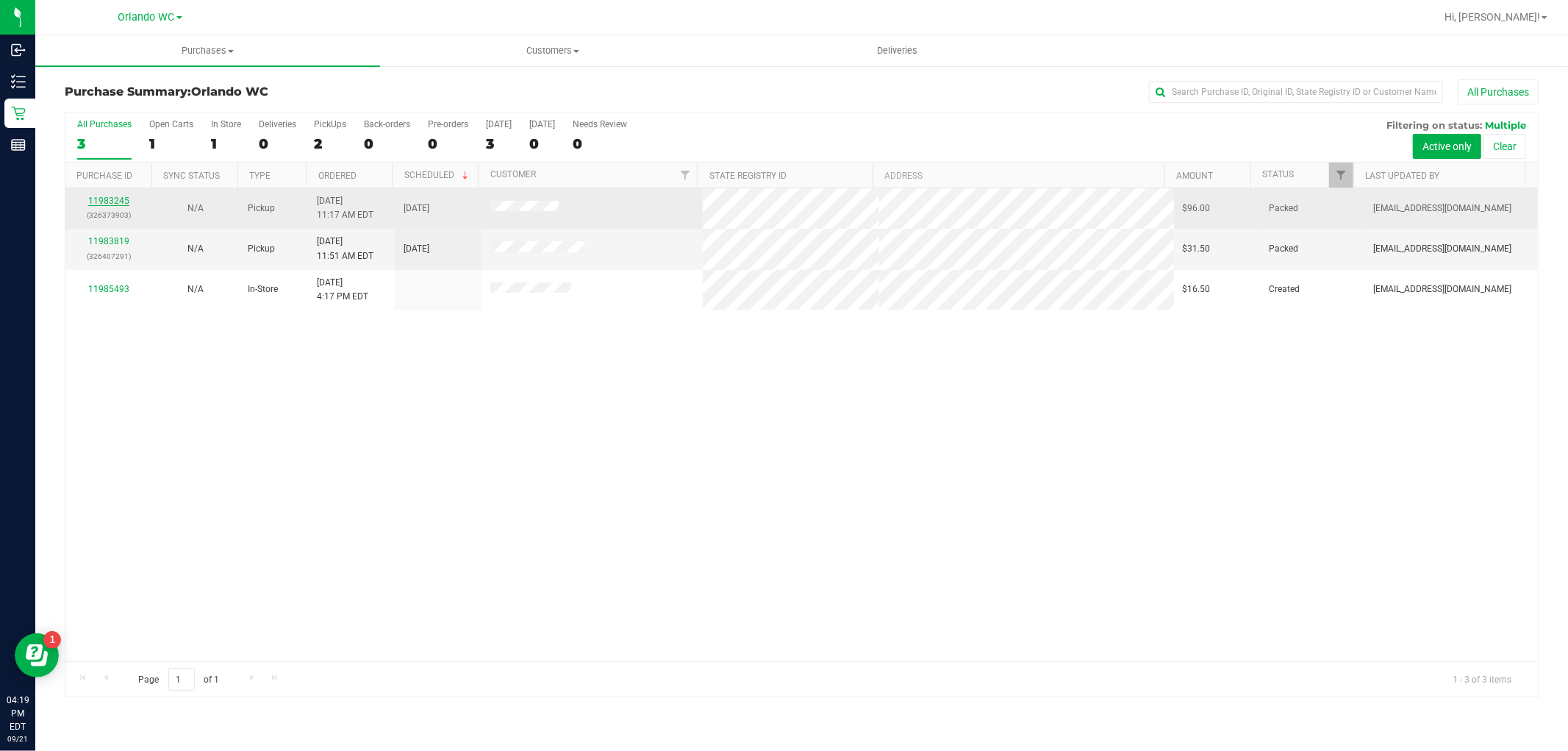
click at [91, 198] on link "11983245" at bounding box center [108, 200] width 41 height 10
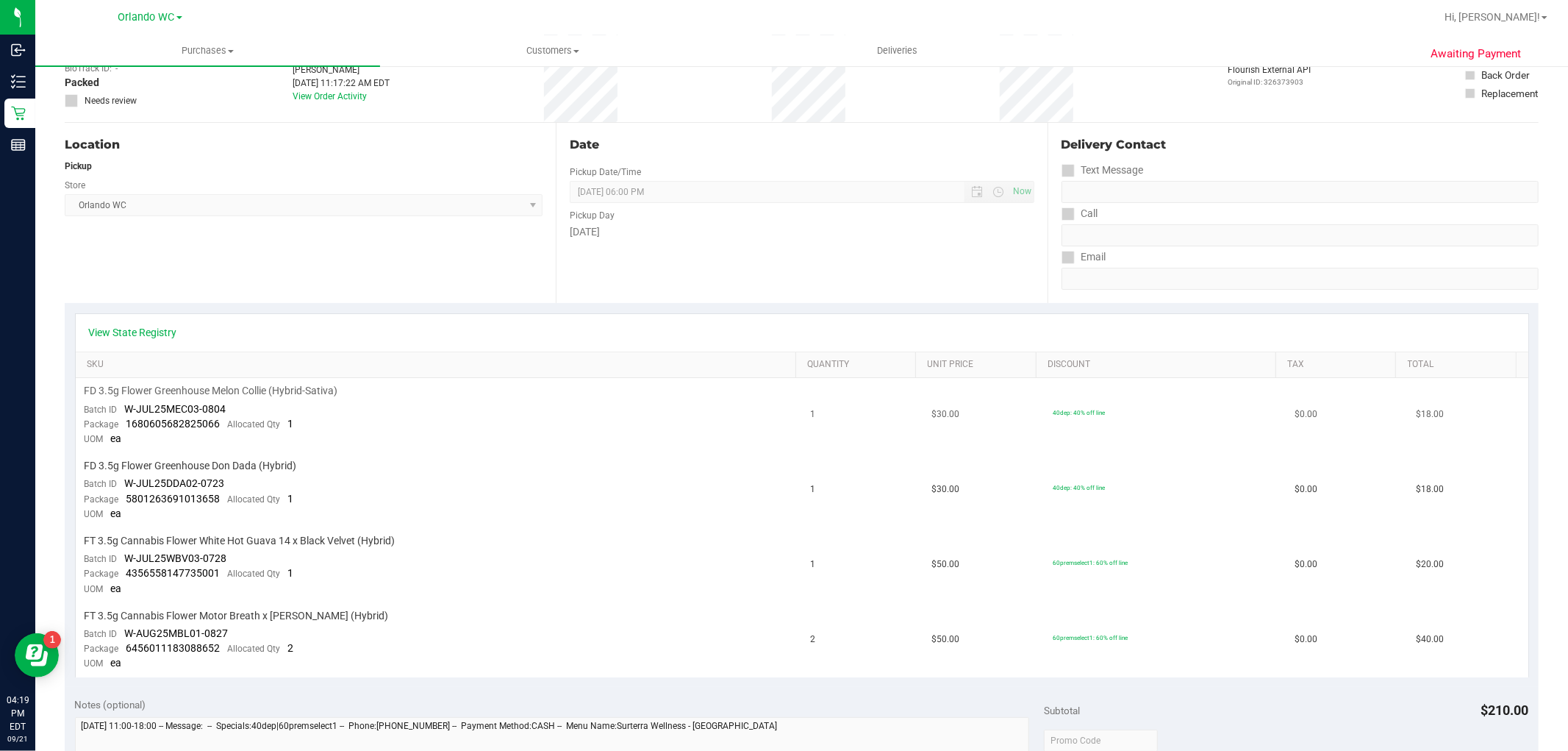
scroll to position [245, 0]
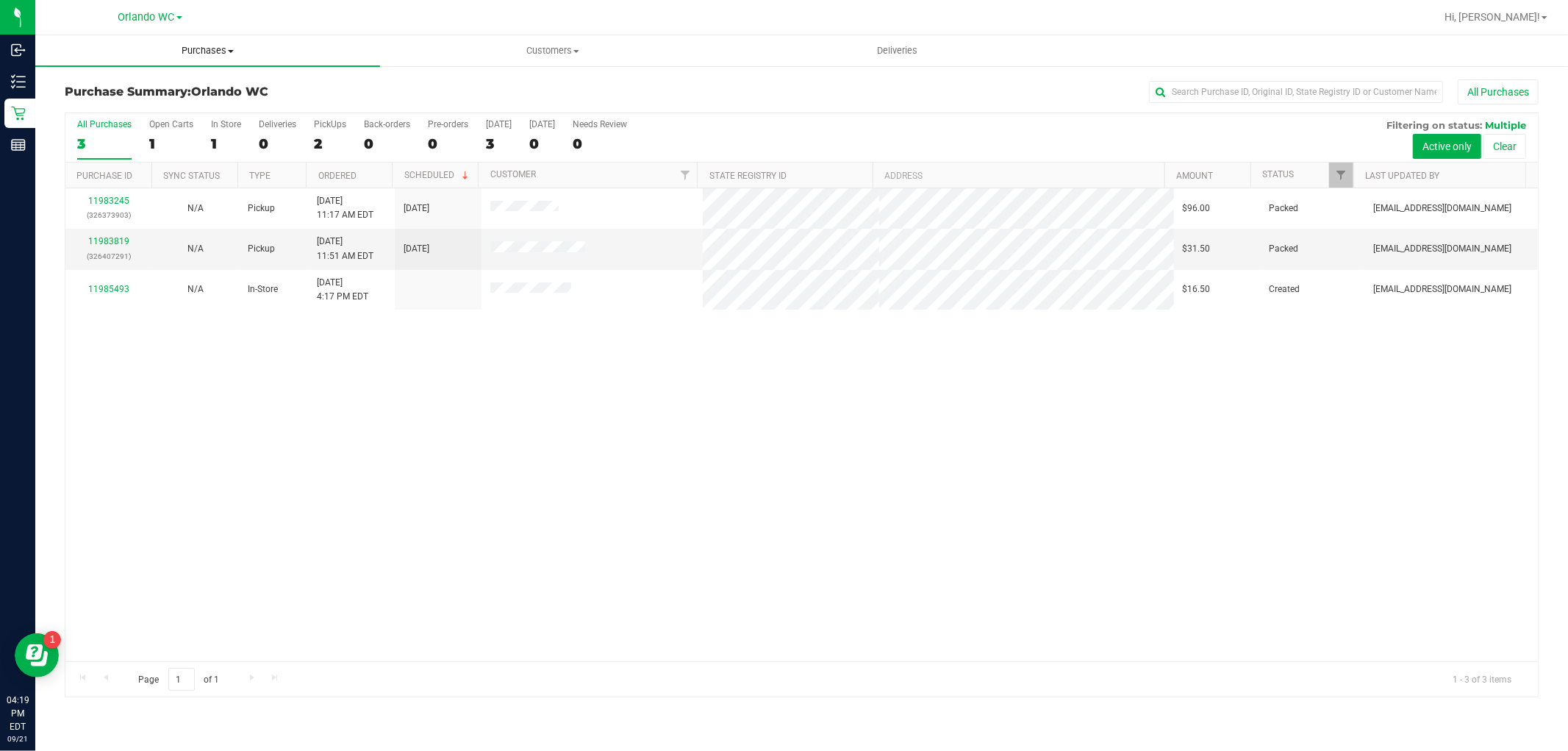
click at [181, 53] on span "Purchases" at bounding box center [207, 51] width 345 height 14
click at [141, 108] on li "Fulfillment" at bounding box center [207, 106] width 345 height 17
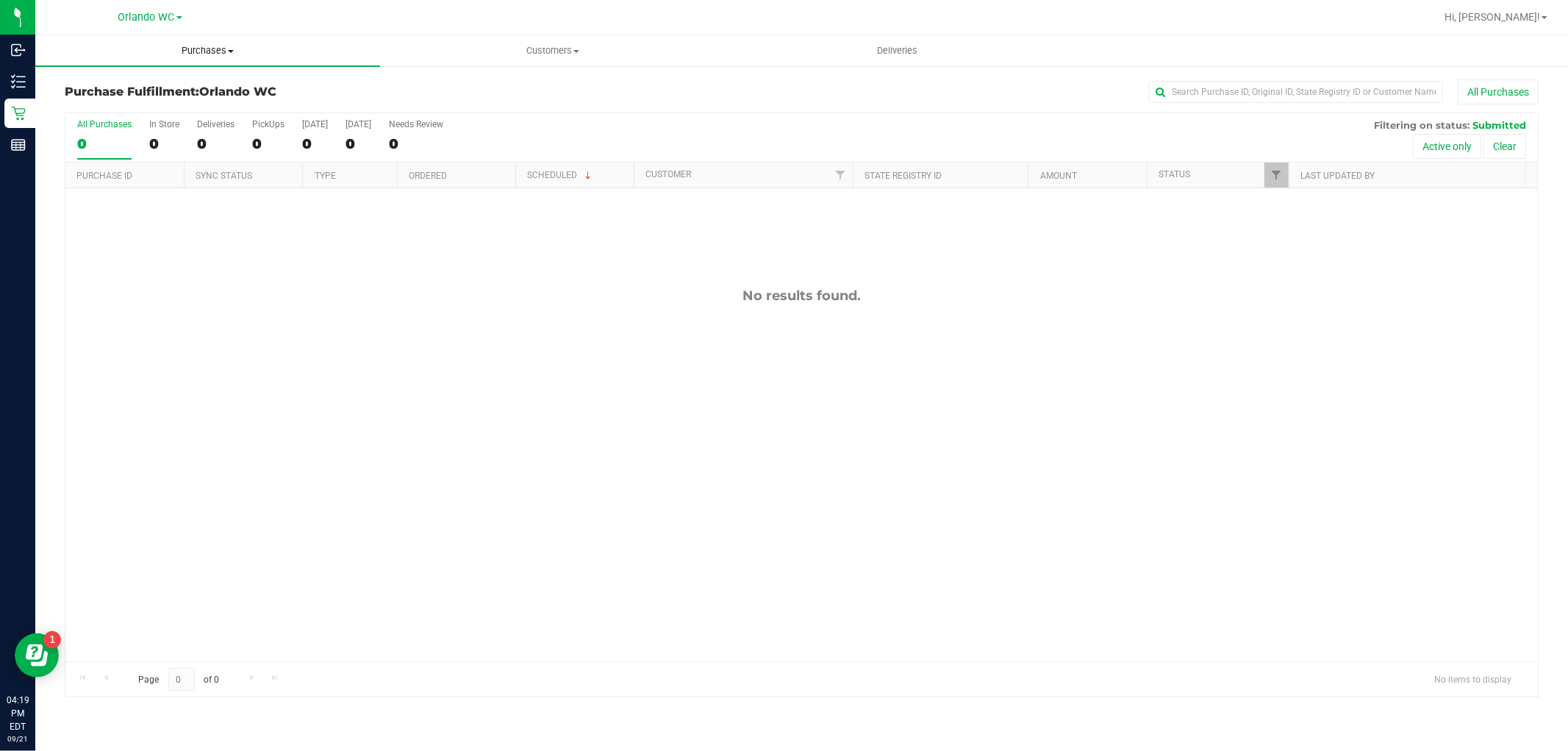
click at [223, 38] on uib-tab-heading "Purchases Summary of purchases Fulfillment All purchases" at bounding box center [207, 51] width 345 height 31
click at [120, 105] on span "Fulfillment" at bounding box center [81, 106] width 91 height 13
click at [550, 408] on div "No results found." at bounding box center [802, 474] width 1473 height 572
drag, startPoint x: 678, startPoint y: 296, endPoint x: 1045, endPoint y: 385, distance: 377.6
click at [1045, 385] on div "No results found." at bounding box center [802, 474] width 1473 height 572
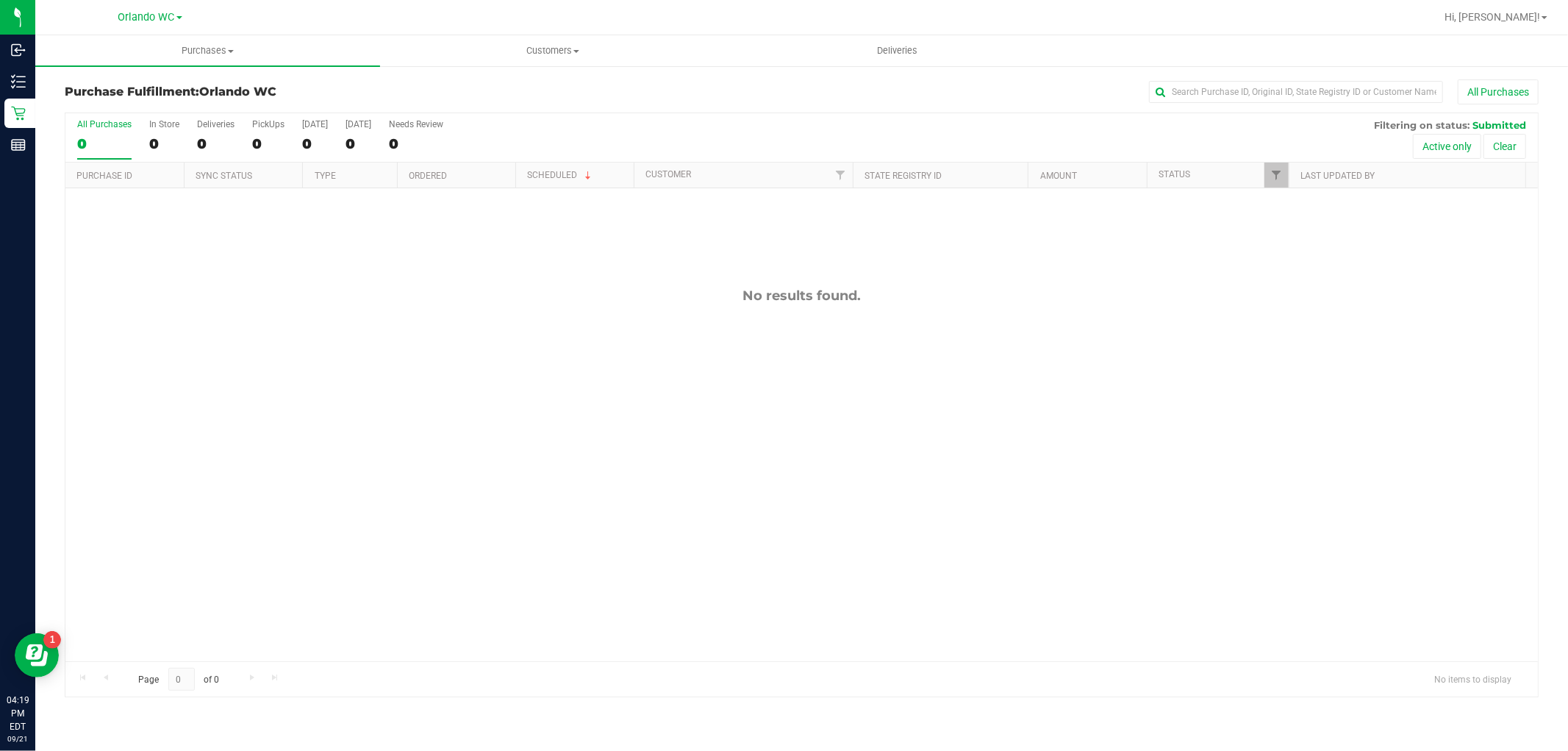
click at [1045, 385] on div "No results found." at bounding box center [802, 474] width 1473 height 572
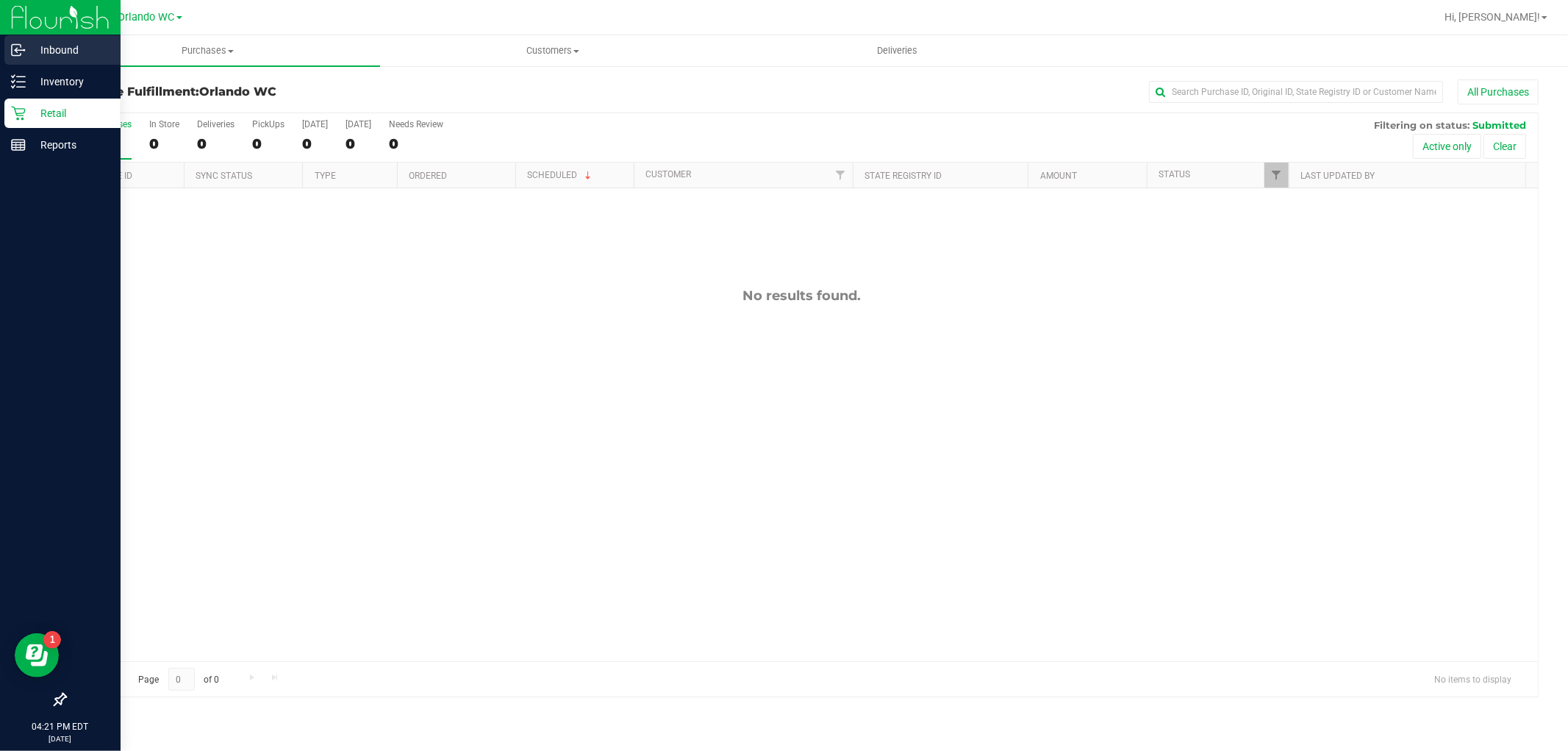
click at [12, 45] on icon at bounding box center [16, 51] width 9 height 11
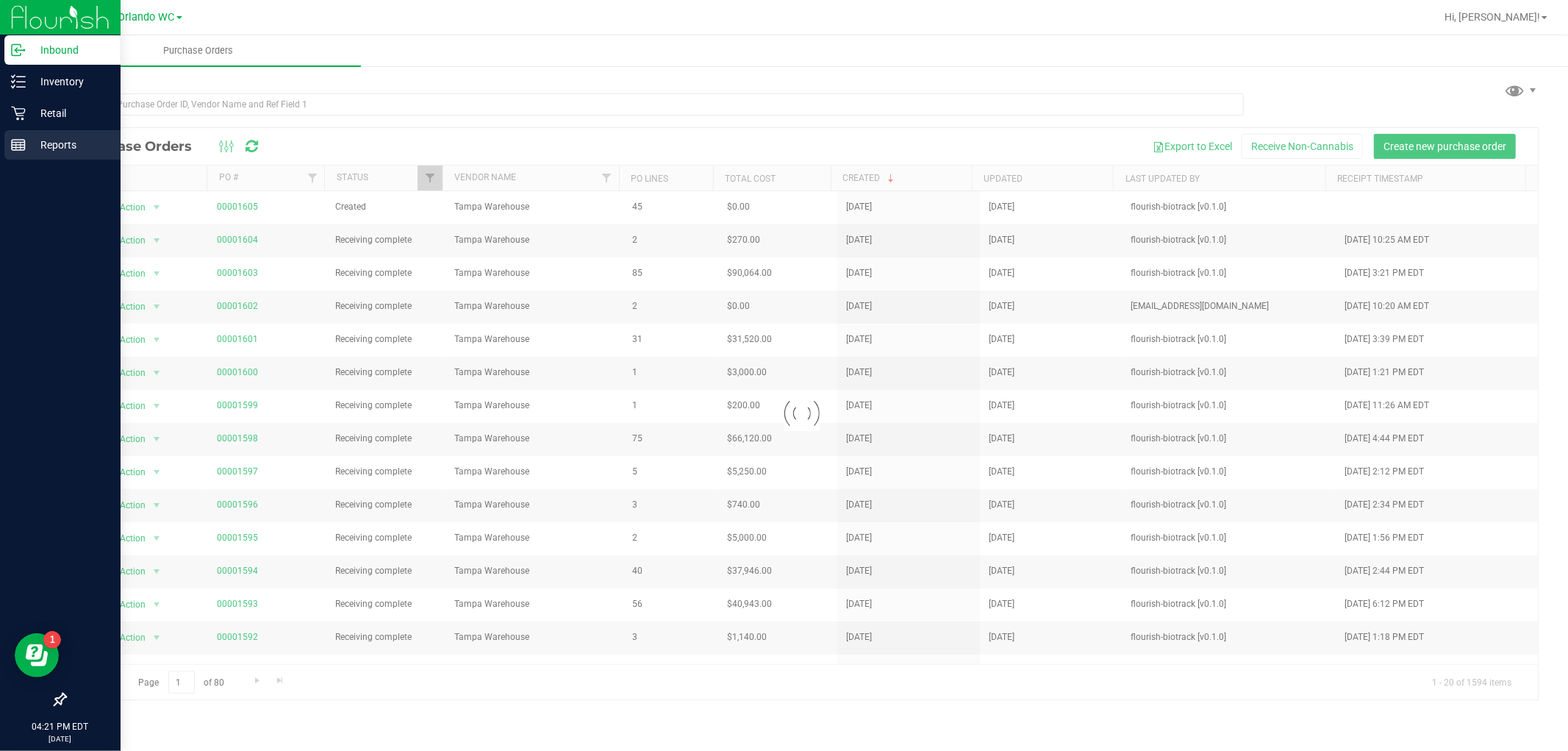
click at [56, 138] on p "Reports" at bounding box center [69, 144] width 88 height 17
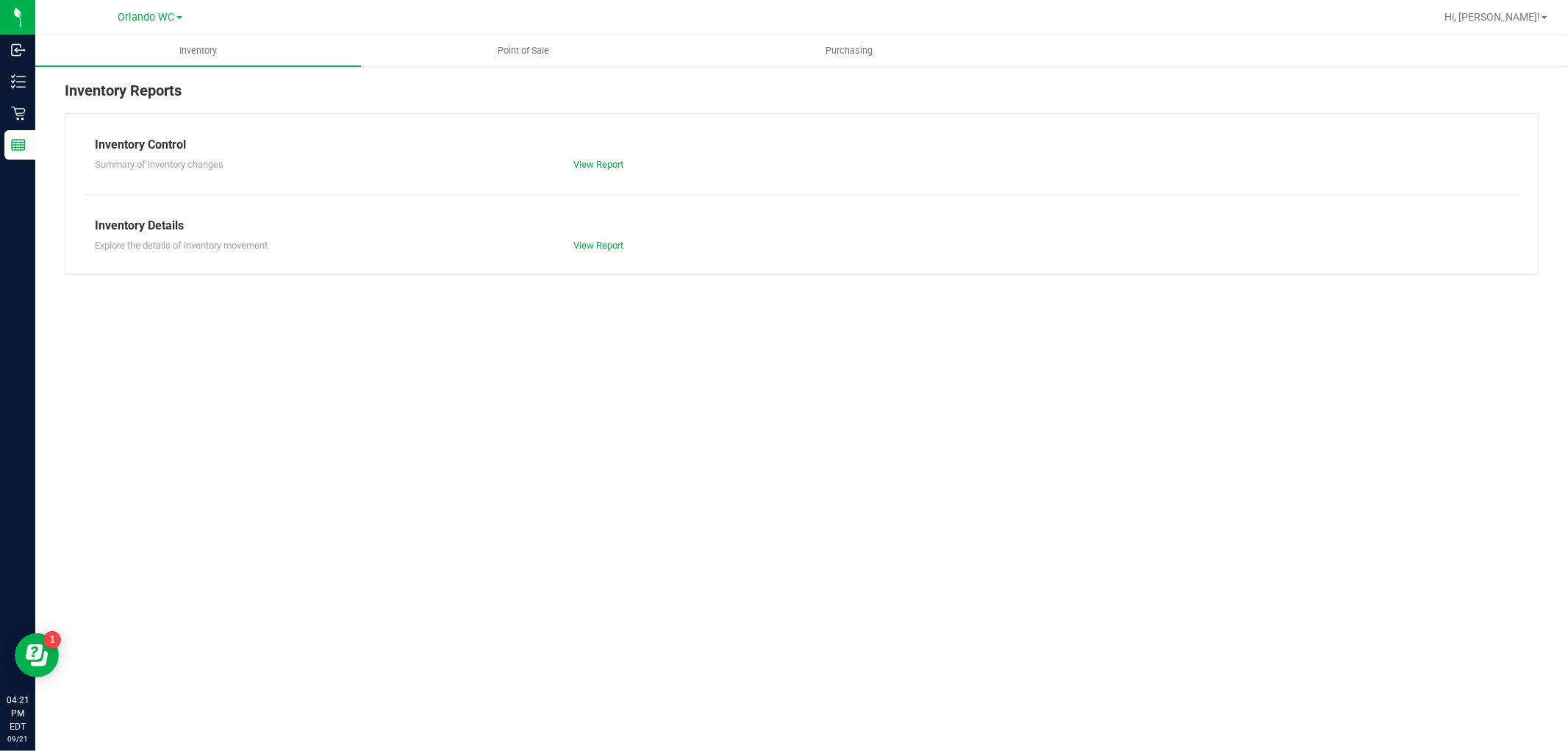
click at [554, 561] on div "Inventory Point of Sale Purchasing Inventory Reports Inventory Control Summary …" at bounding box center [802, 393] width 1533 height 716
click at [546, 63] on uib-tab-heading "Point of Sale" at bounding box center [524, 51] width 324 height 29
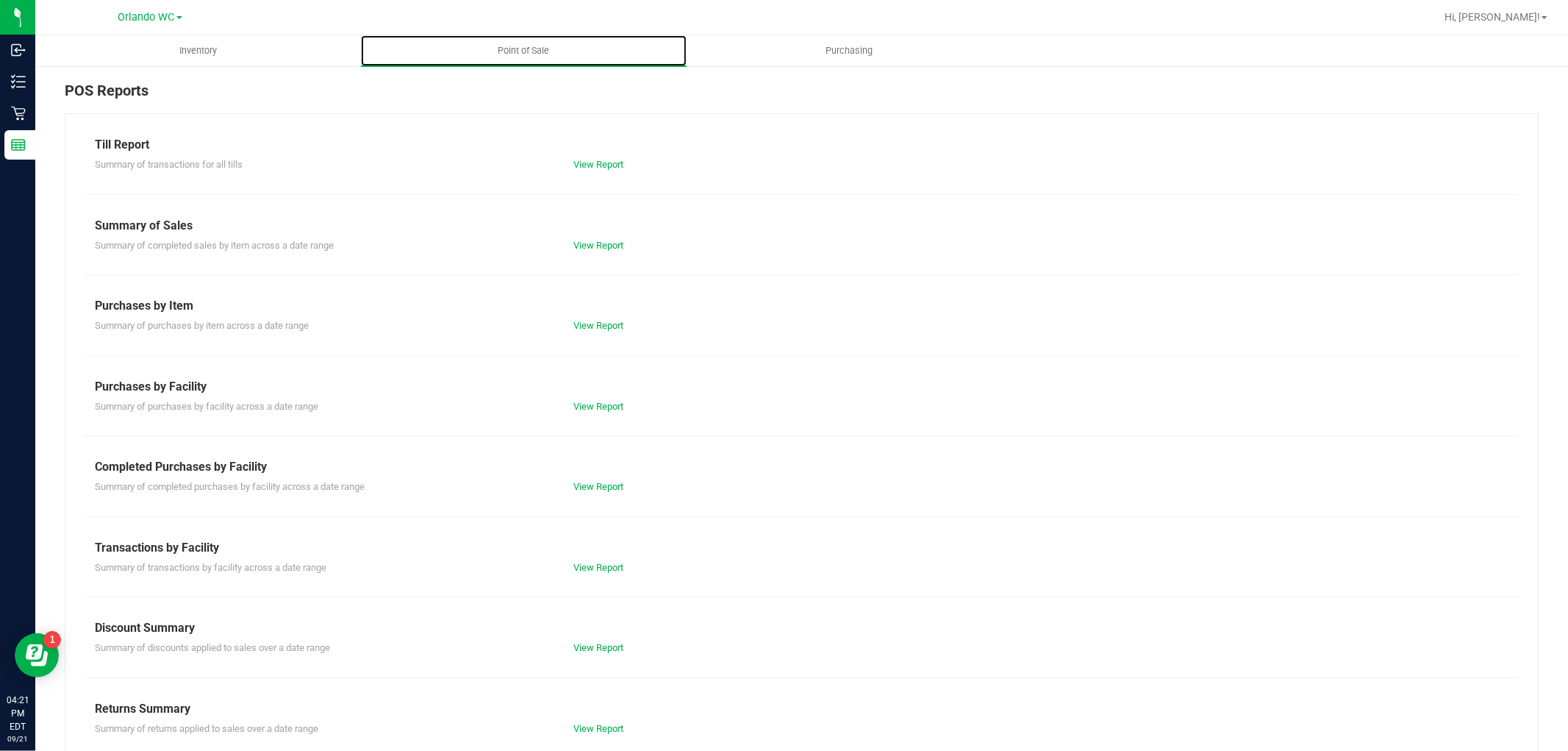
scroll to position [23, 0]
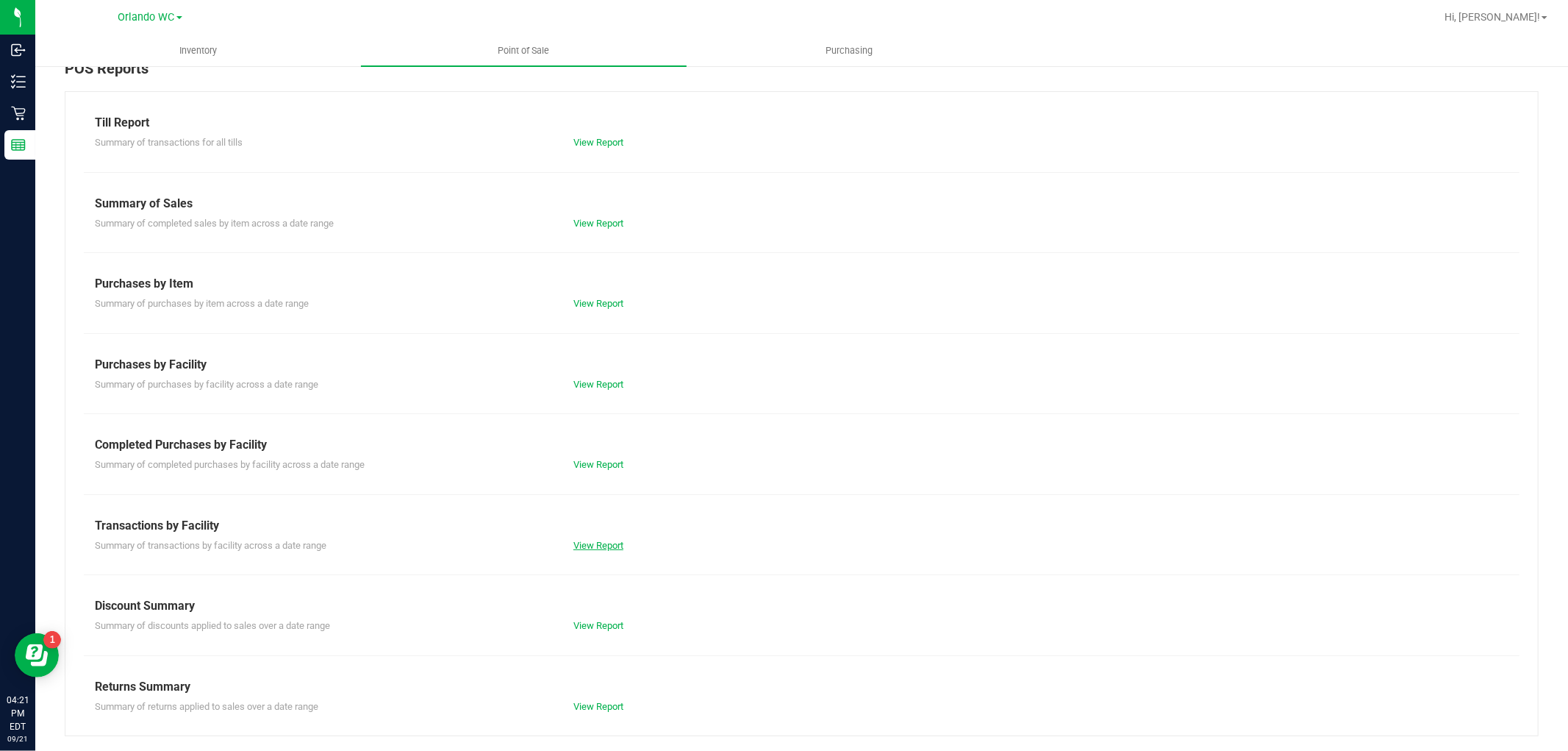
click at [609, 542] on link "View Report" at bounding box center [598, 545] width 50 height 11
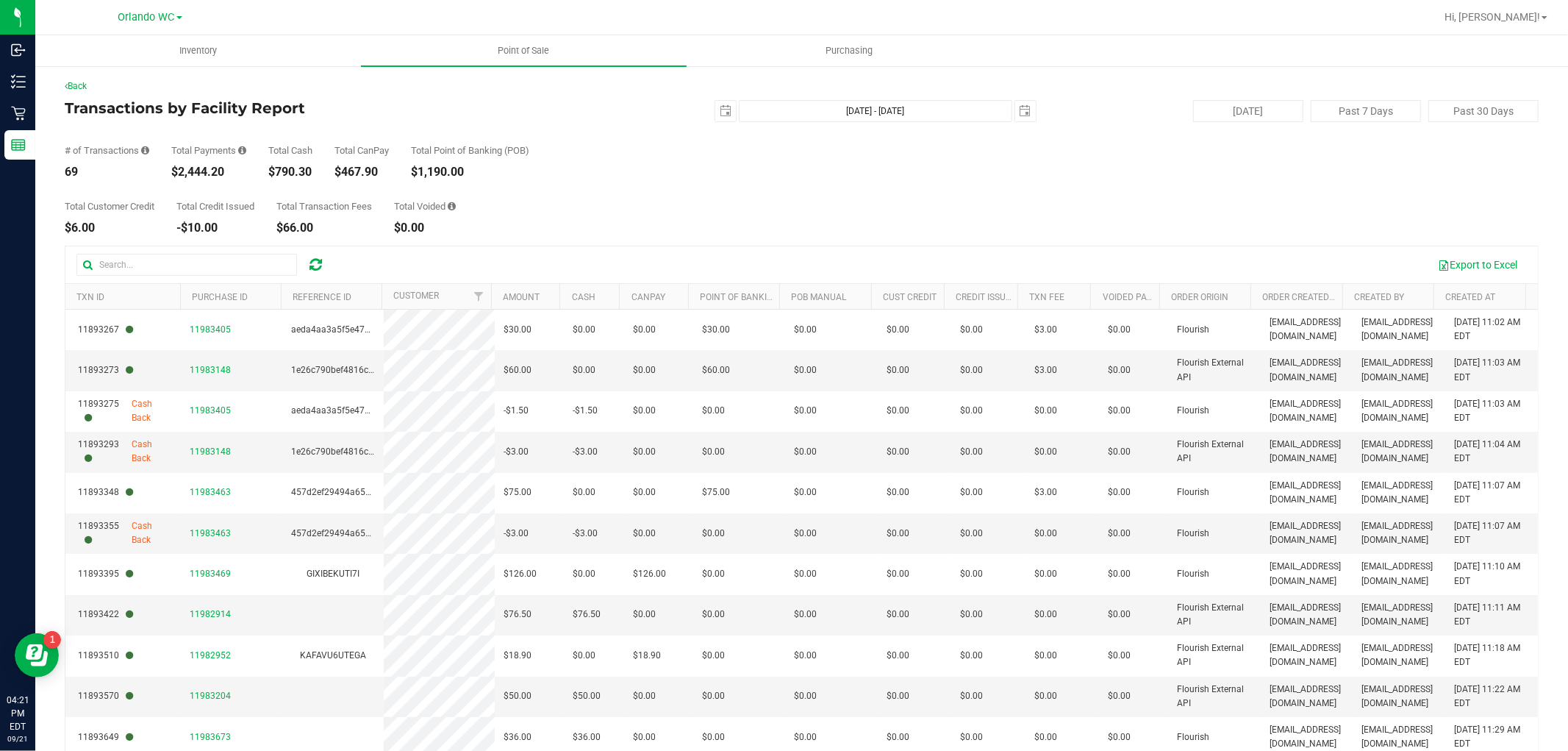
drag, startPoint x: 187, startPoint y: 169, endPoint x: 250, endPoint y: 169, distance: 63.0
click at [250, 169] on div "# of Transactions 69 Total Payments $2,444.20 Total Cash $790.30 Total CanPay $…" at bounding box center [801, 150] width 1474 height 56
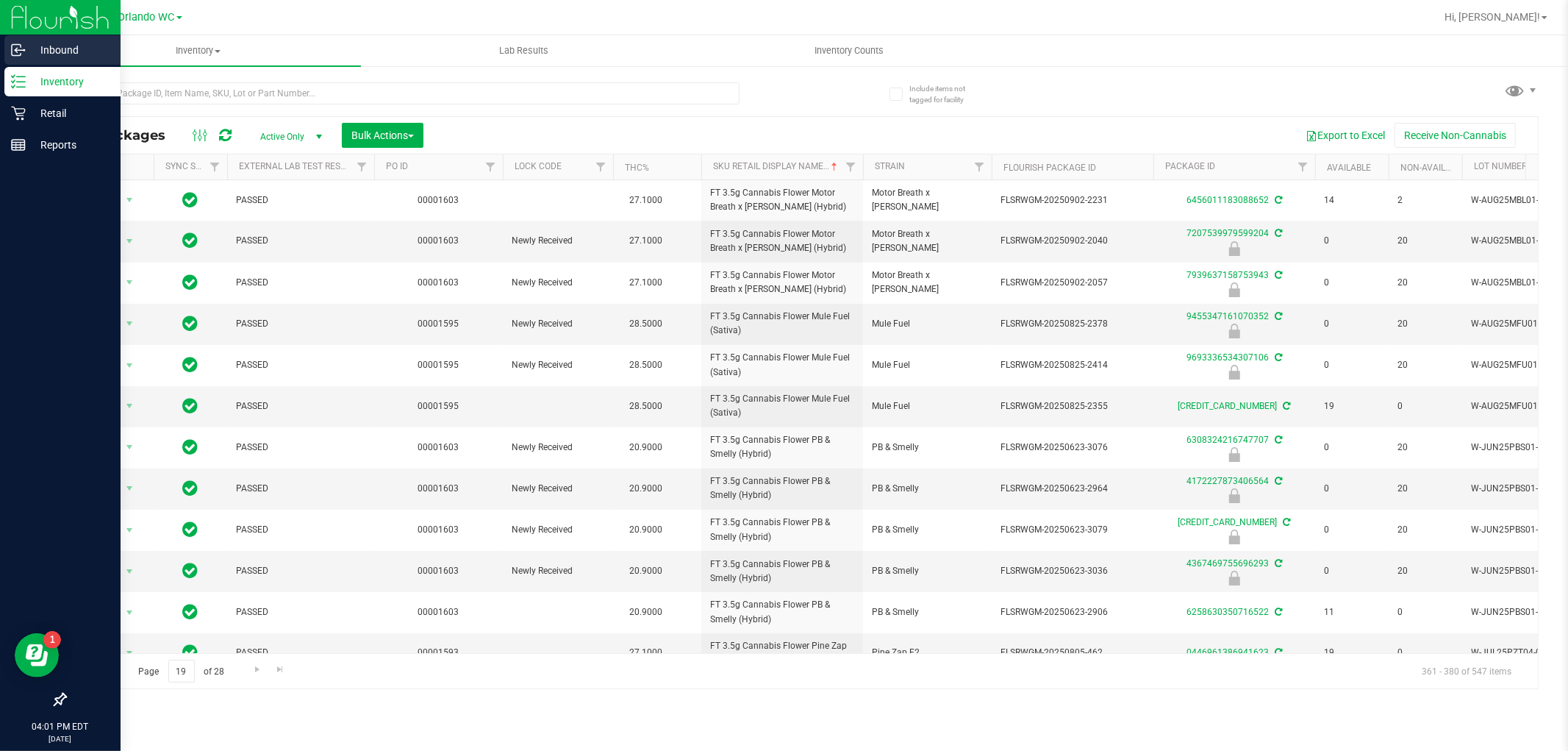
click at [45, 49] on p "Inbound" at bounding box center [69, 49] width 88 height 17
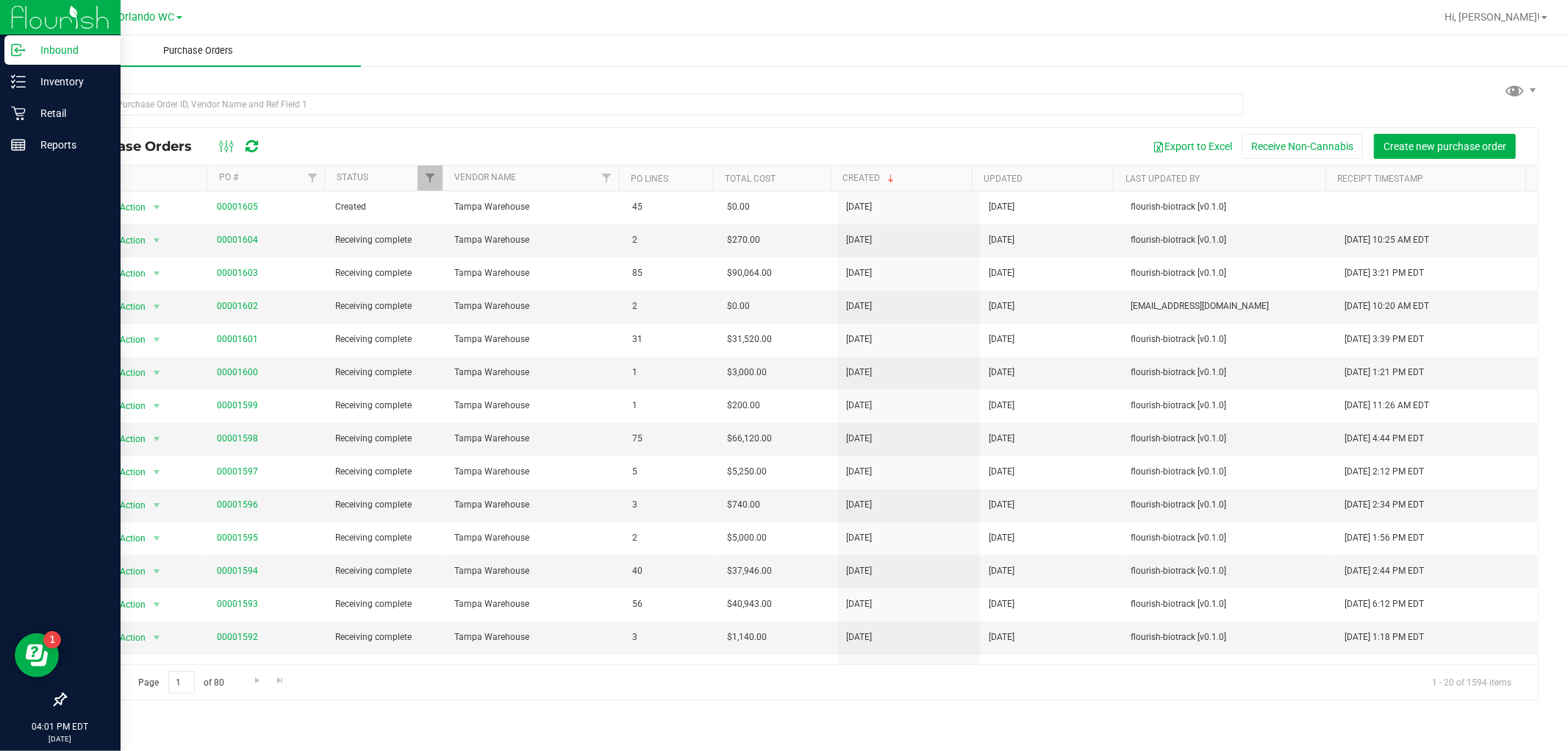
click at [203, 56] on span "Purchase Orders" at bounding box center [197, 51] width 110 height 14
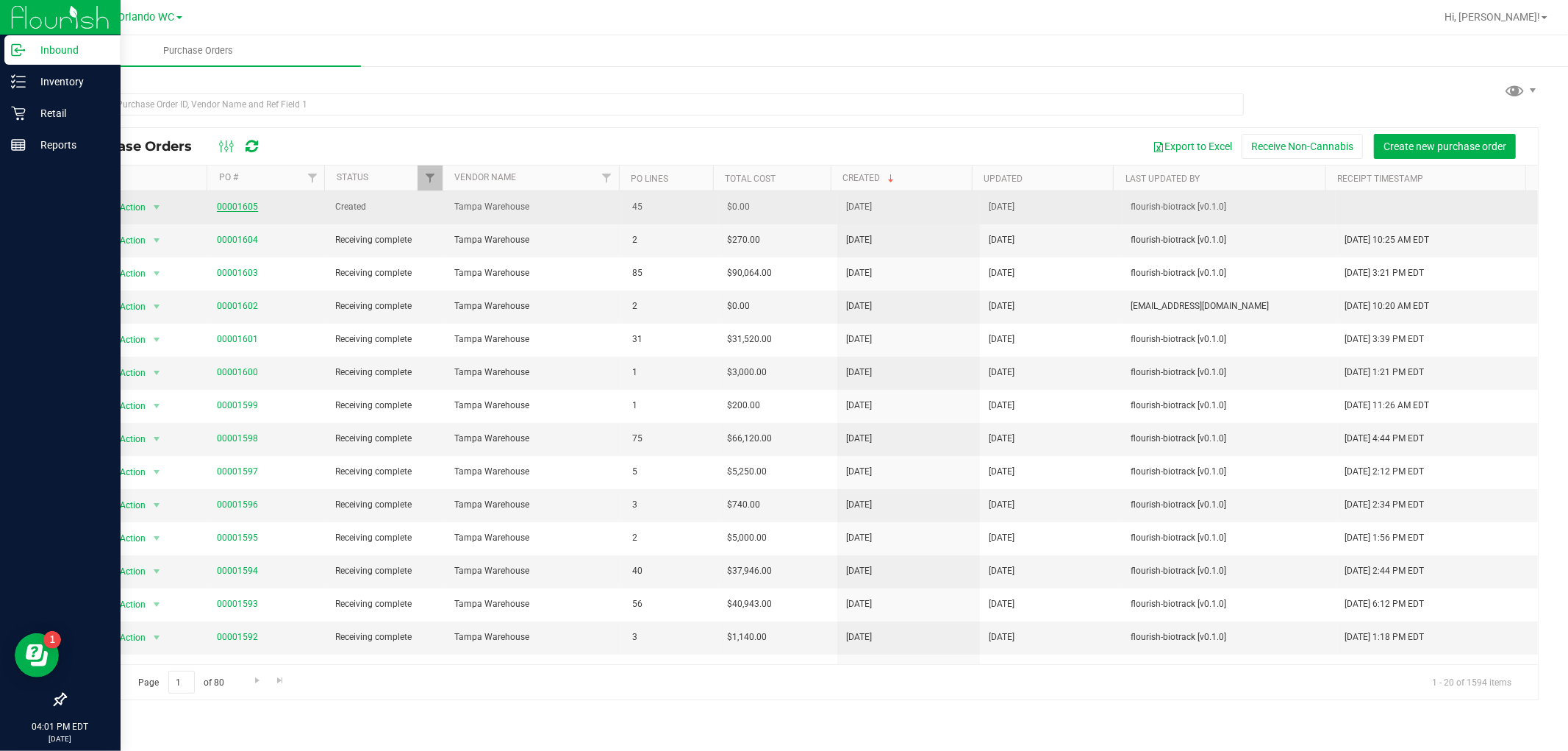
click at [218, 208] on link "00001605" at bounding box center [236, 206] width 41 height 10
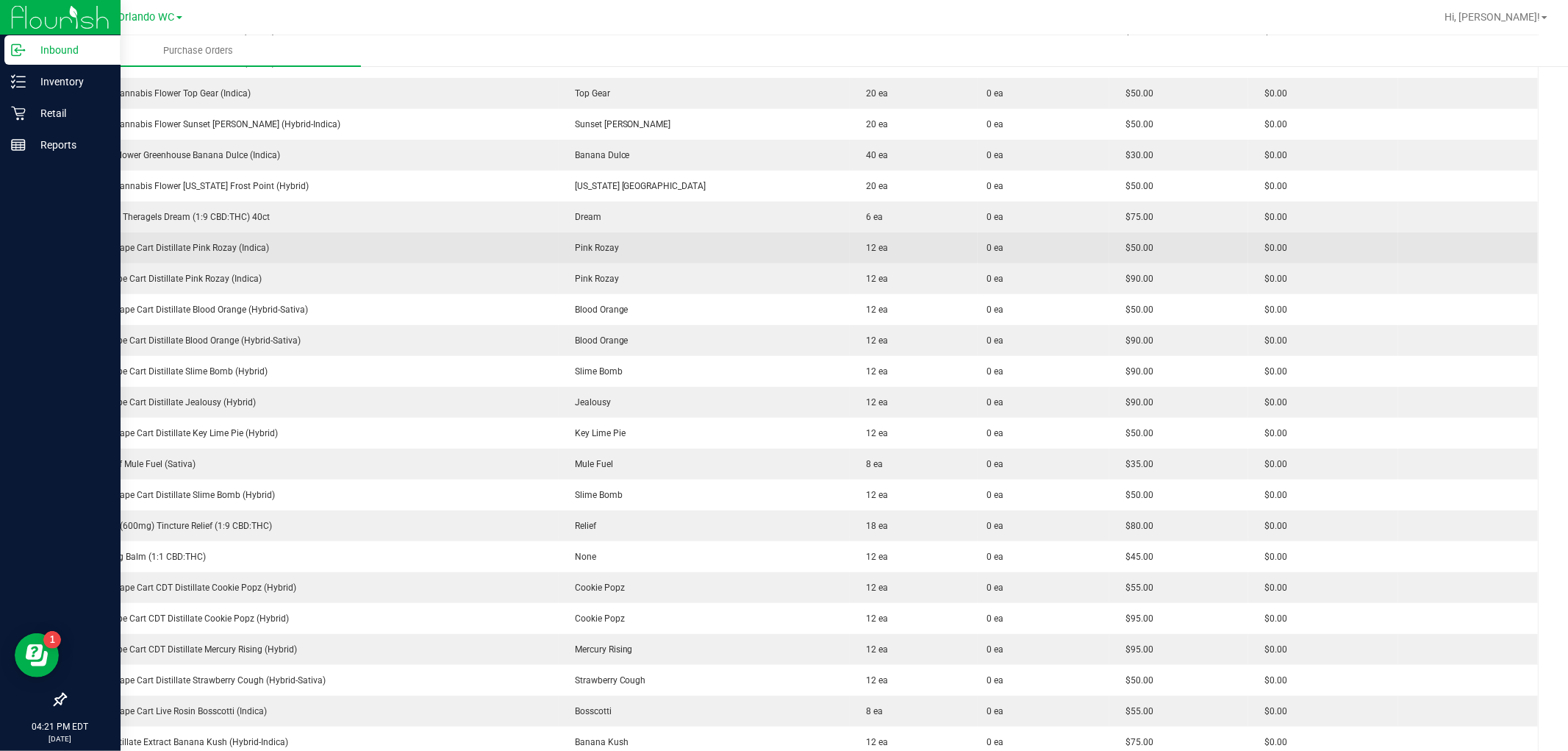
scroll to position [168, 0]
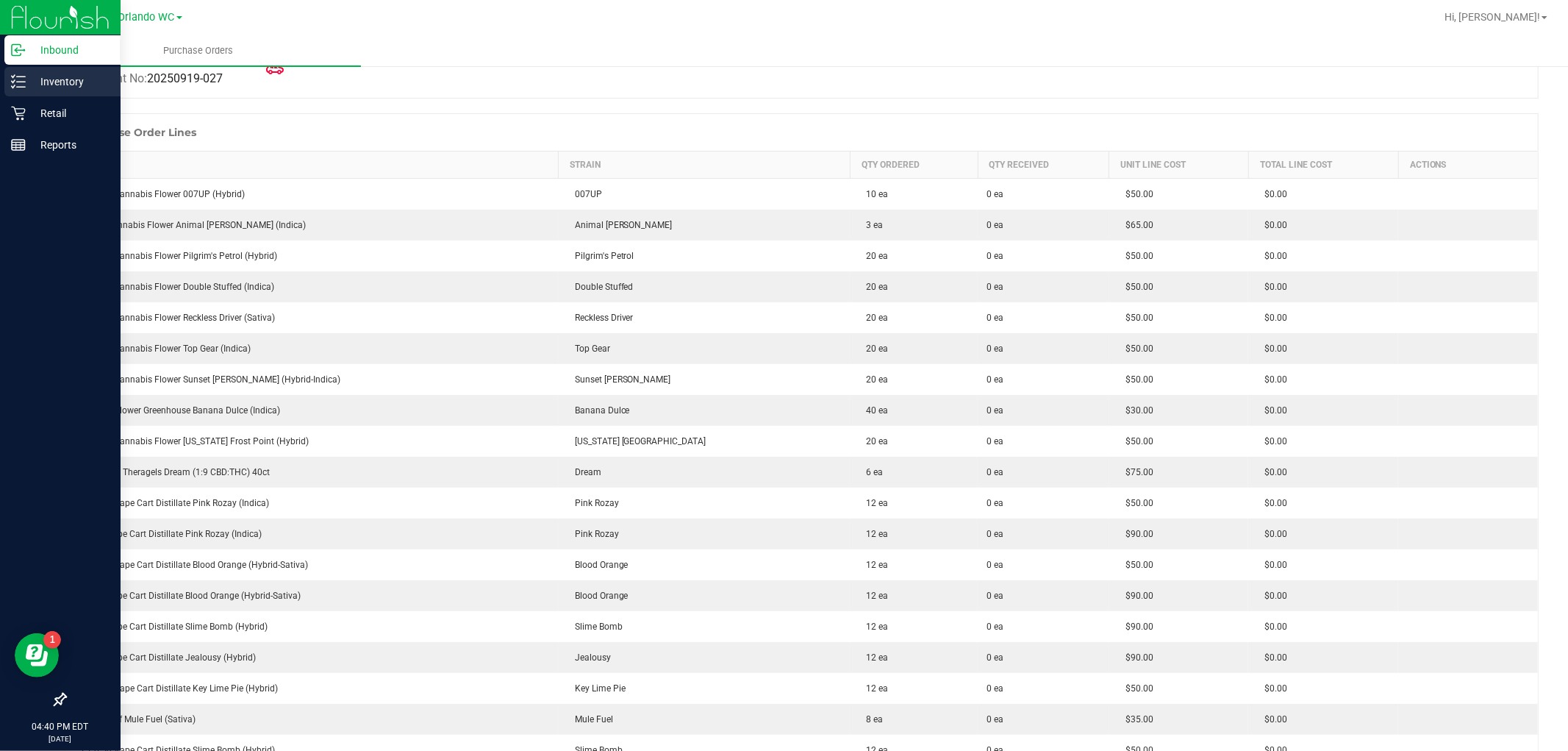
click at [76, 87] on p "Inventory" at bounding box center [69, 81] width 88 height 17
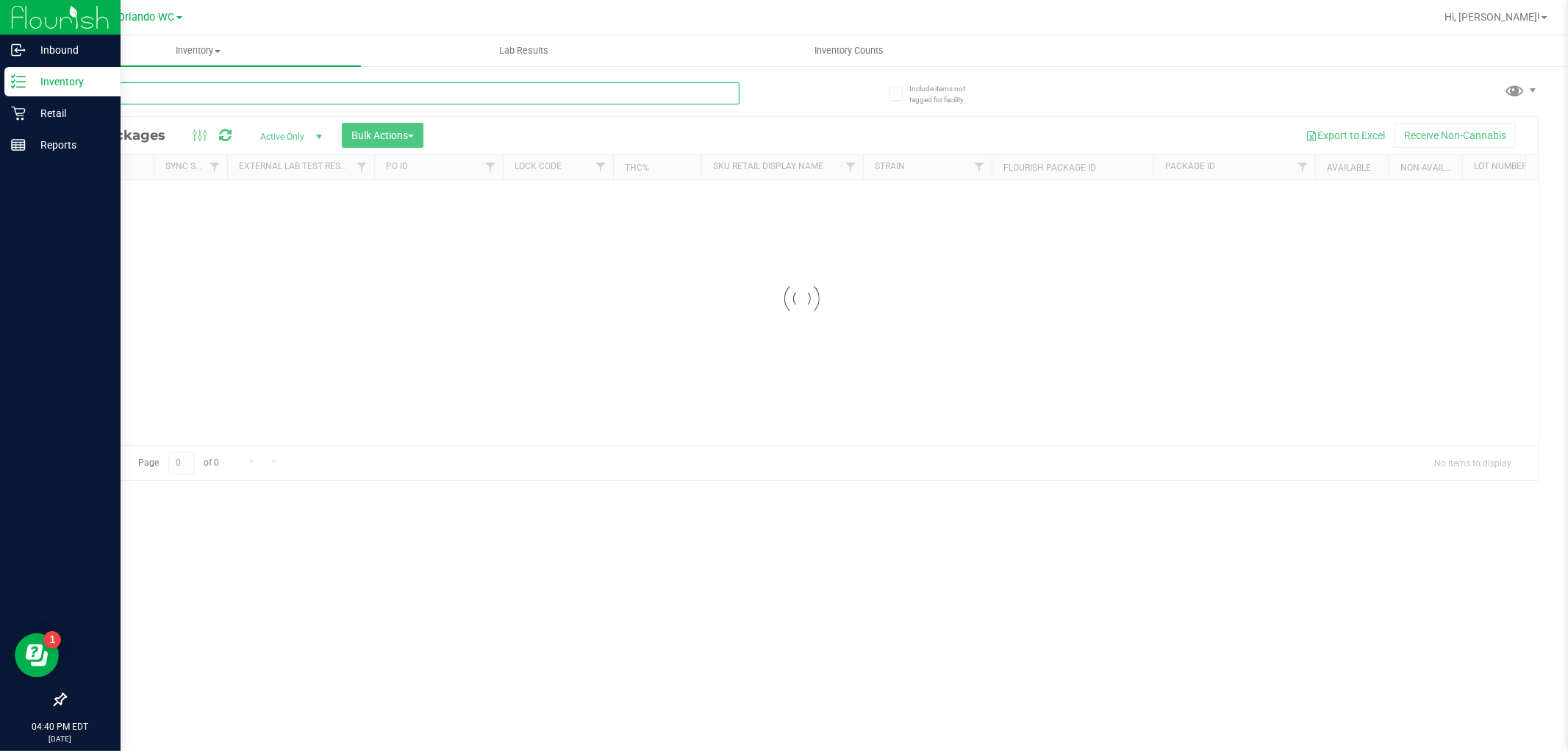
click at [157, 98] on input "text" at bounding box center [401, 93] width 675 height 22
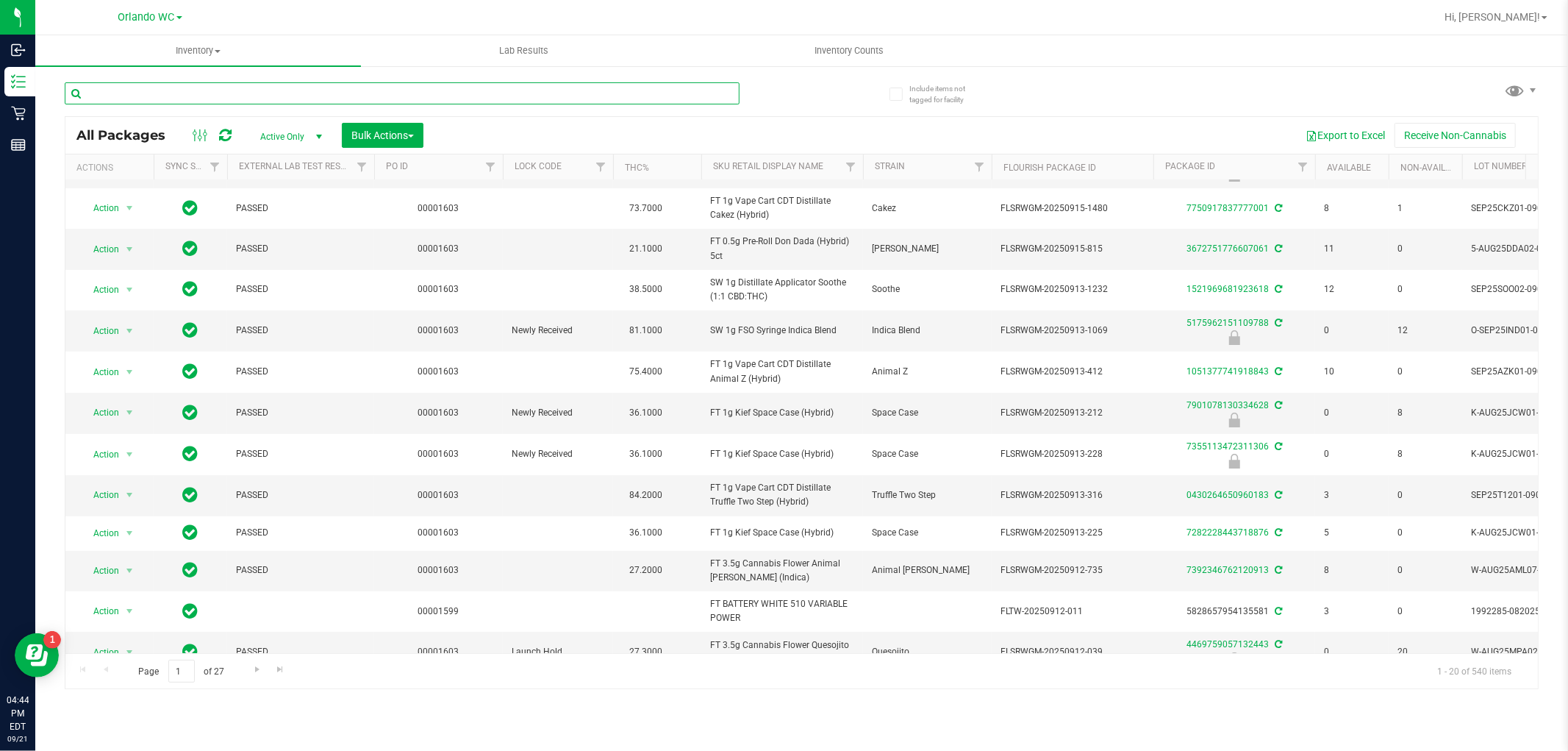
scroll to position [345, 0]
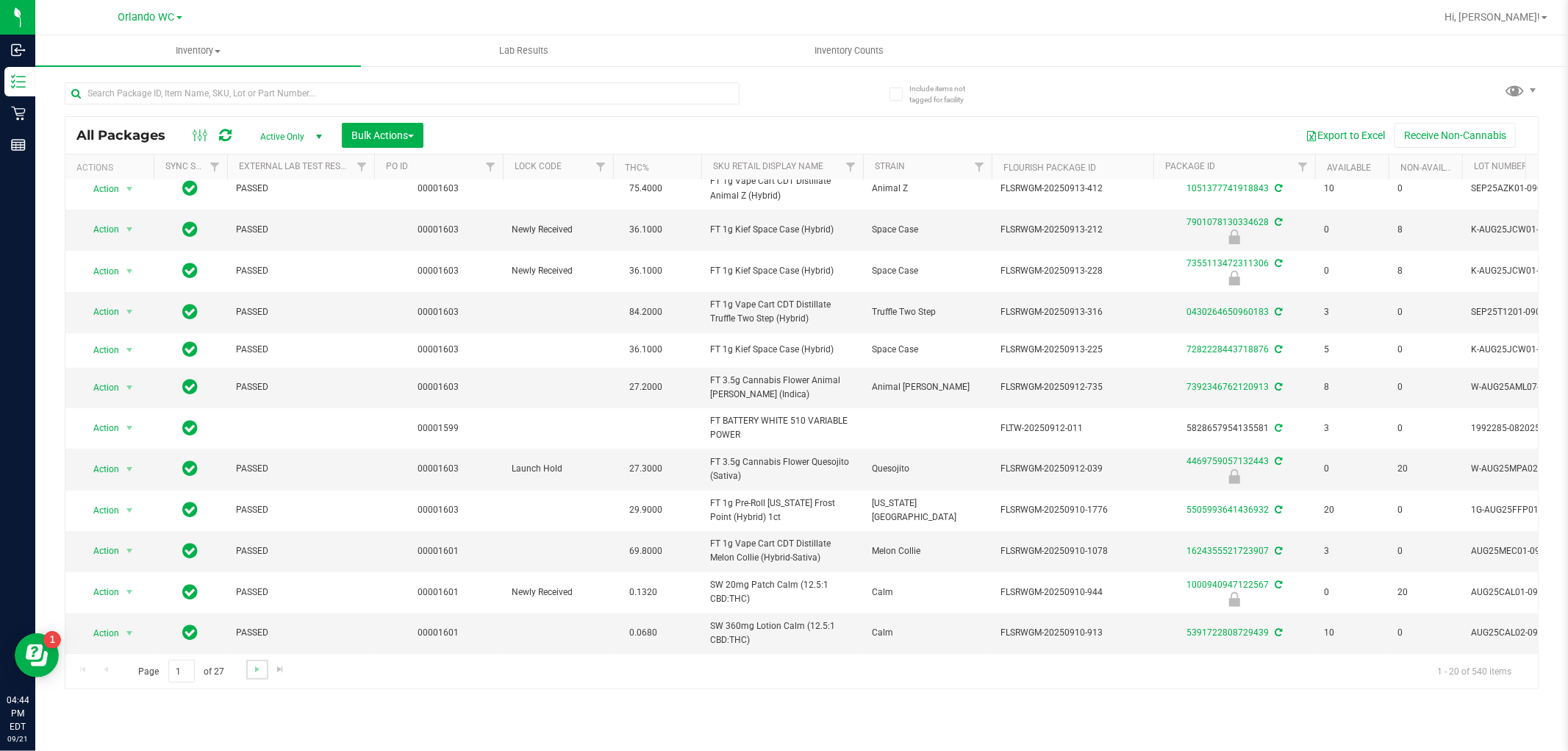
click at [248, 665] on link "Go to the next page" at bounding box center [257, 669] width 22 height 20
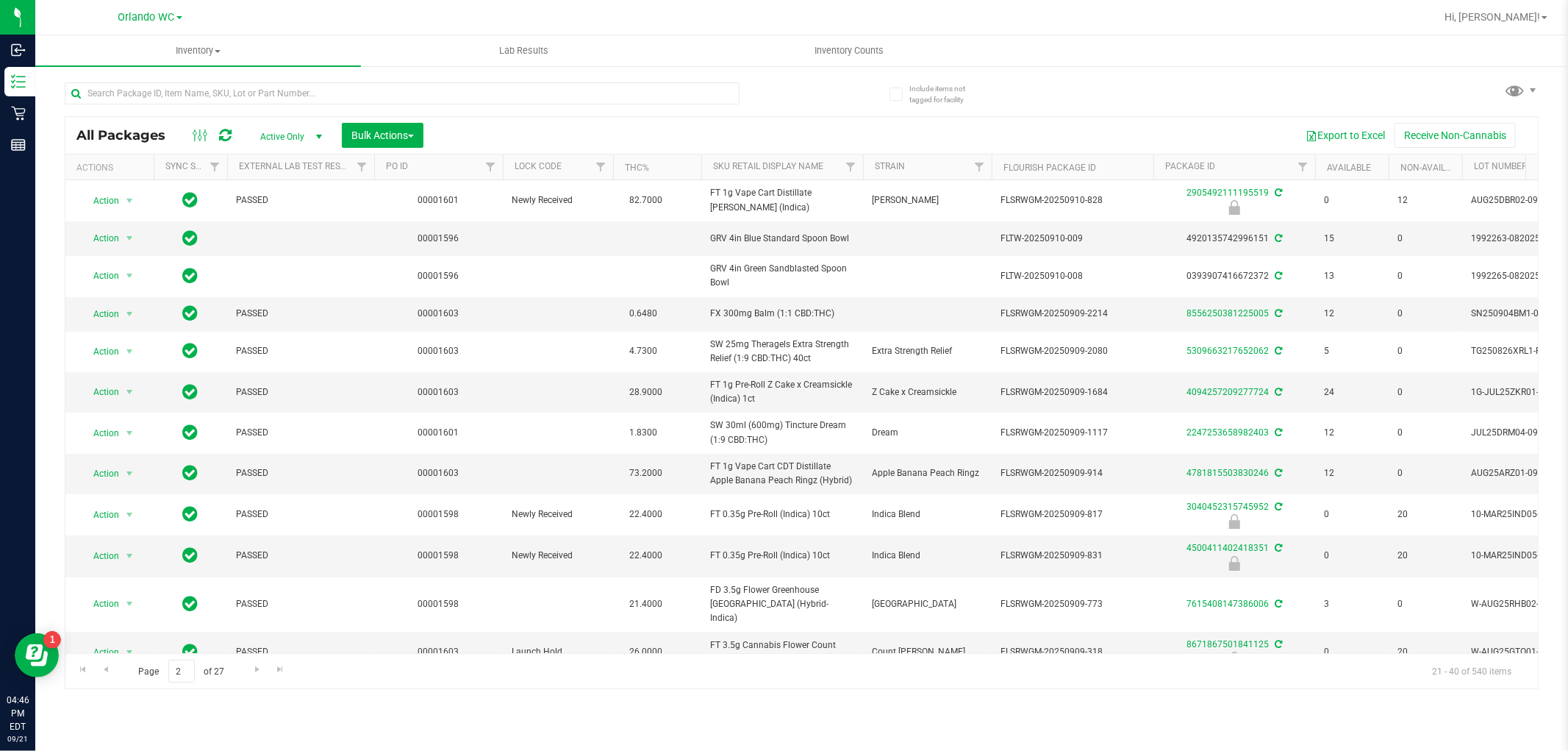
click at [142, 710] on div "Inventory All packages All inventory Waste log Create inventory Lab Results Inv…" at bounding box center [802, 393] width 1533 height 716
click at [519, 687] on div "Page 2 of 27 21 - 40 of 540 items" at bounding box center [802, 670] width 1473 height 35
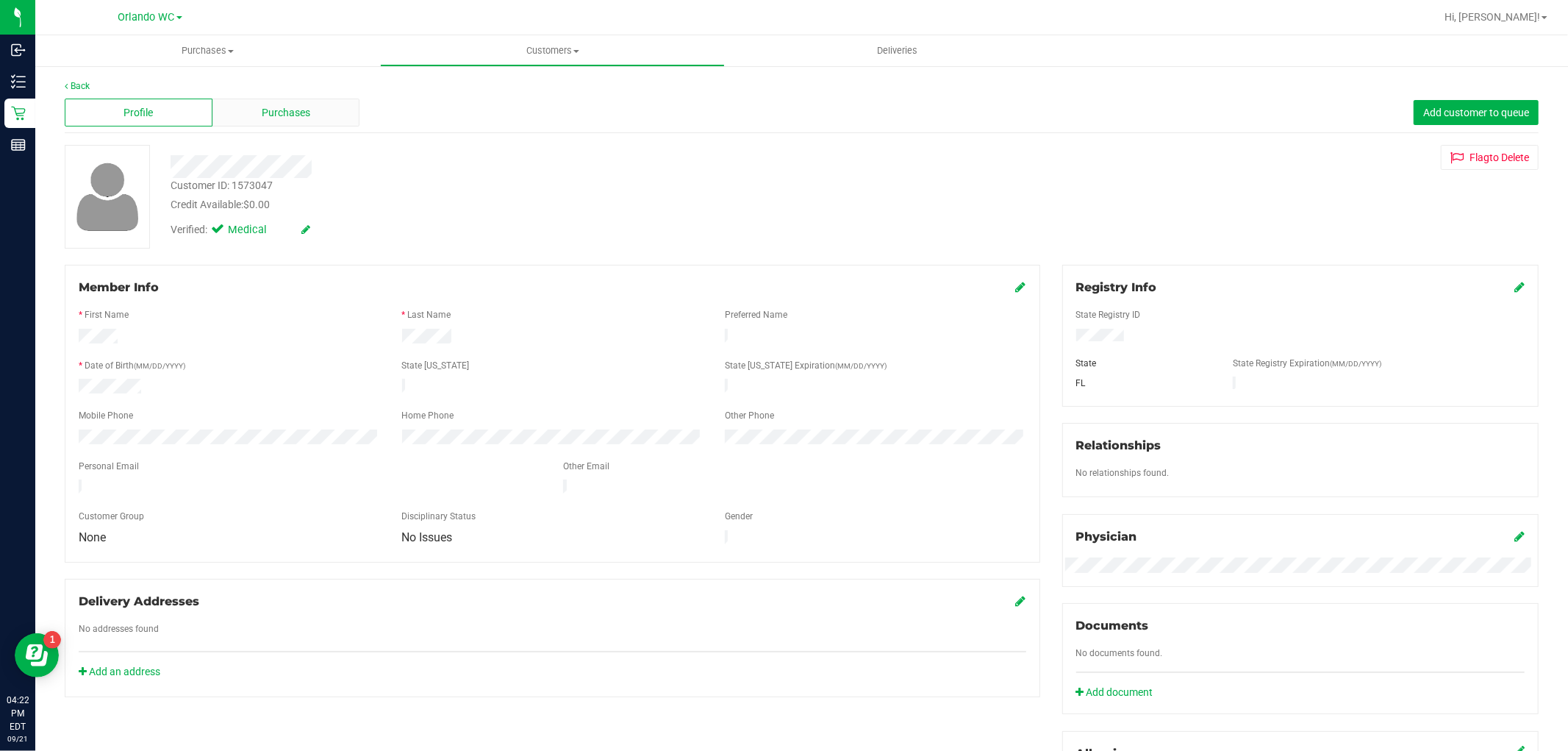
click at [318, 115] on div "Purchases" at bounding box center [286, 112] width 148 height 28
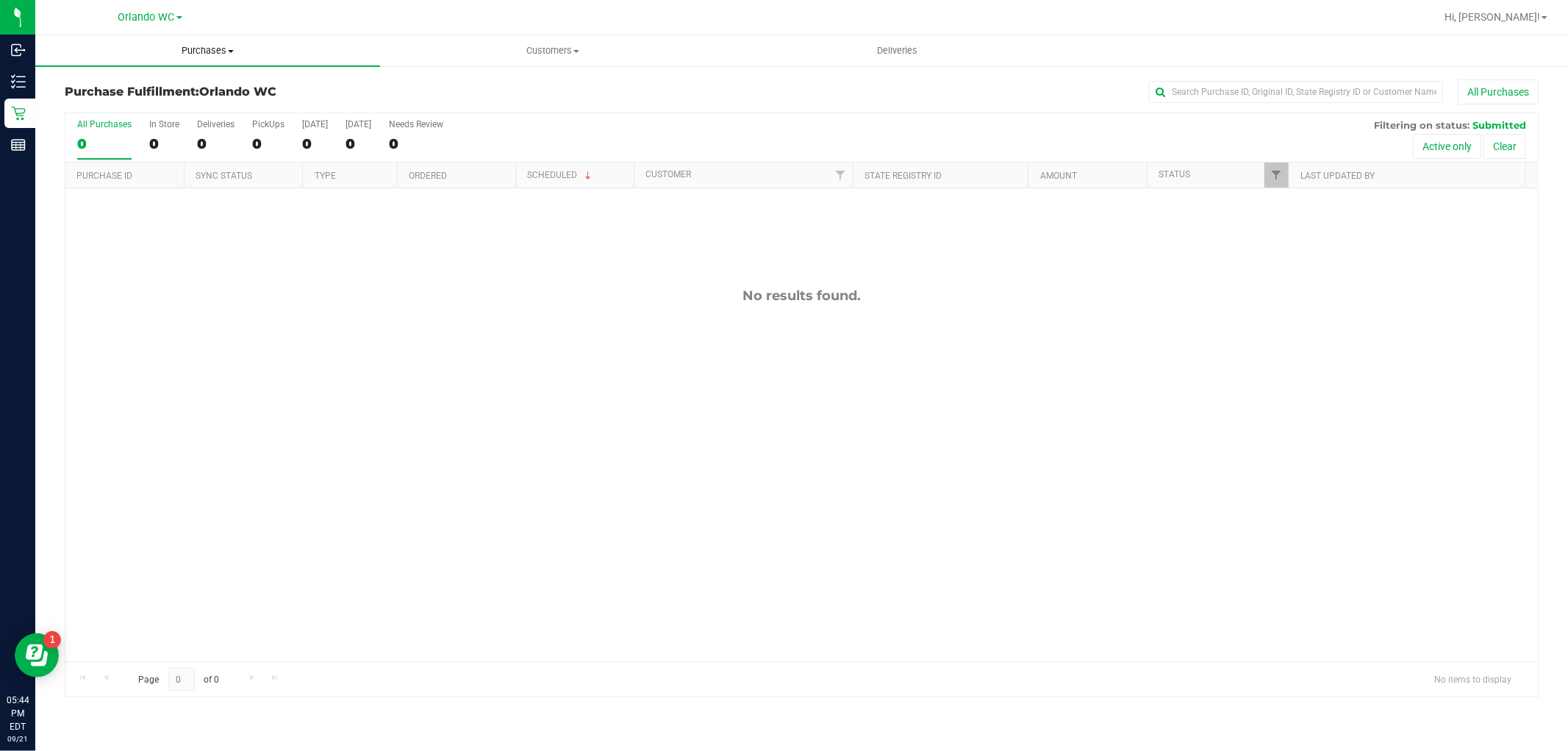
click at [218, 60] on uib-tab-heading "Purchases Summary of purchases Fulfillment All purchases" at bounding box center [207, 51] width 345 height 31
click at [191, 86] on li "Summary of purchases" at bounding box center [207, 88] width 345 height 17
